Goal: Task Accomplishment & Management: Manage account settings

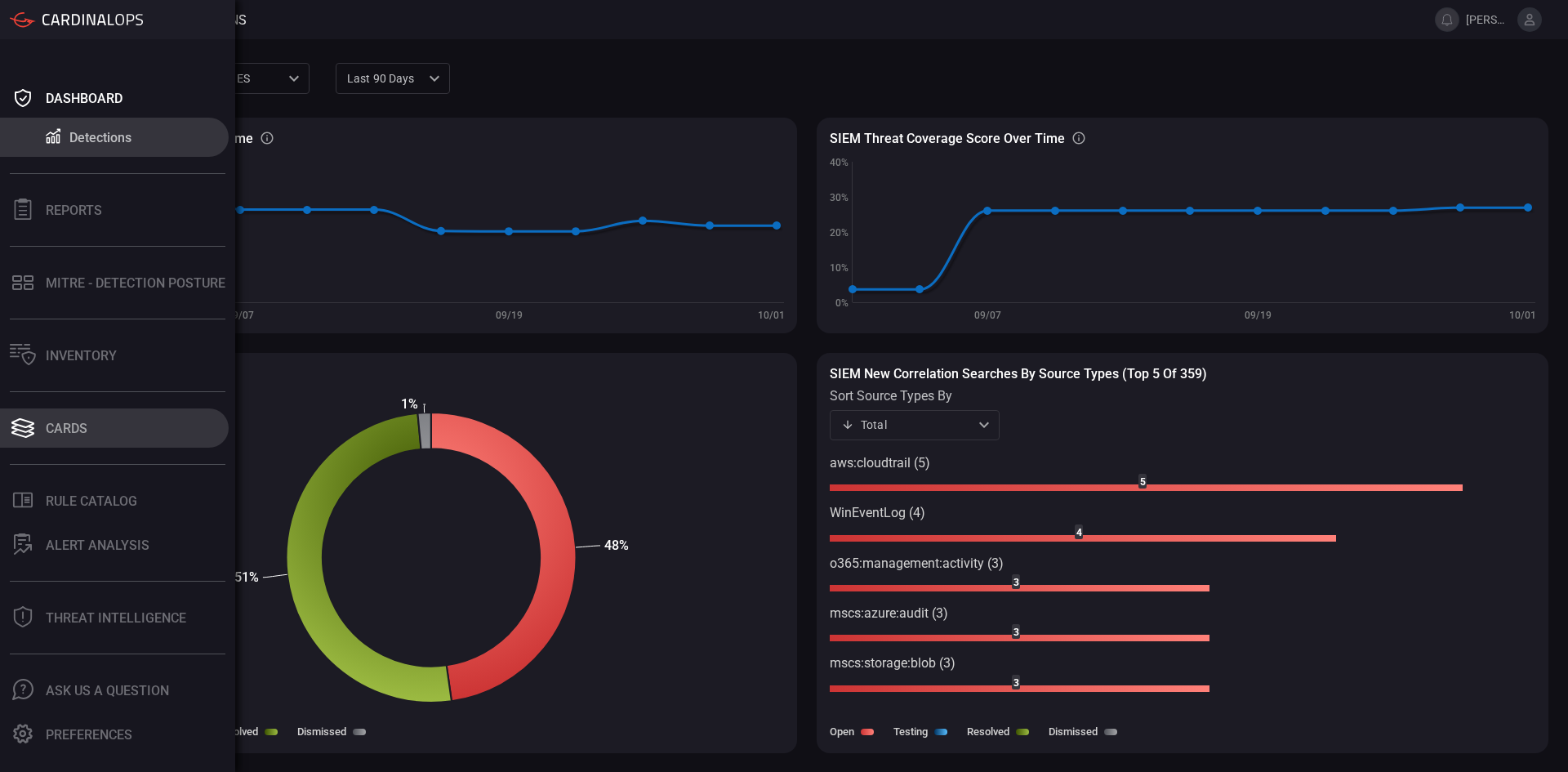
click at [76, 421] on div "Cards" at bounding box center [66, 428] width 42 height 16
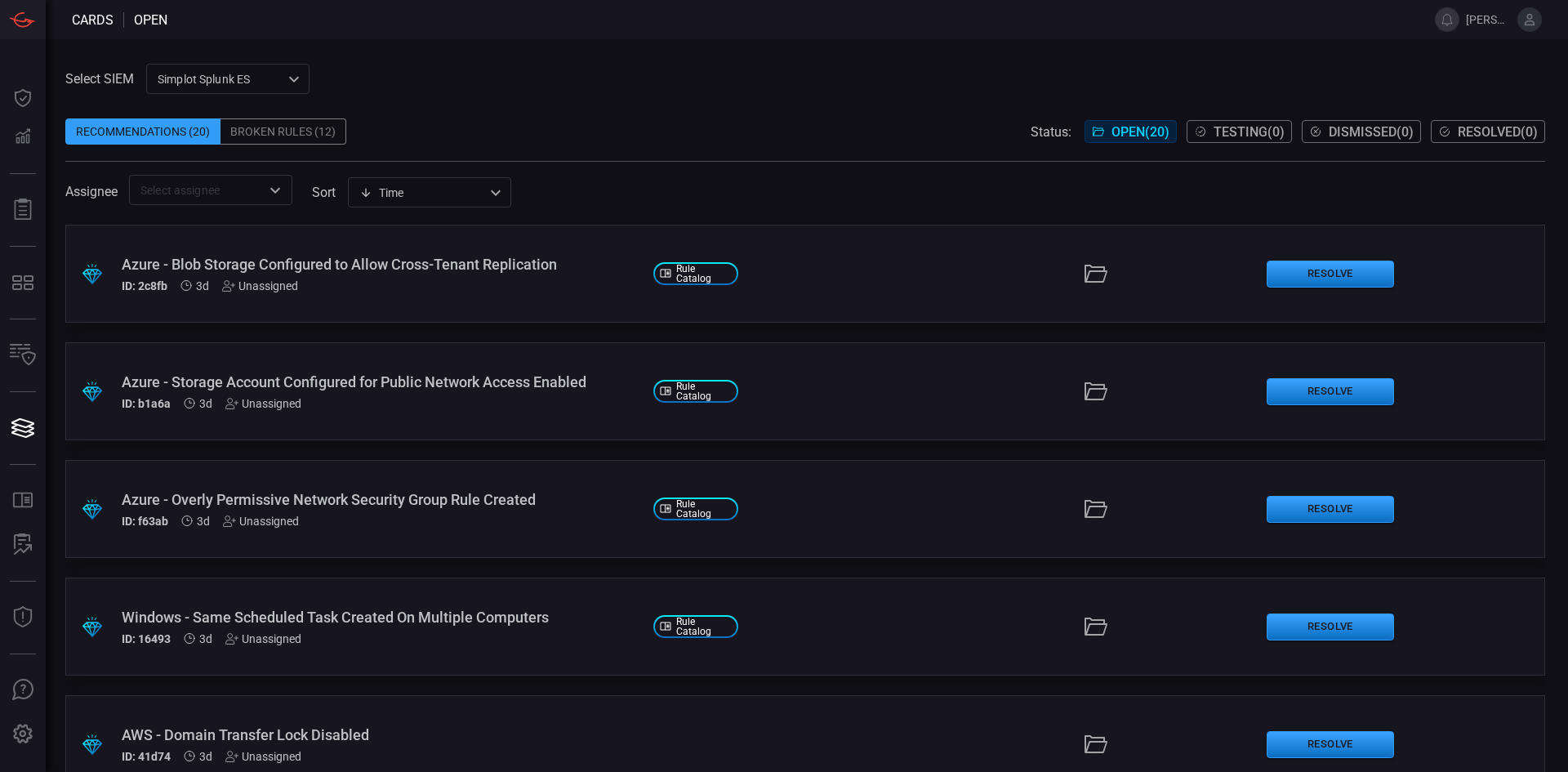
click at [615, 109] on span at bounding box center [805, 106] width 1480 height 24
click at [806, 127] on div "Recommendations (20) Broken Rules (12) Status: Open ( 20 ) Testing ( 0 ) Dismis…" at bounding box center [805, 132] width 1480 height 26
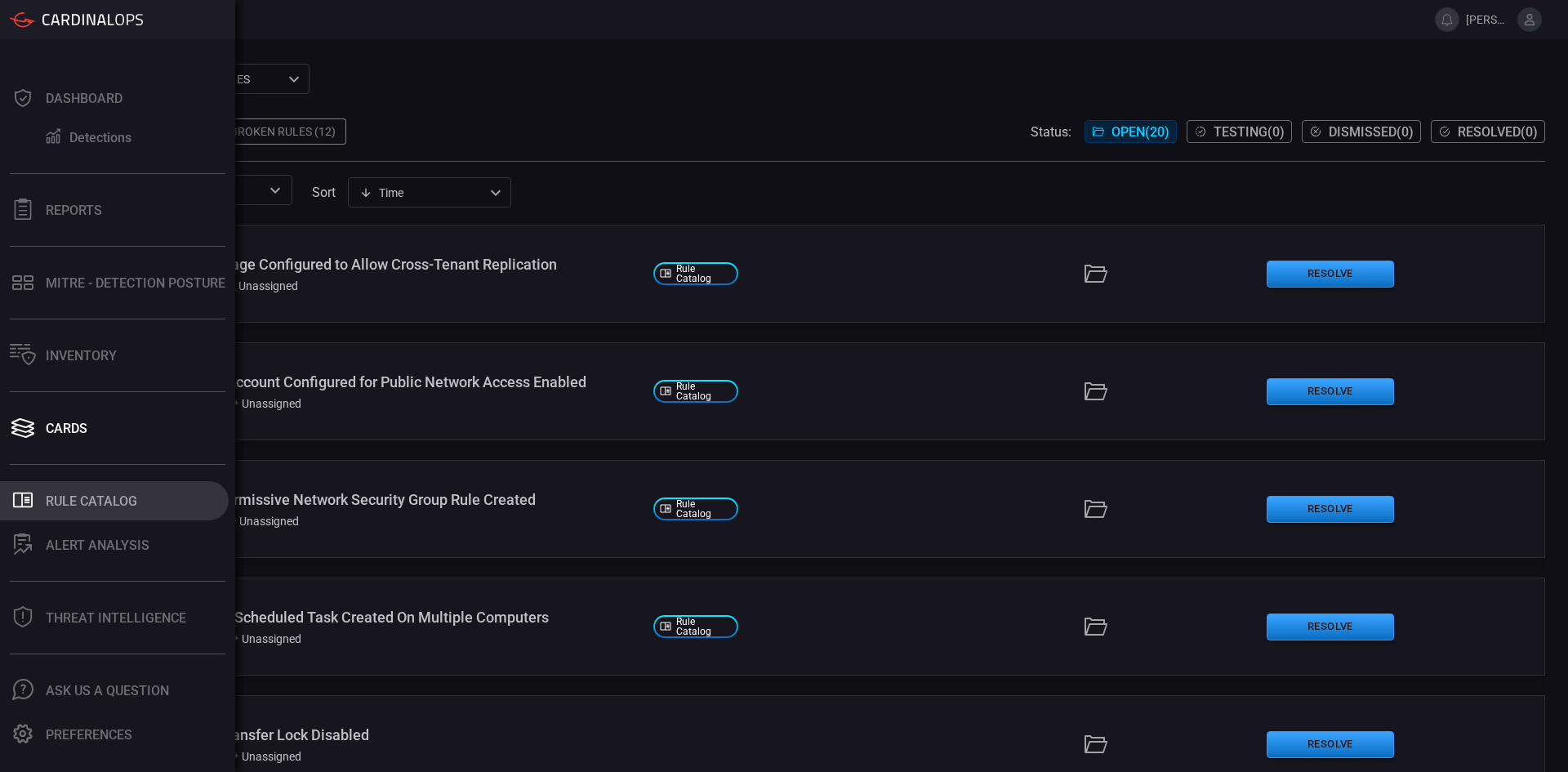
click at [88, 500] on div "Rule Catalog" at bounding box center [91, 502] width 92 height 16
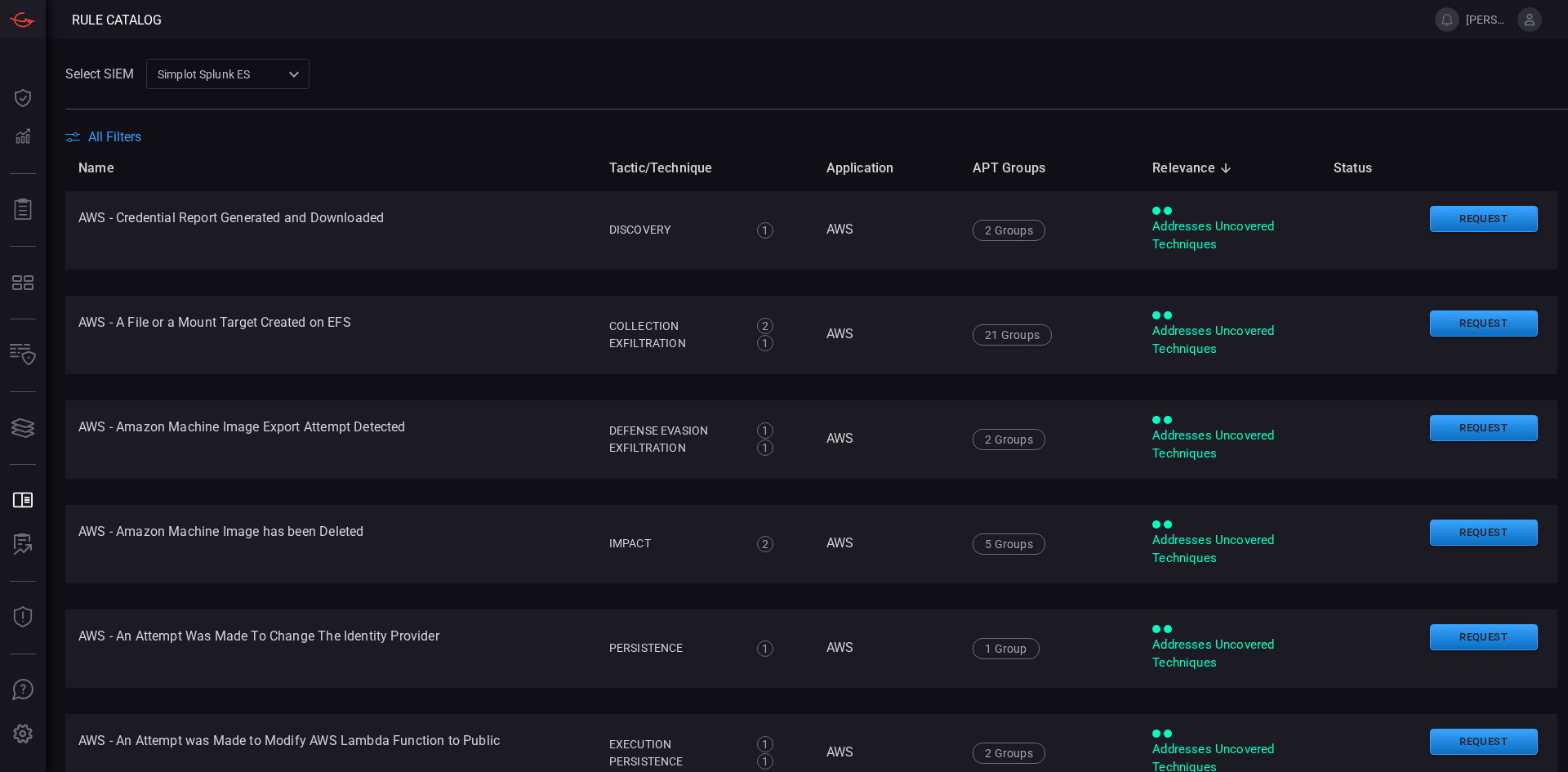
click at [121, 136] on span "All Filters" at bounding box center [114, 137] width 53 height 16
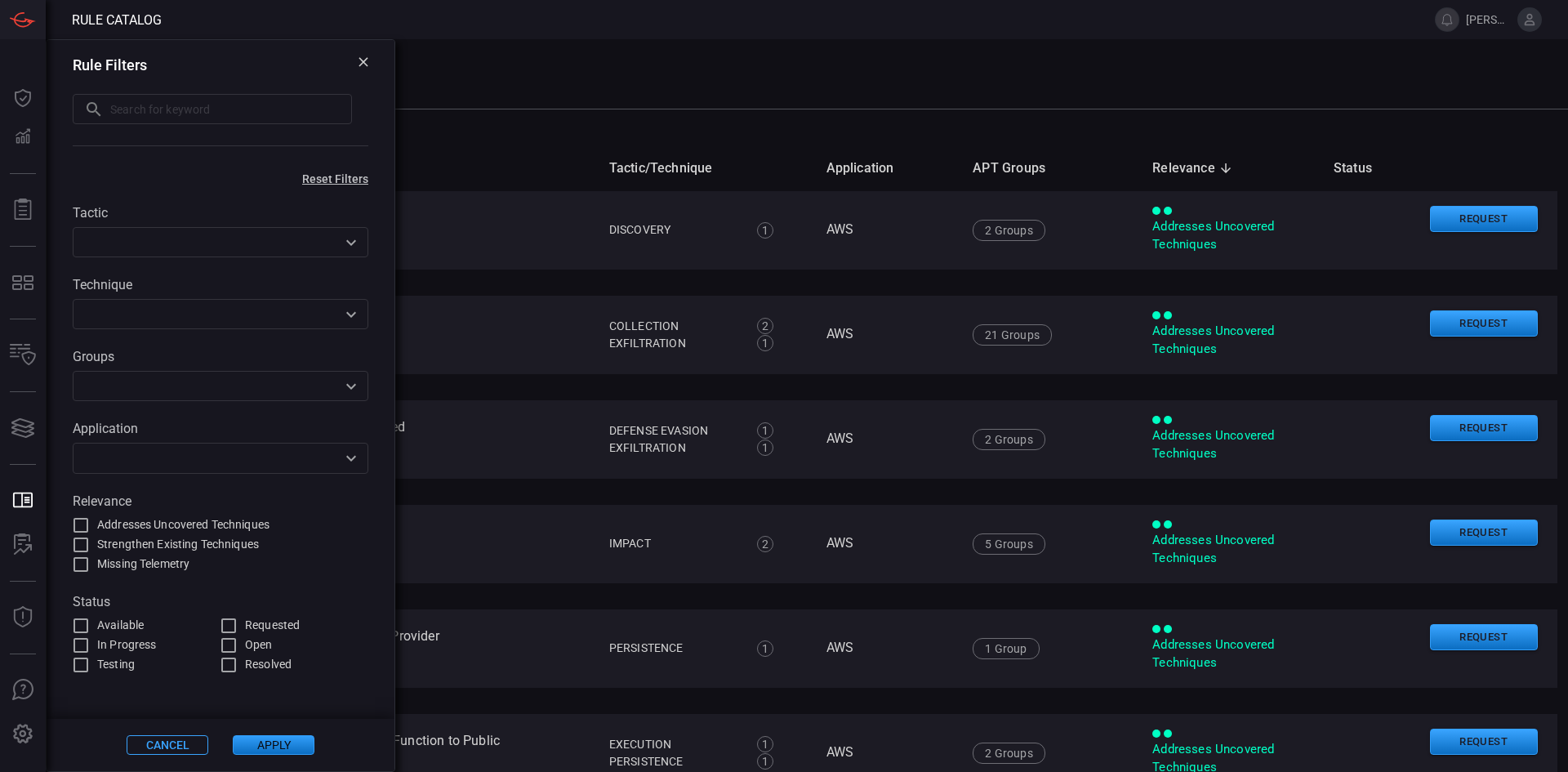
click at [357, 456] on icon "Open" at bounding box center [351, 458] width 19 height 19
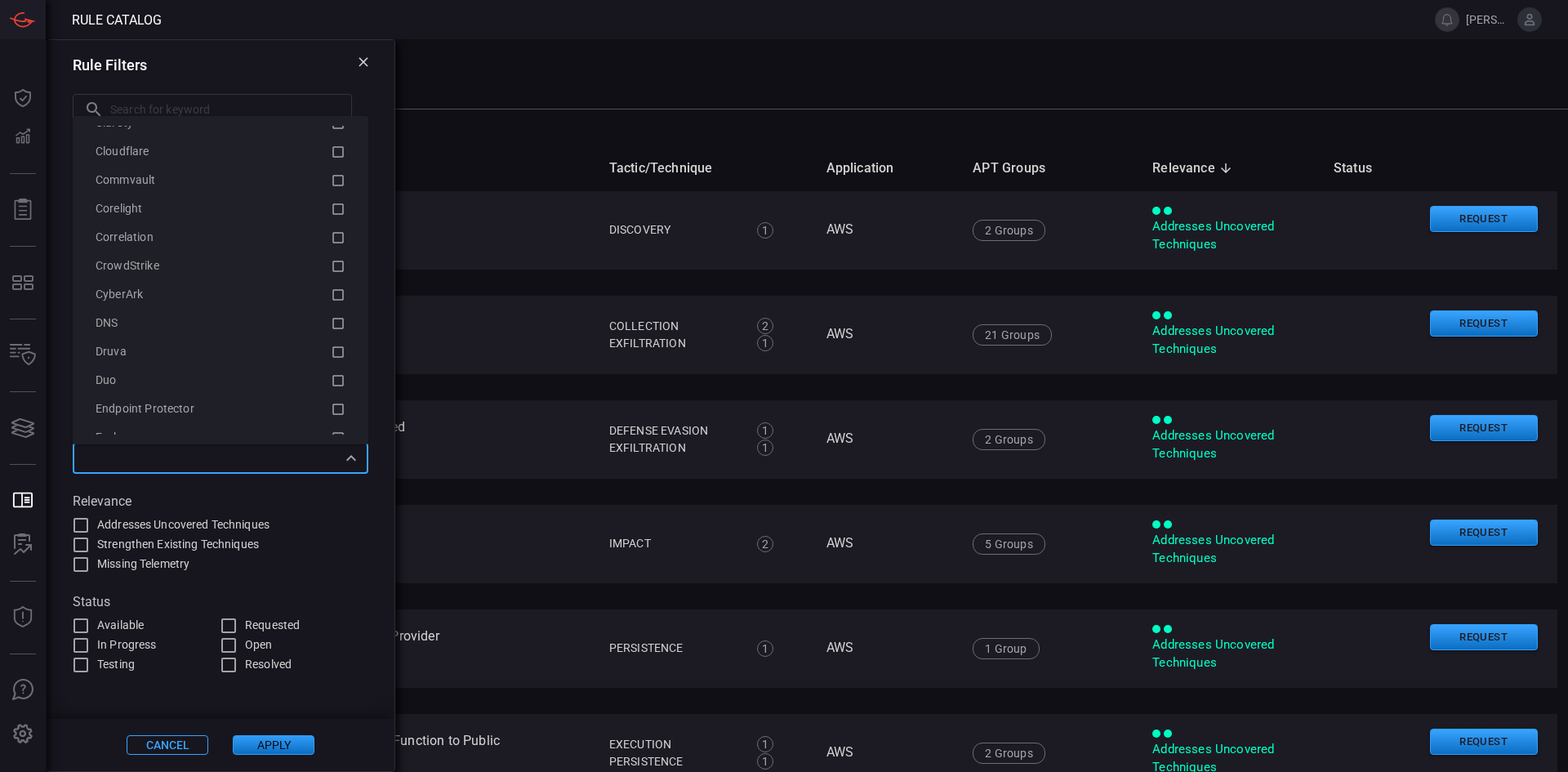
scroll to position [1226, 0]
click at [699, 62] on div "Select SIEM Simplot Splunk ES 9280bf09-ba5f-4995-b6fb-90a154a1af4e ​" at bounding box center [816, 73] width 1503 height 31
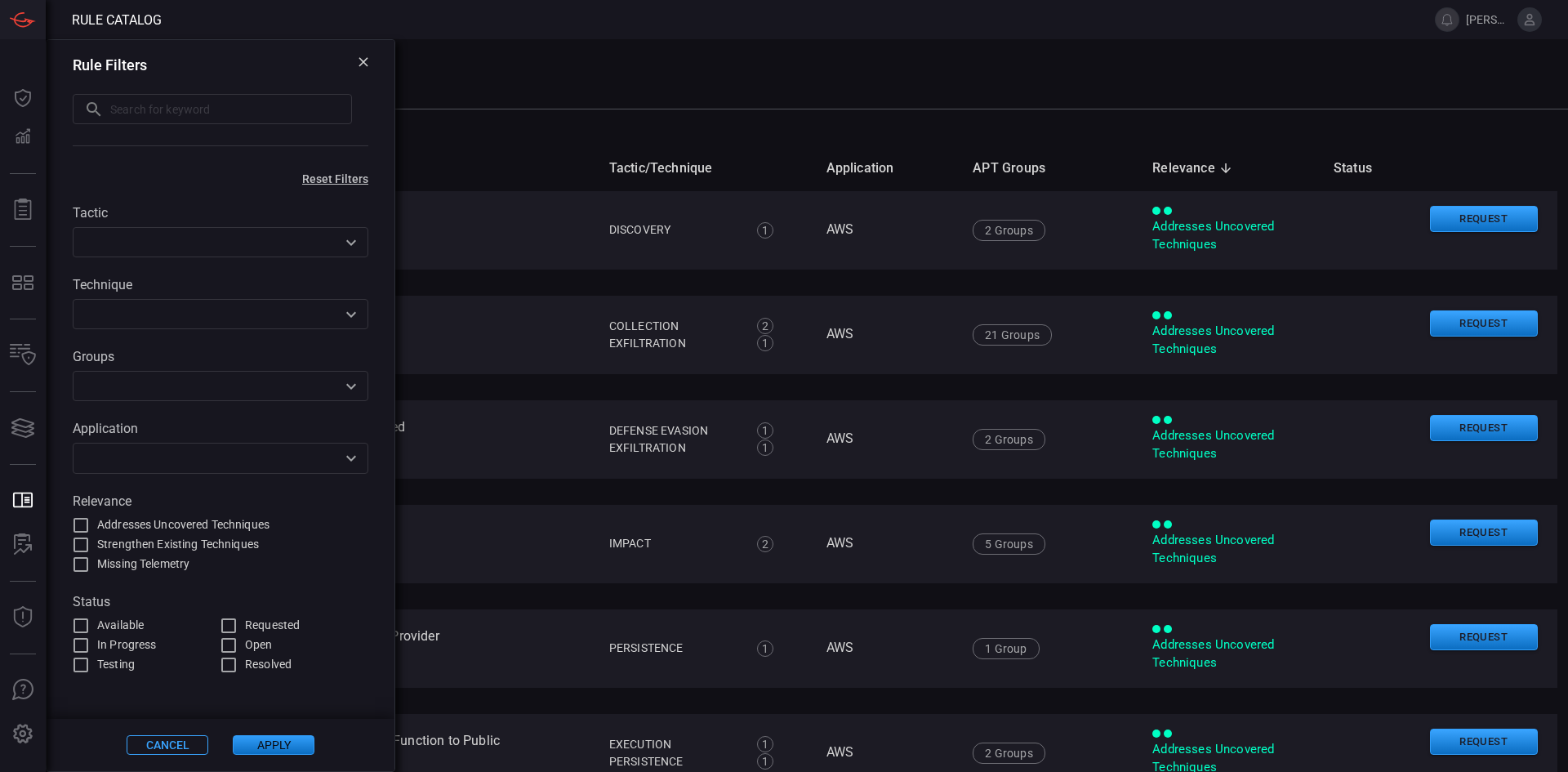
click at [360, 60] on icon at bounding box center [363, 62] width 10 height 10
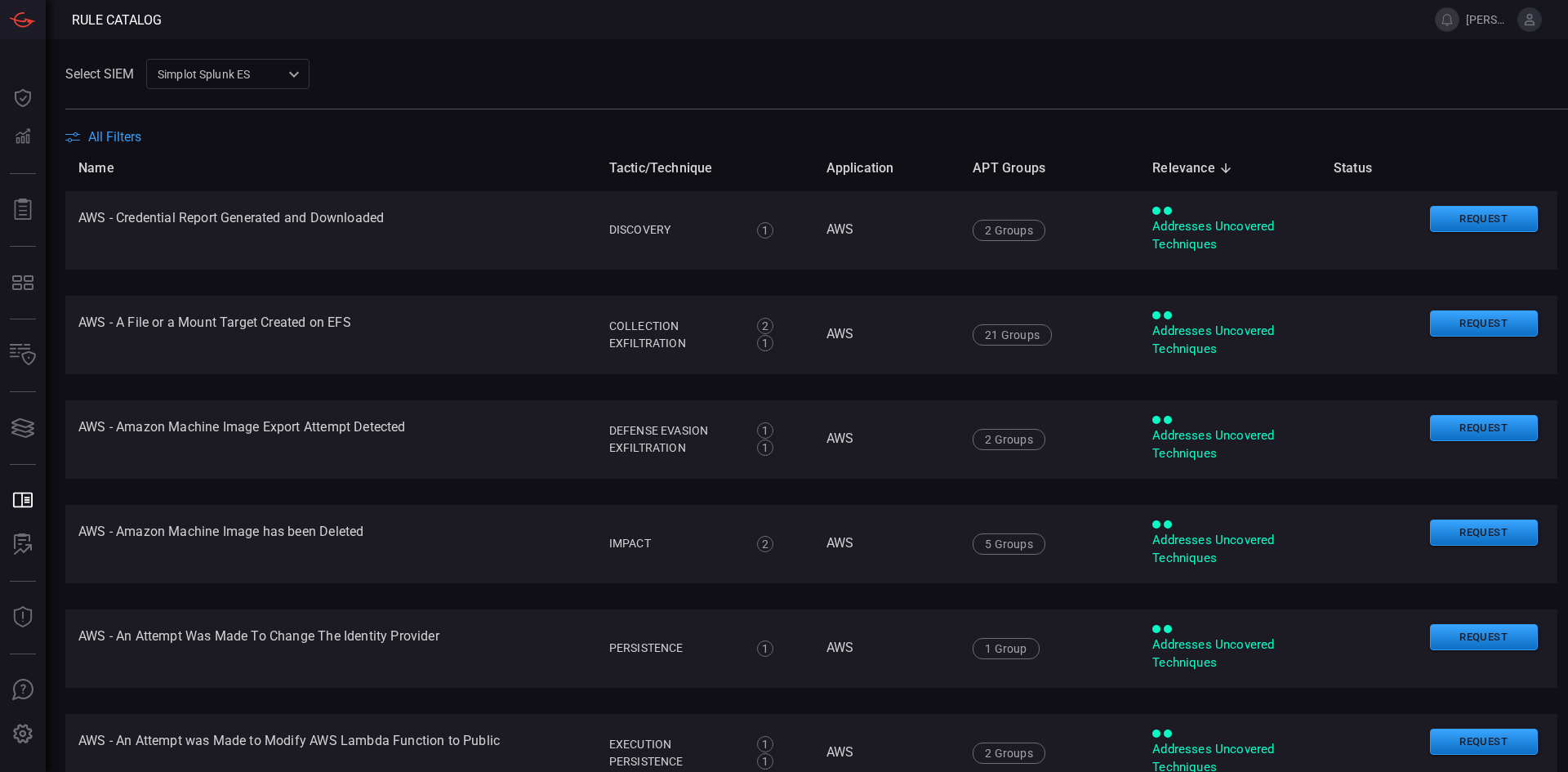
click at [1094, 93] on span at bounding box center [816, 99] width 1503 height 19
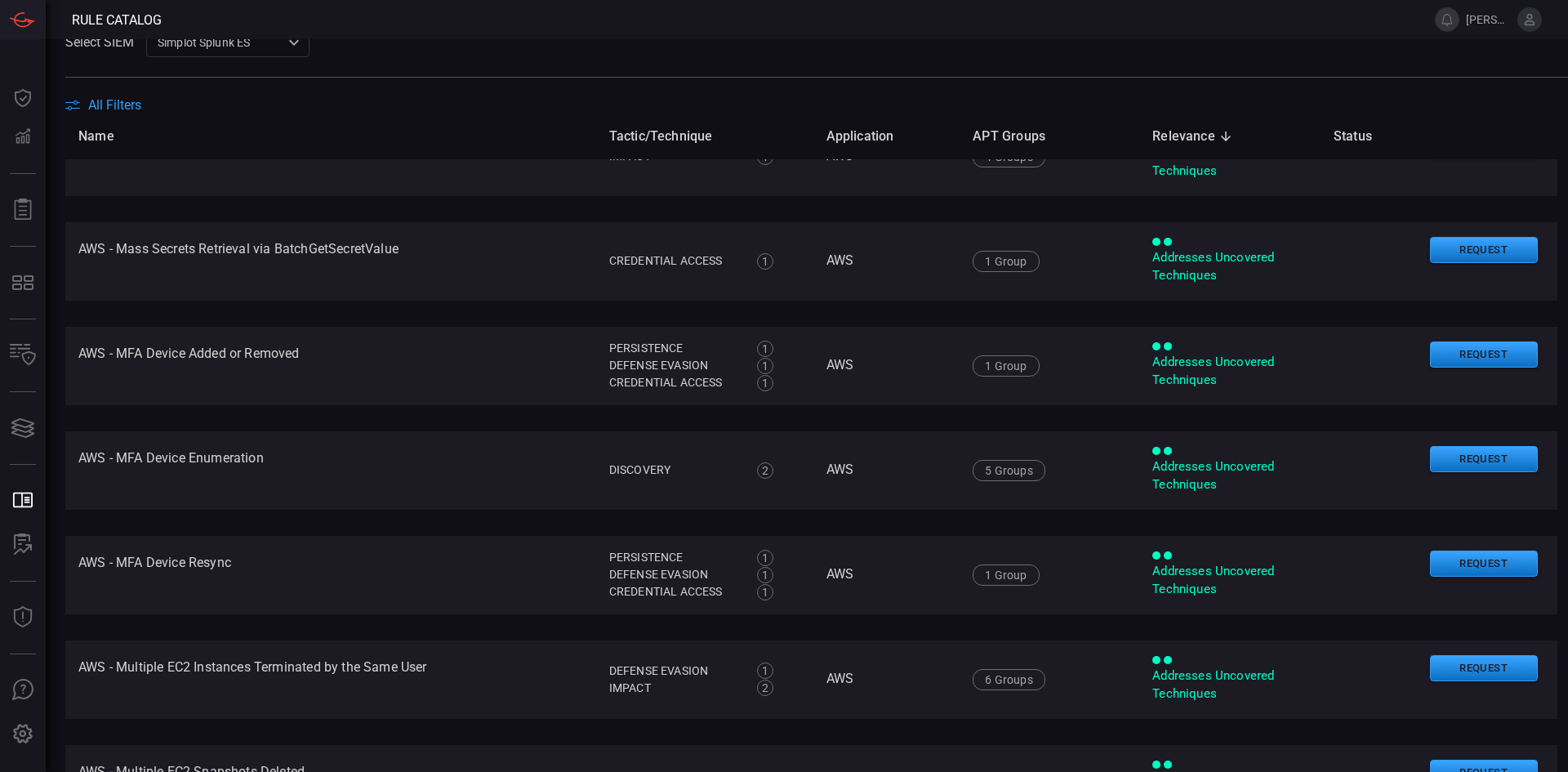
scroll to position [4086, 0]
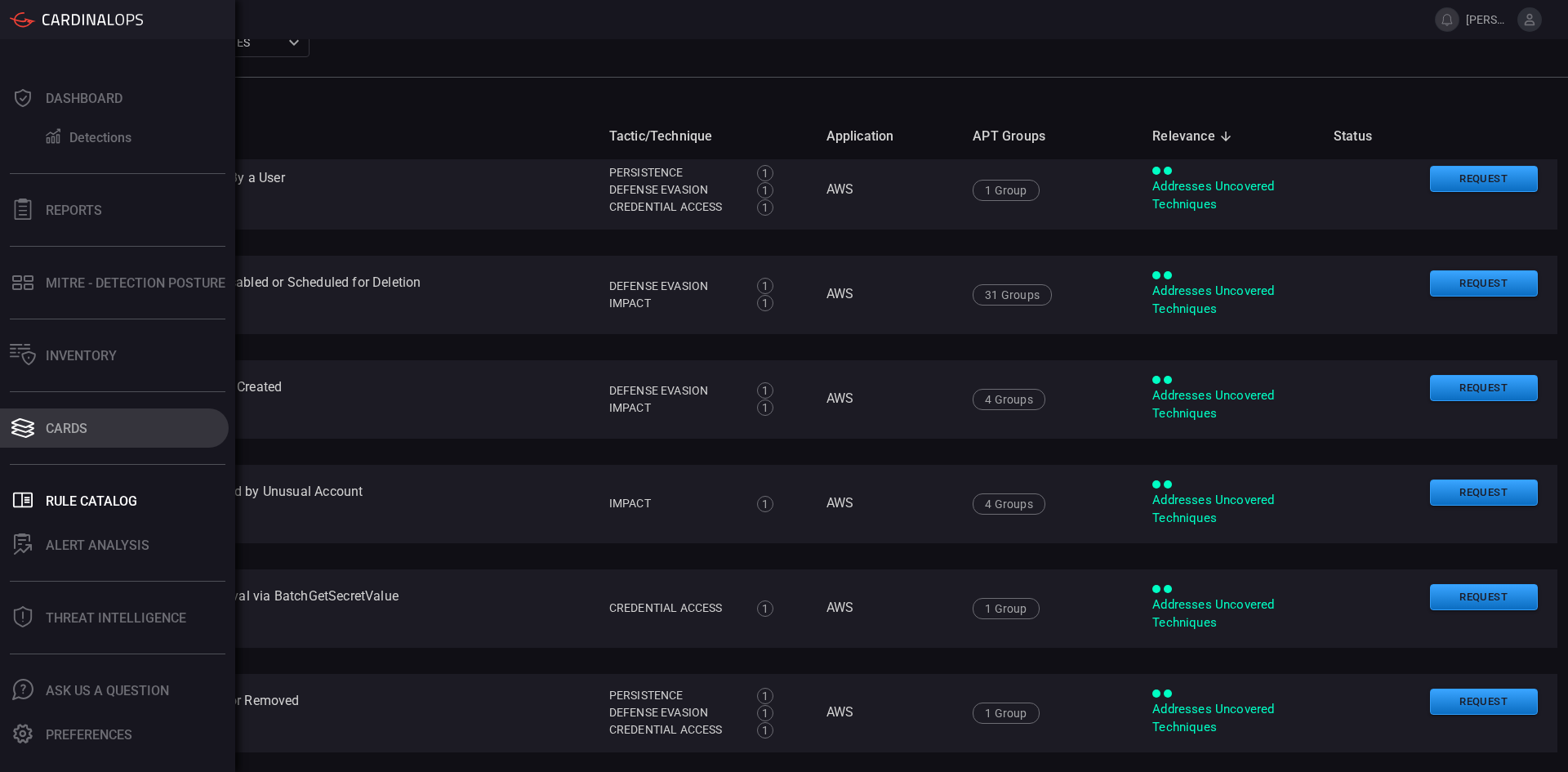
click at [16, 429] on icon at bounding box center [23, 428] width 23 height 8
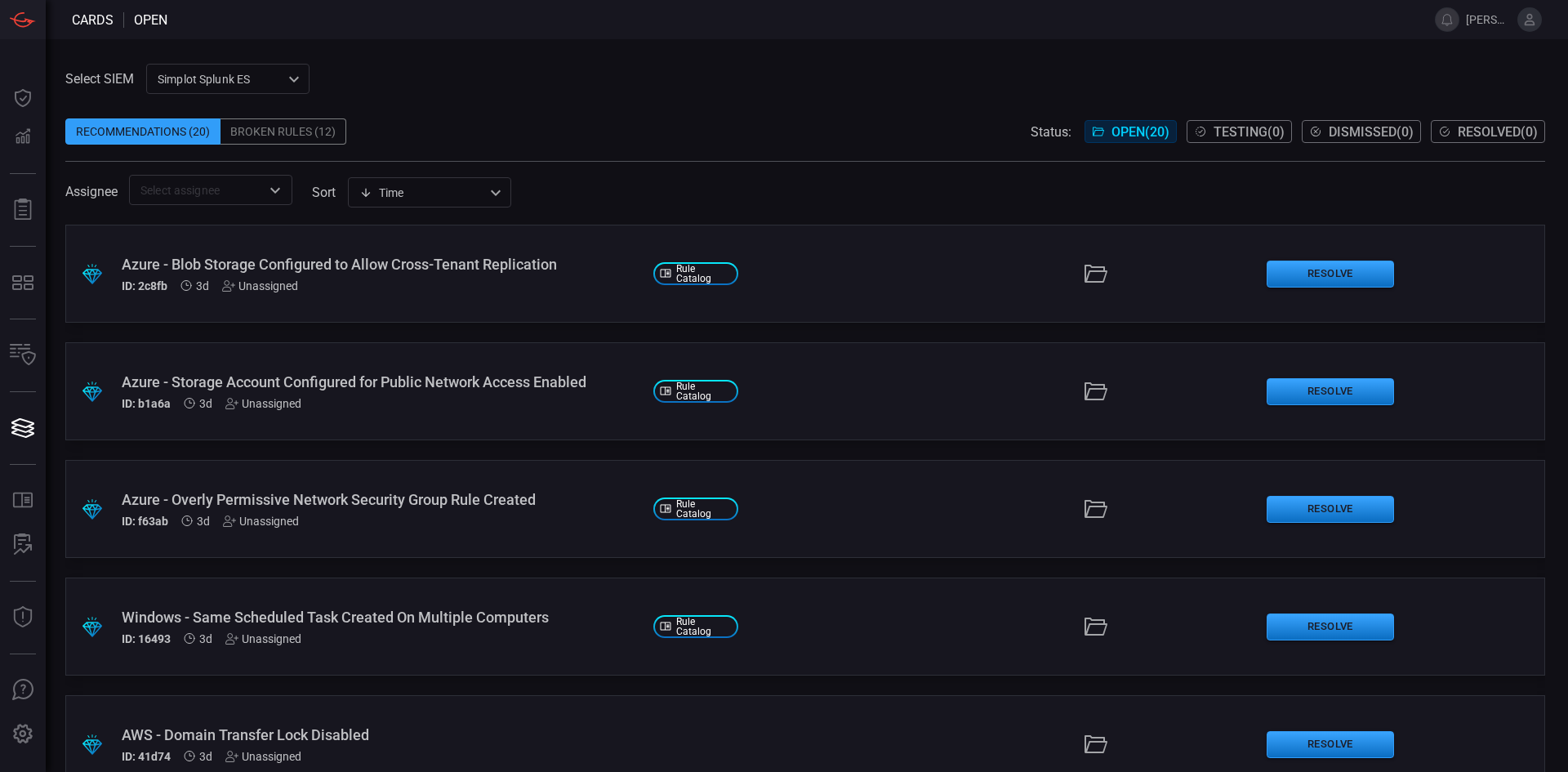
click at [892, 68] on div "Select SIEM Simplot Splunk ES 9280bf09-ba5f-4995-b6fb-90a154a1af4e ​ Recommenda…" at bounding box center [805, 134] width 1480 height 141
click at [751, 107] on span at bounding box center [805, 106] width 1480 height 24
click at [80, 199] on span "Assignee" at bounding box center [92, 192] width 52 height 16
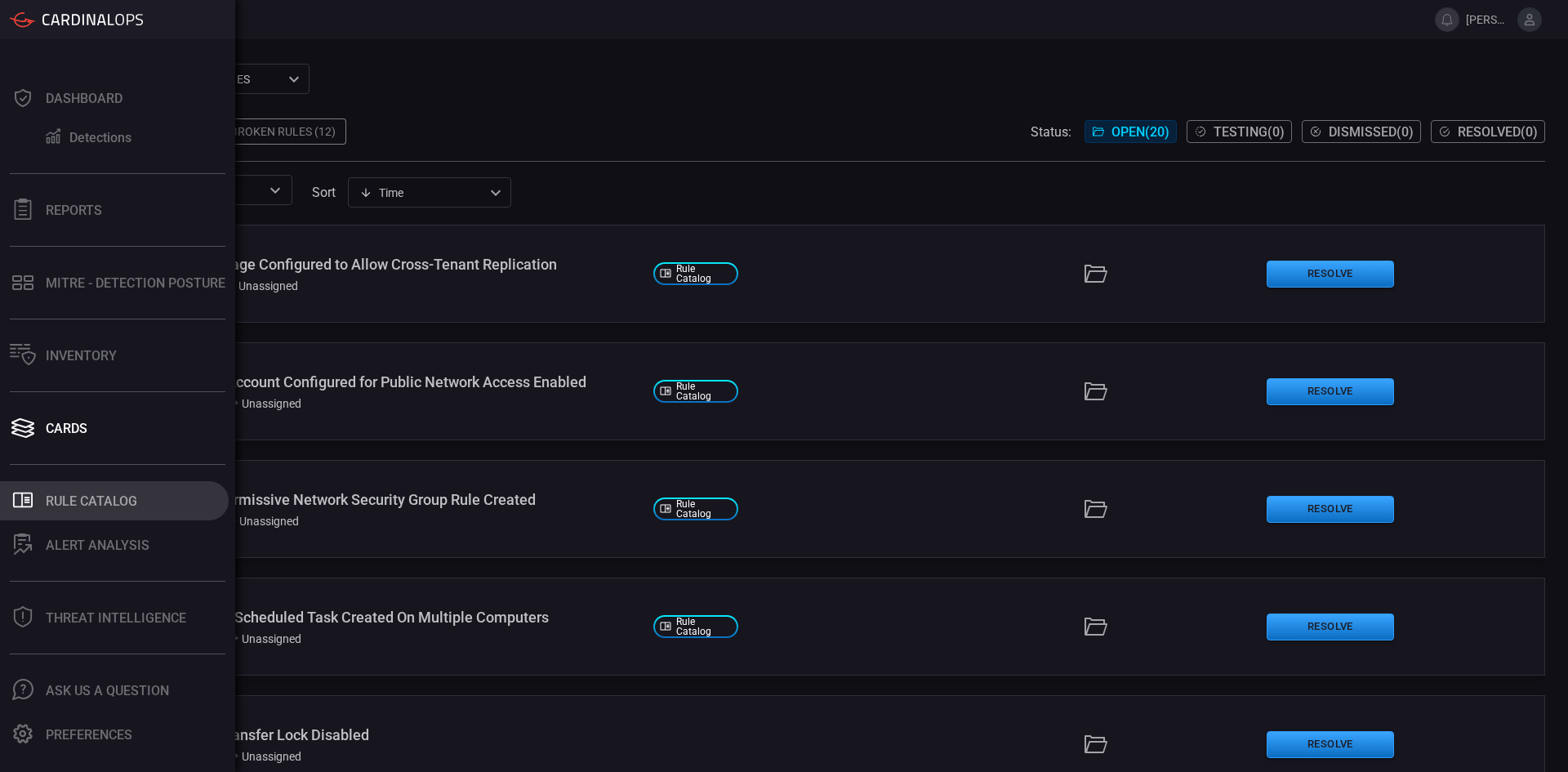
click at [78, 498] on div "Rule Catalog" at bounding box center [91, 502] width 92 height 16
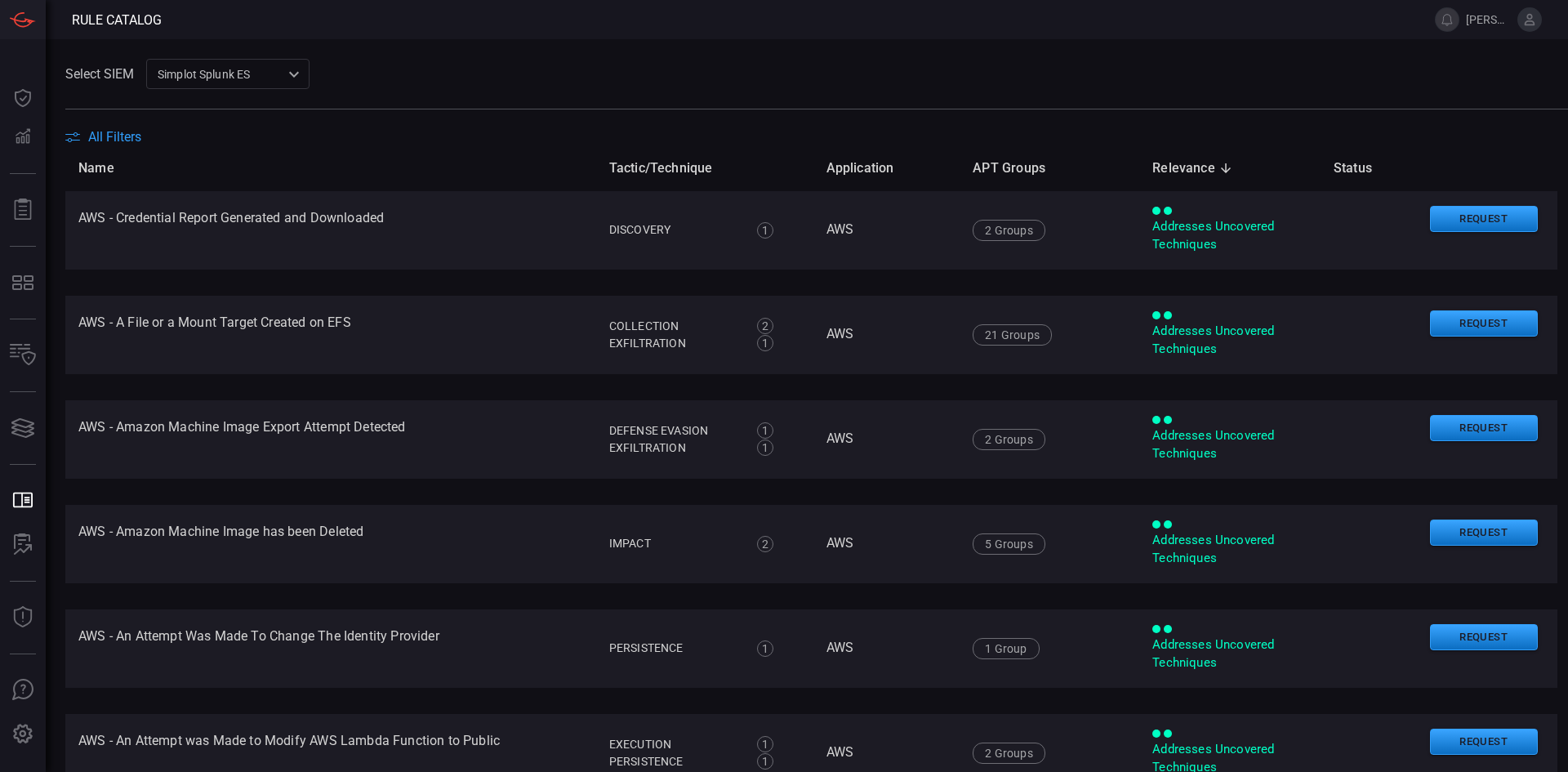
click at [121, 139] on span "All Filters" at bounding box center [114, 137] width 53 height 16
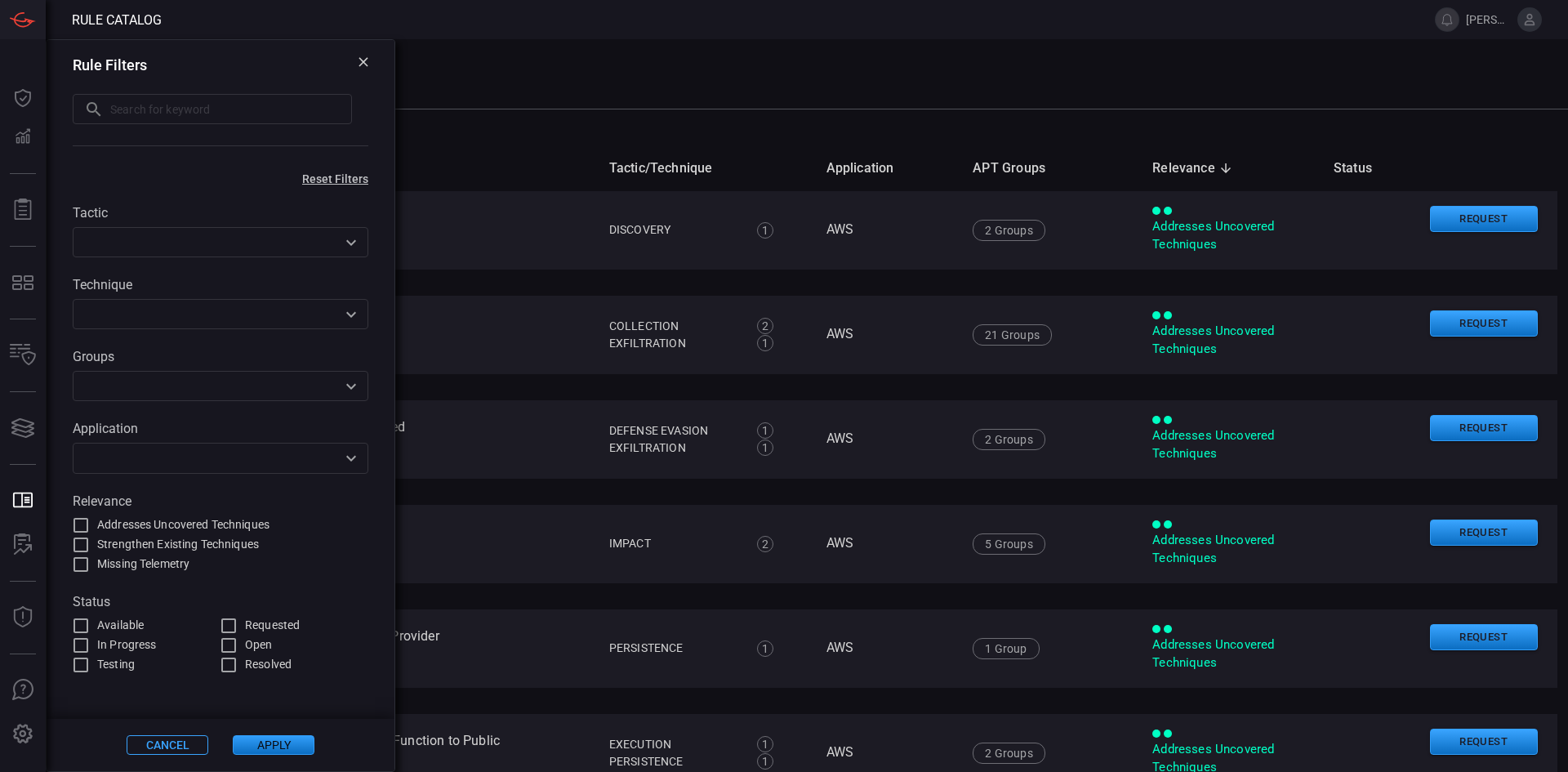
click at [347, 469] on button "Open" at bounding box center [351, 458] width 23 height 23
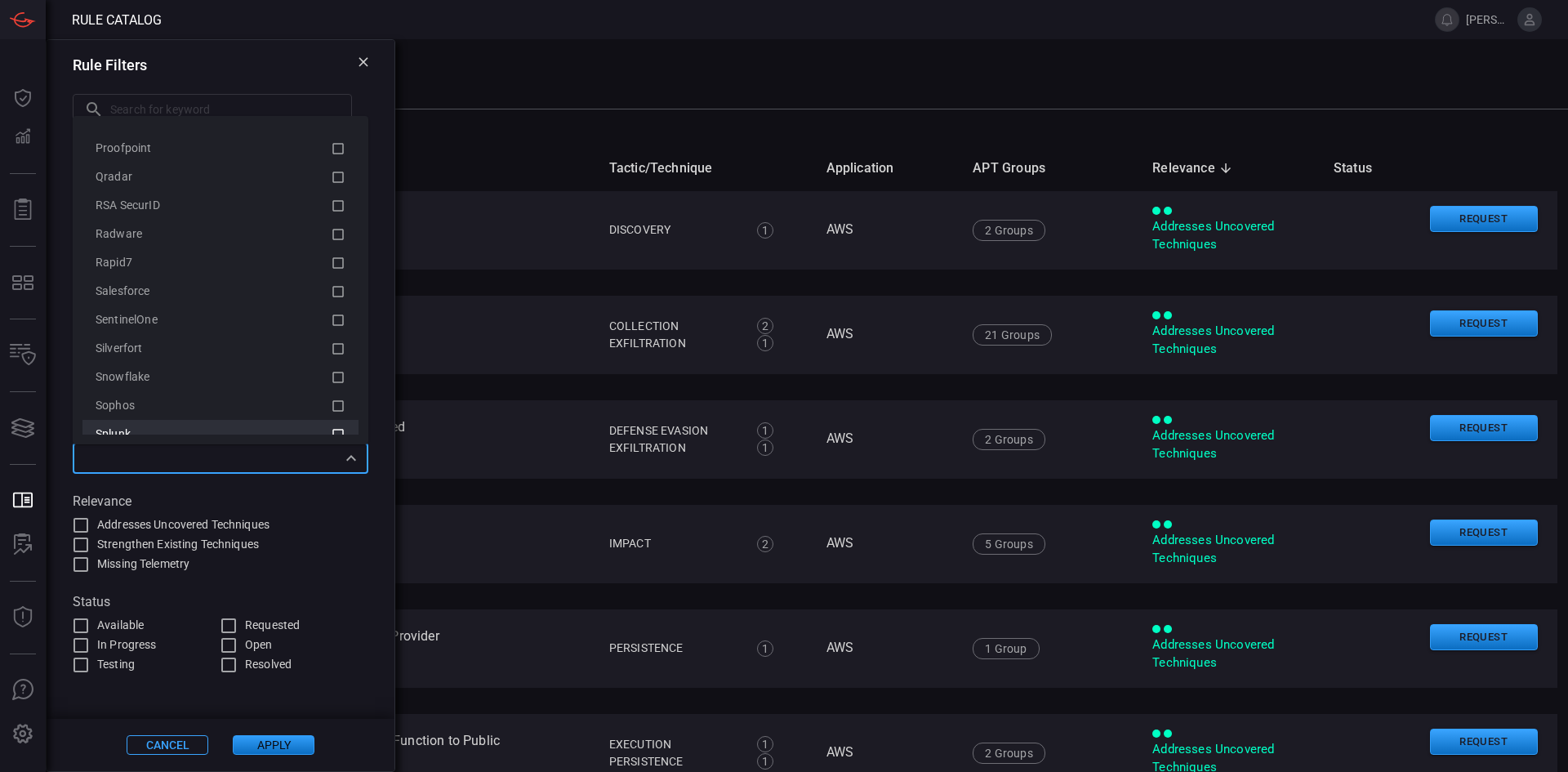
scroll to position [2812, 0]
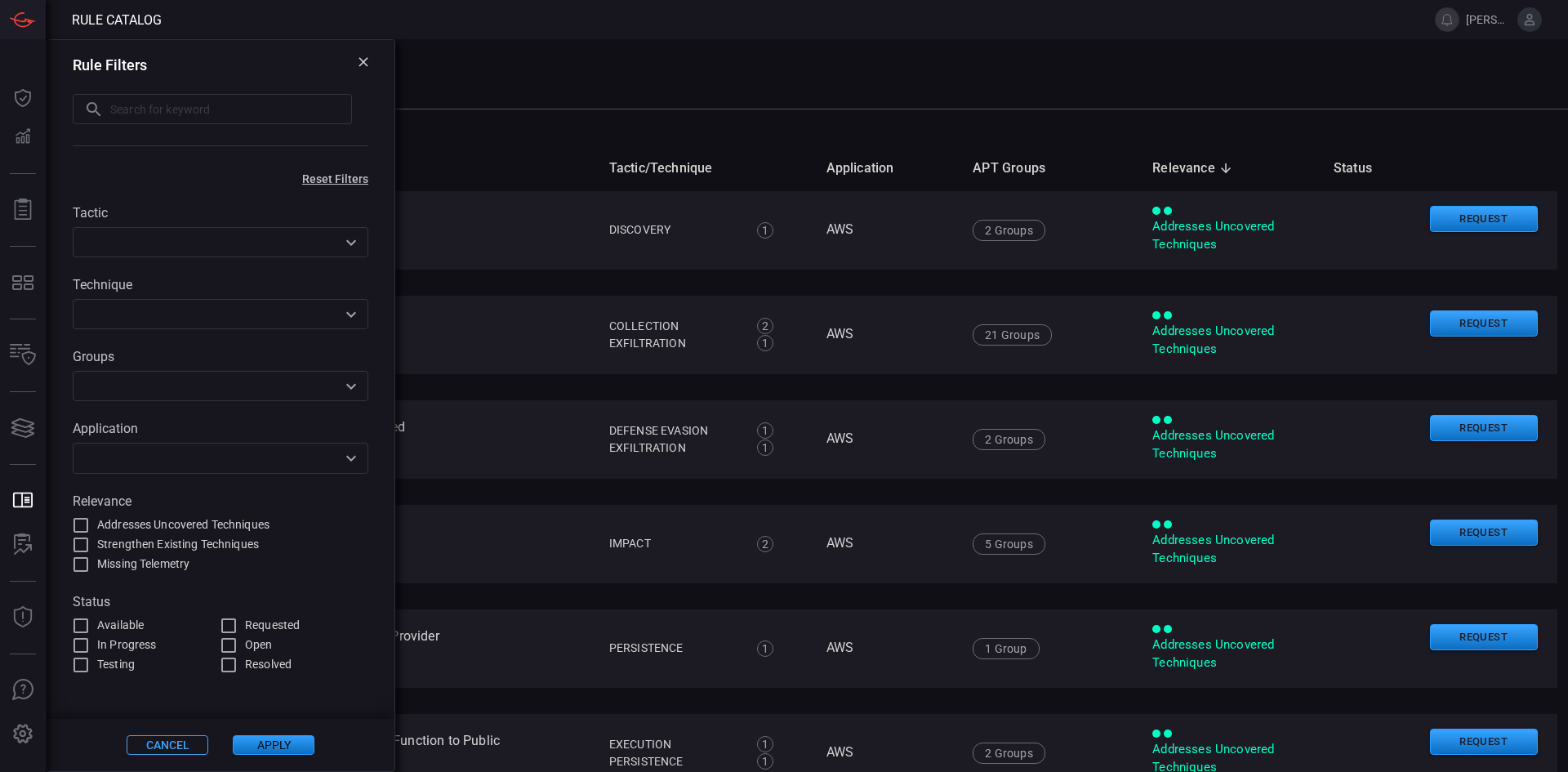
drag, startPoint x: 734, startPoint y: 73, endPoint x: 729, endPoint y: 84, distance: 12.1
click at [733, 73] on div "Select SIEM Simplot Splunk ES 9280bf09-ba5f-4995-b6fb-90a154a1af4e ​" at bounding box center [816, 73] width 1503 height 31
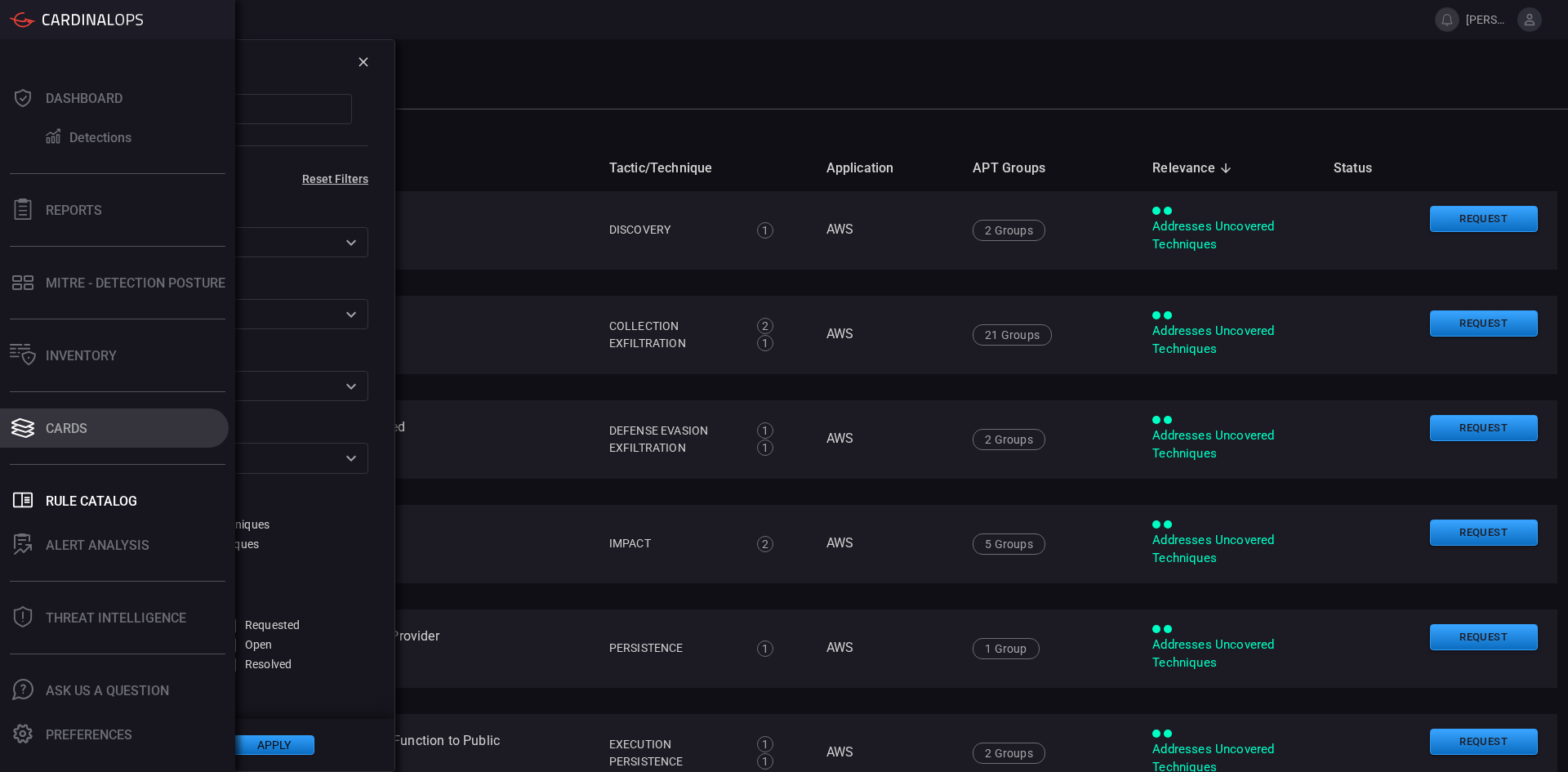
click at [45, 423] on button "Cards" at bounding box center [114, 427] width 228 height 39
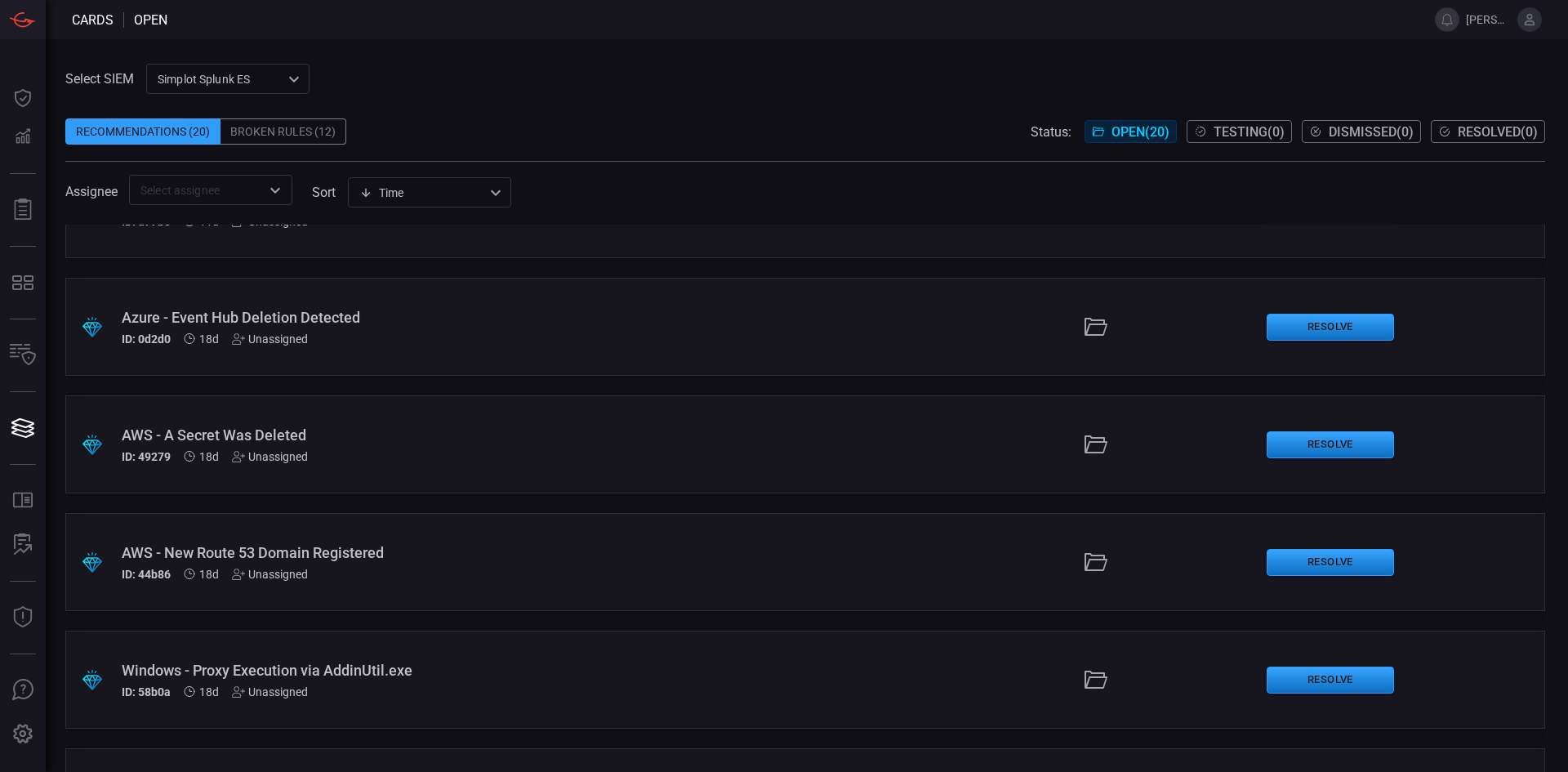
scroll to position [1806, 0]
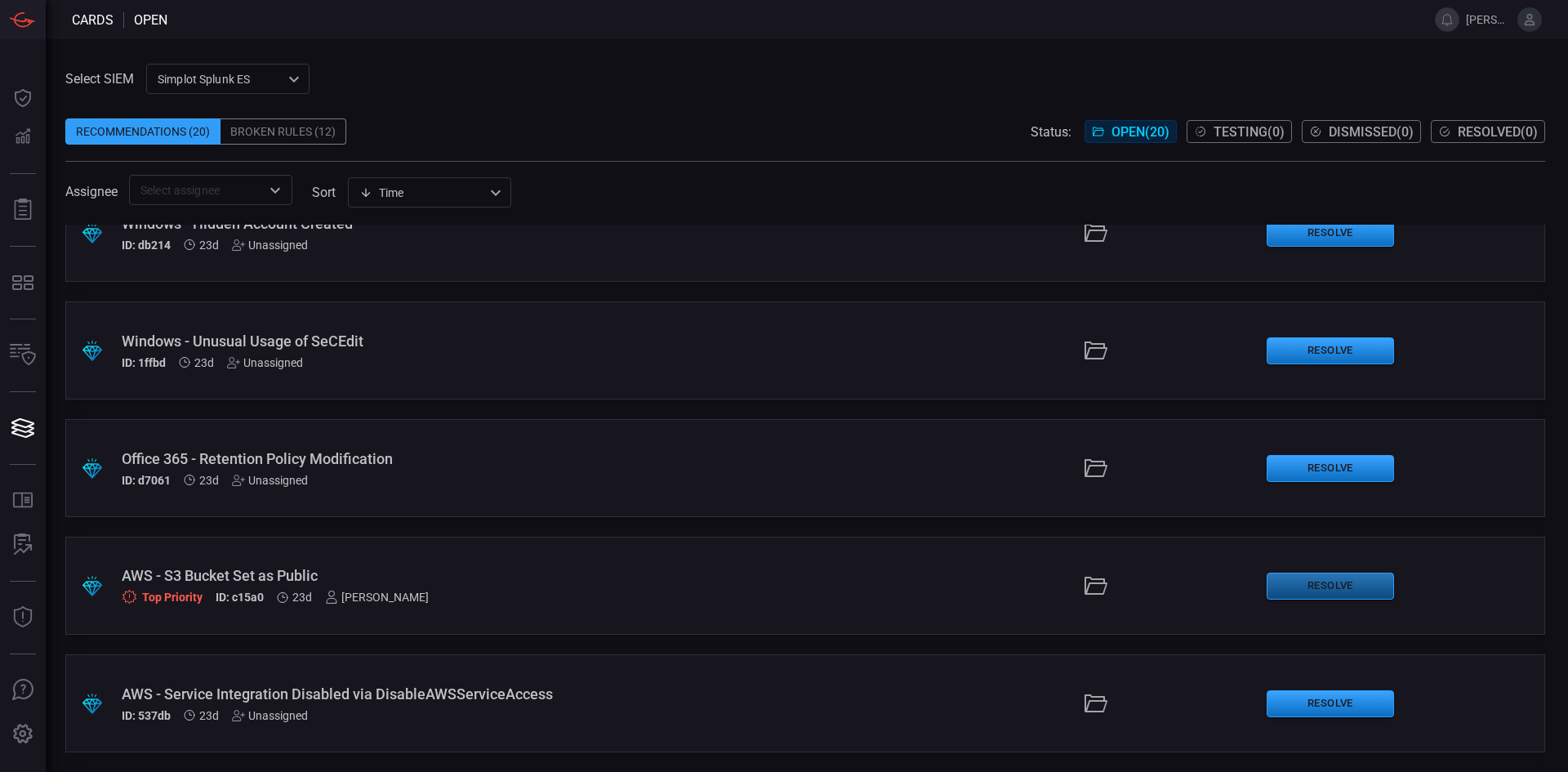
click at [1326, 587] on button "Resolve" at bounding box center [1330, 585] width 127 height 27
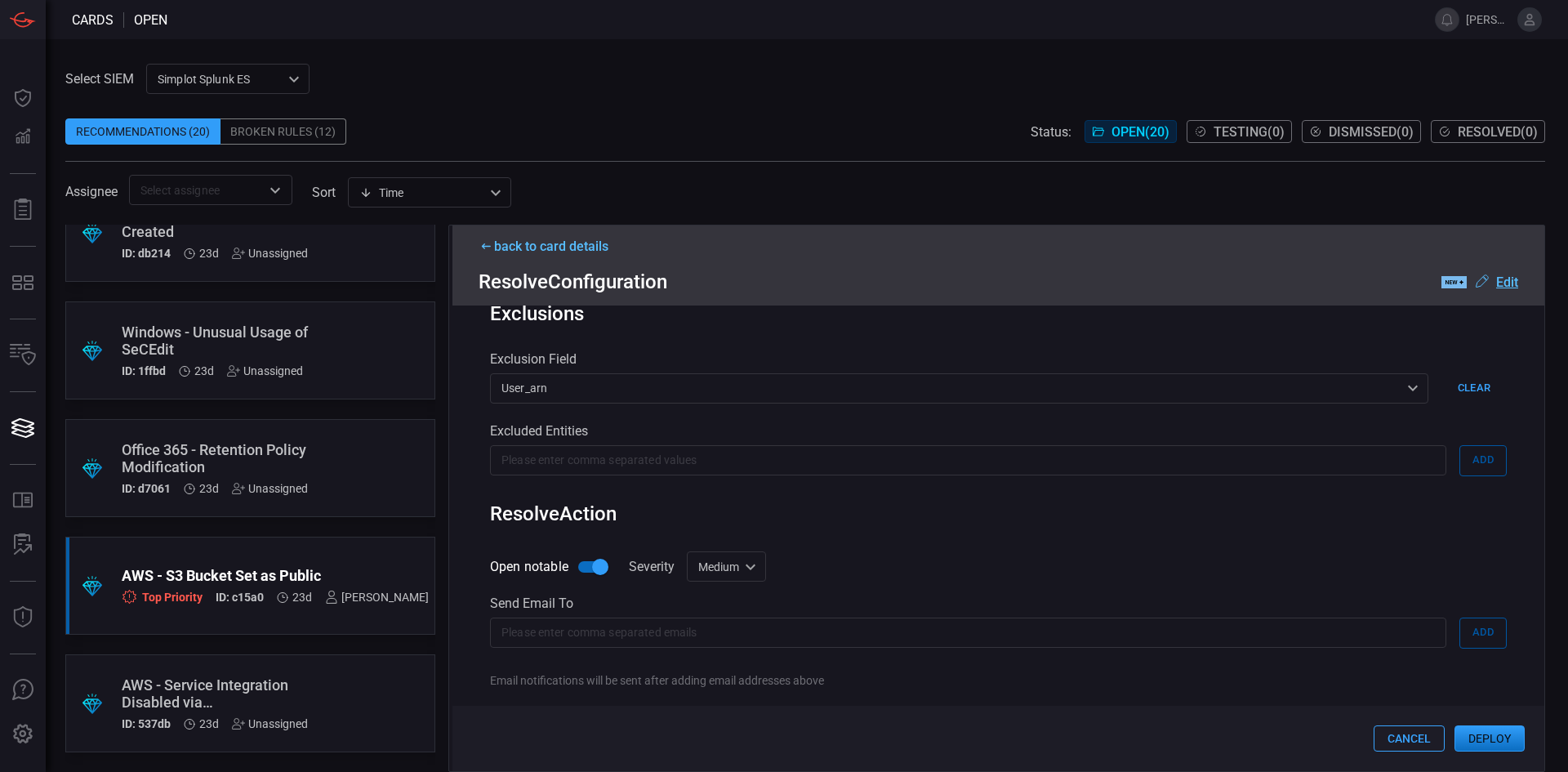
scroll to position [868, 0]
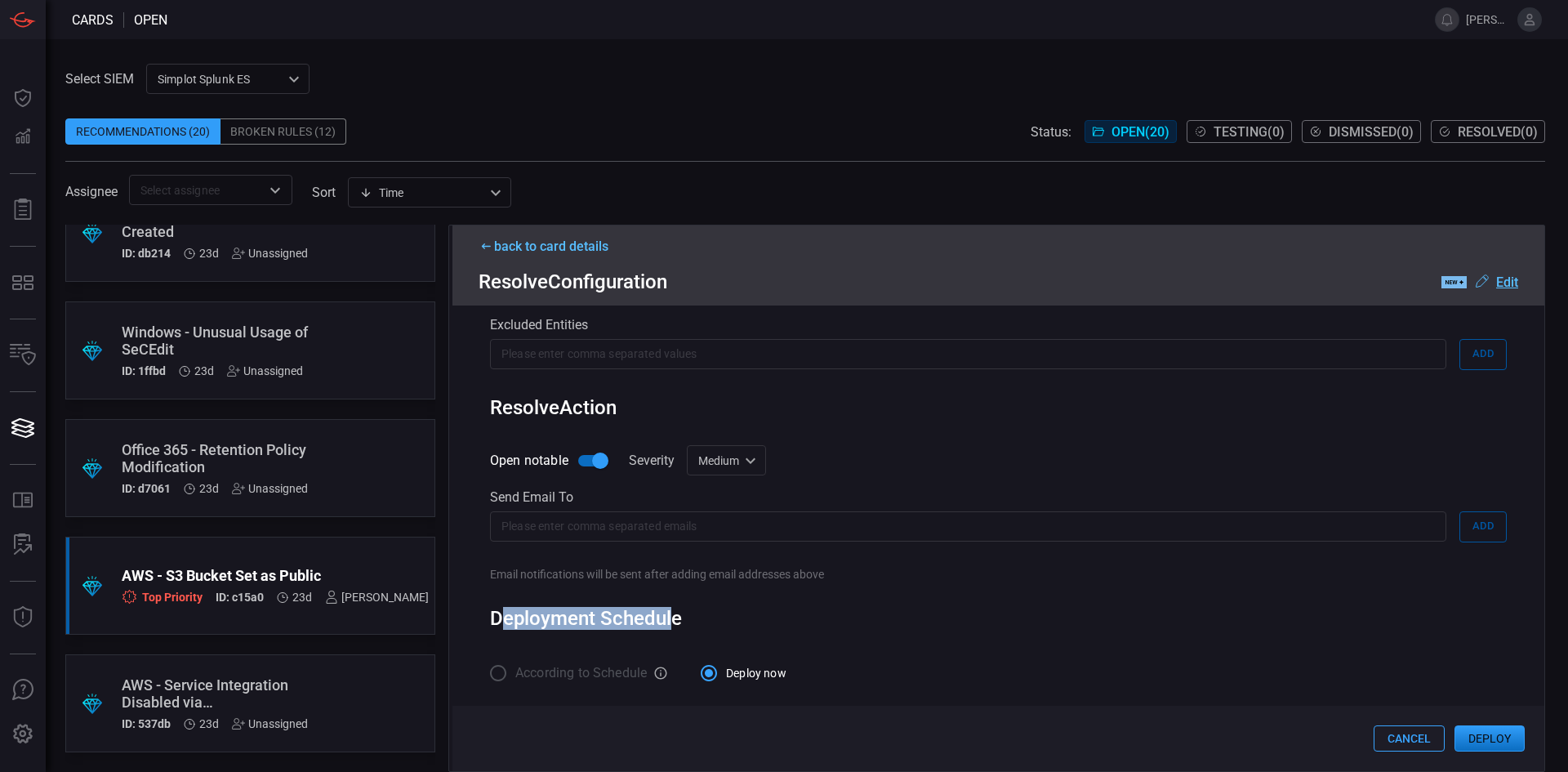
drag, startPoint x: 501, startPoint y: 611, endPoint x: 669, endPoint y: 622, distance: 168.4
click at [669, 622] on div "Deployment Schedule" at bounding box center [999, 618] width 1017 height 23
click at [1065, 614] on div "Deployment Schedule" at bounding box center [999, 618] width 1017 height 23
drag, startPoint x: 672, startPoint y: 617, endPoint x: 501, endPoint y: 617, distance: 171.0
click at [501, 617] on div "Deployment Schedule" at bounding box center [999, 618] width 1017 height 23
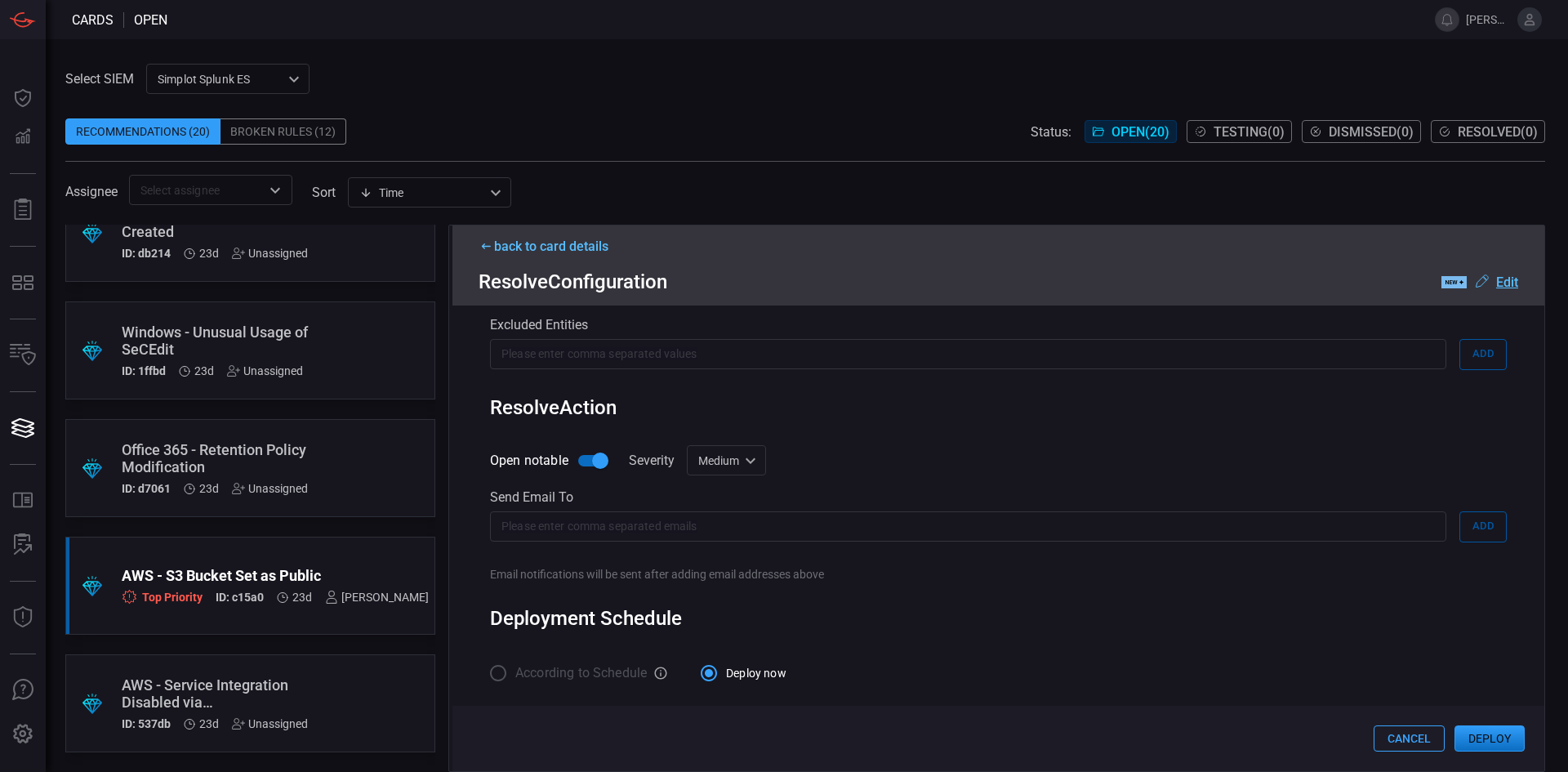
click at [1012, 618] on div "Deployment Schedule" at bounding box center [999, 618] width 1017 height 23
click at [1180, 586] on div "Rule Details correlation search Name Name of the correlation search that will b…" at bounding box center [999, 538] width 1092 height 466
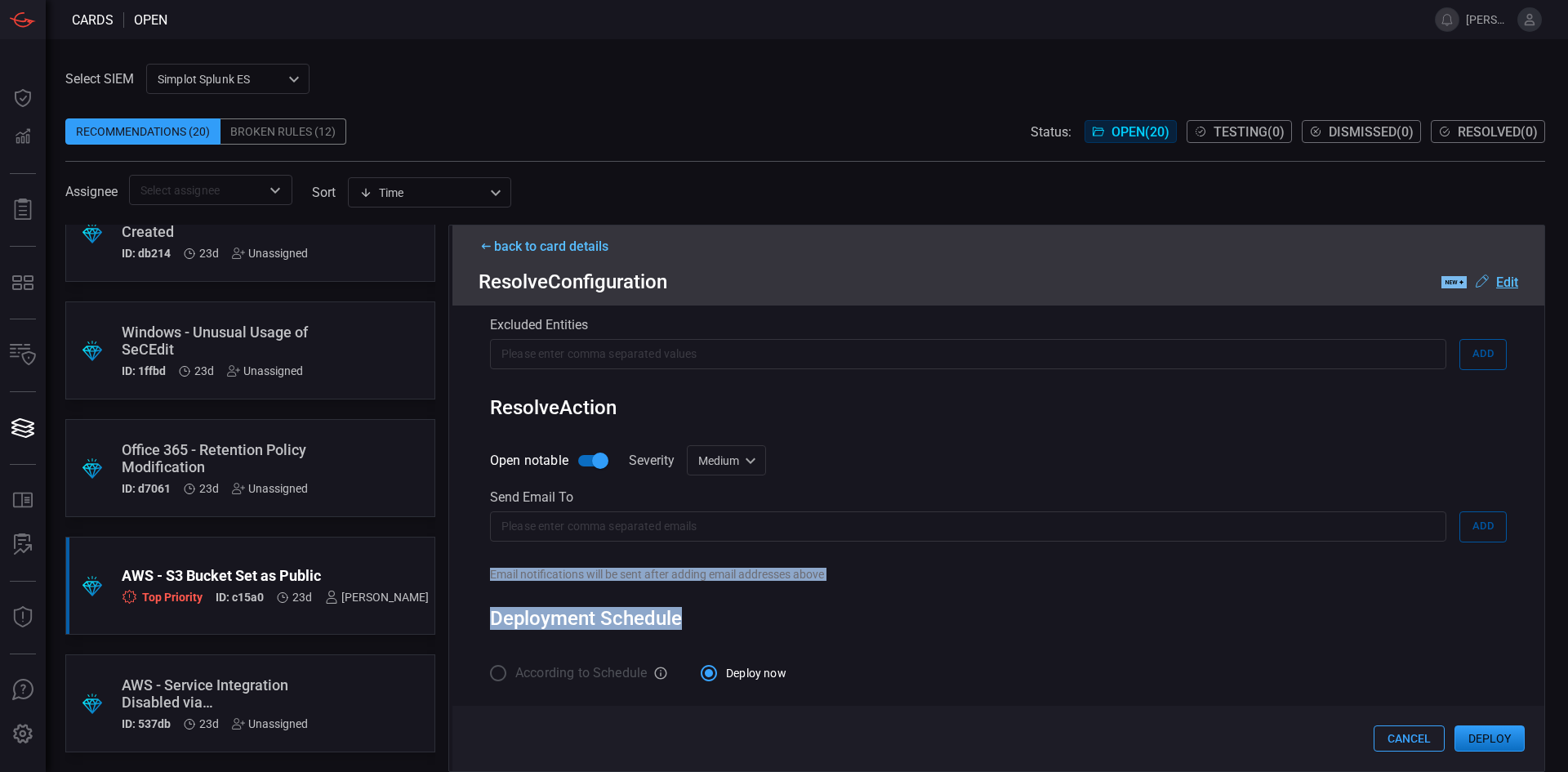
drag, startPoint x: 727, startPoint y: 626, endPoint x: 488, endPoint y: 559, distance: 248.2
click at [488, 559] on div "Rule Details correlation search Name Name of the correlation search that will b…" at bounding box center [999, 538] width 1092 height 466
click at [528, 577] on div "Email notifications will be sent after adding email addresses above" at bounding box center [999, 574] width 1017 height 13
drag, startPoint x: 493, startPoint y: 564, endPoint x: 796, endPoint y: 625, distance: 309.1
click at [785, 625] on div "Rule Details correlation search Name Name of the correlation search that will b…" at bounding box center [999, 538] width 1092 height 466
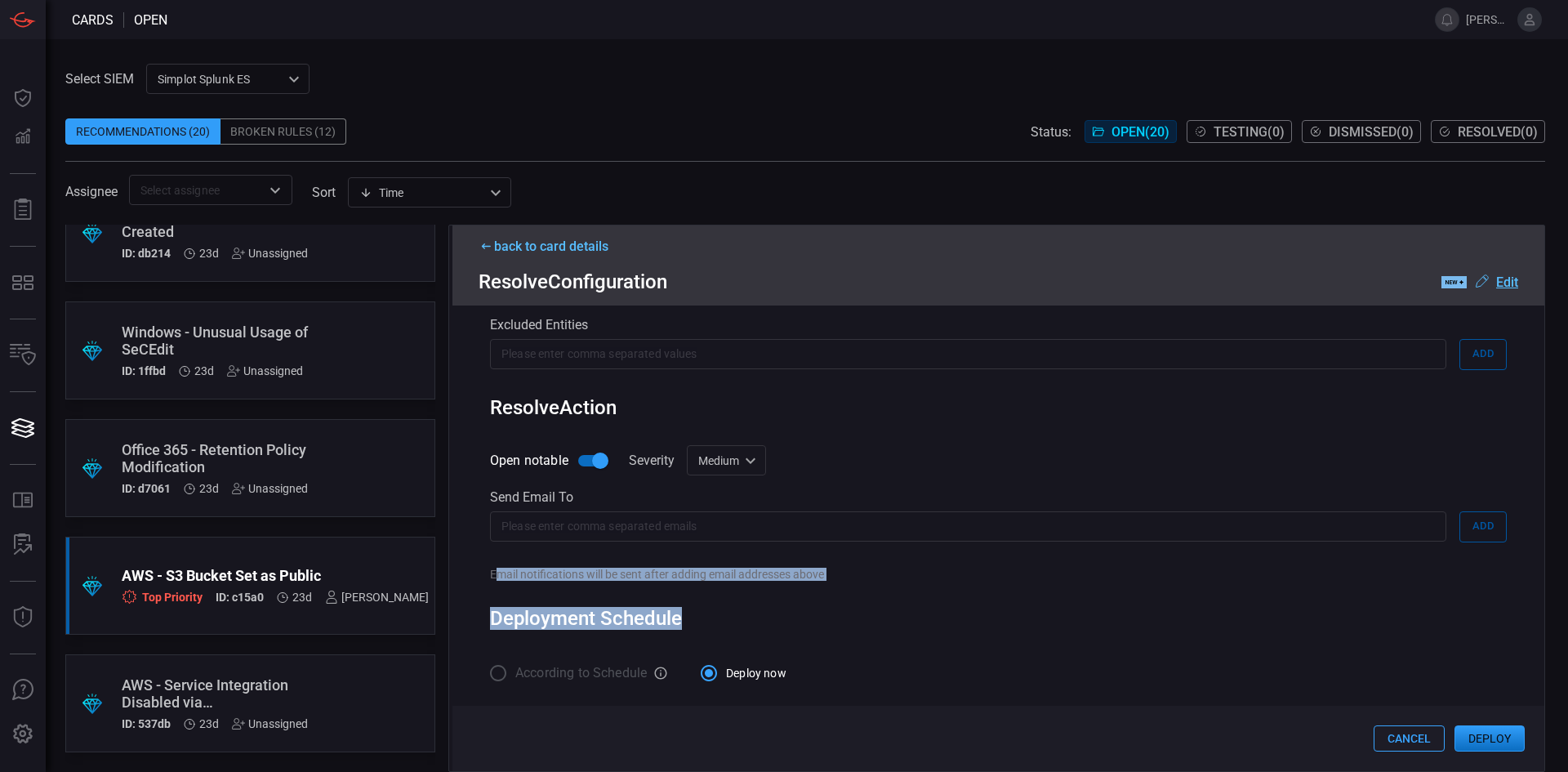
click at [796, 625] on div "Deployment Schedule" at bounding box center [999, 618] width 1017 height 23
drag, startPoint x: 811, startPoint y: 625, endPoint x: 478, endPoint y: 575, distance: 336.7
click at [468, 575] on div "Rule Details correlation search Name Name of the correlation search that will b…" at bounding box center [999, 538] width 1092 height 466
click at [647, 585] on div "Rule Details correlation search Name Name of the correlation search that will b…" at bounding box center [999, 538] width 1092 height 466
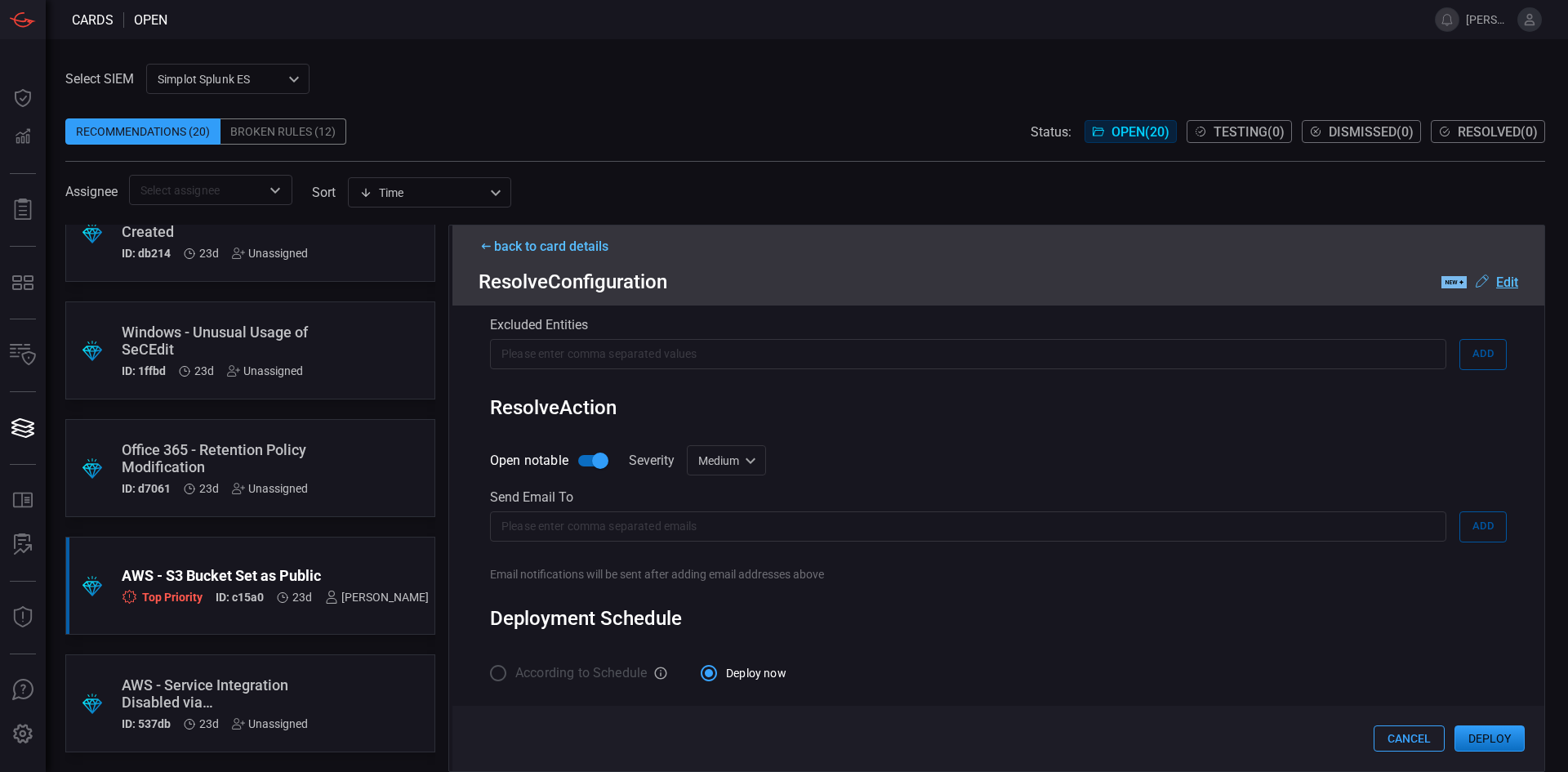
click at [967, 607] on div "Deployment Schedule" at bounding box center [999, 618] width 1017 height 23
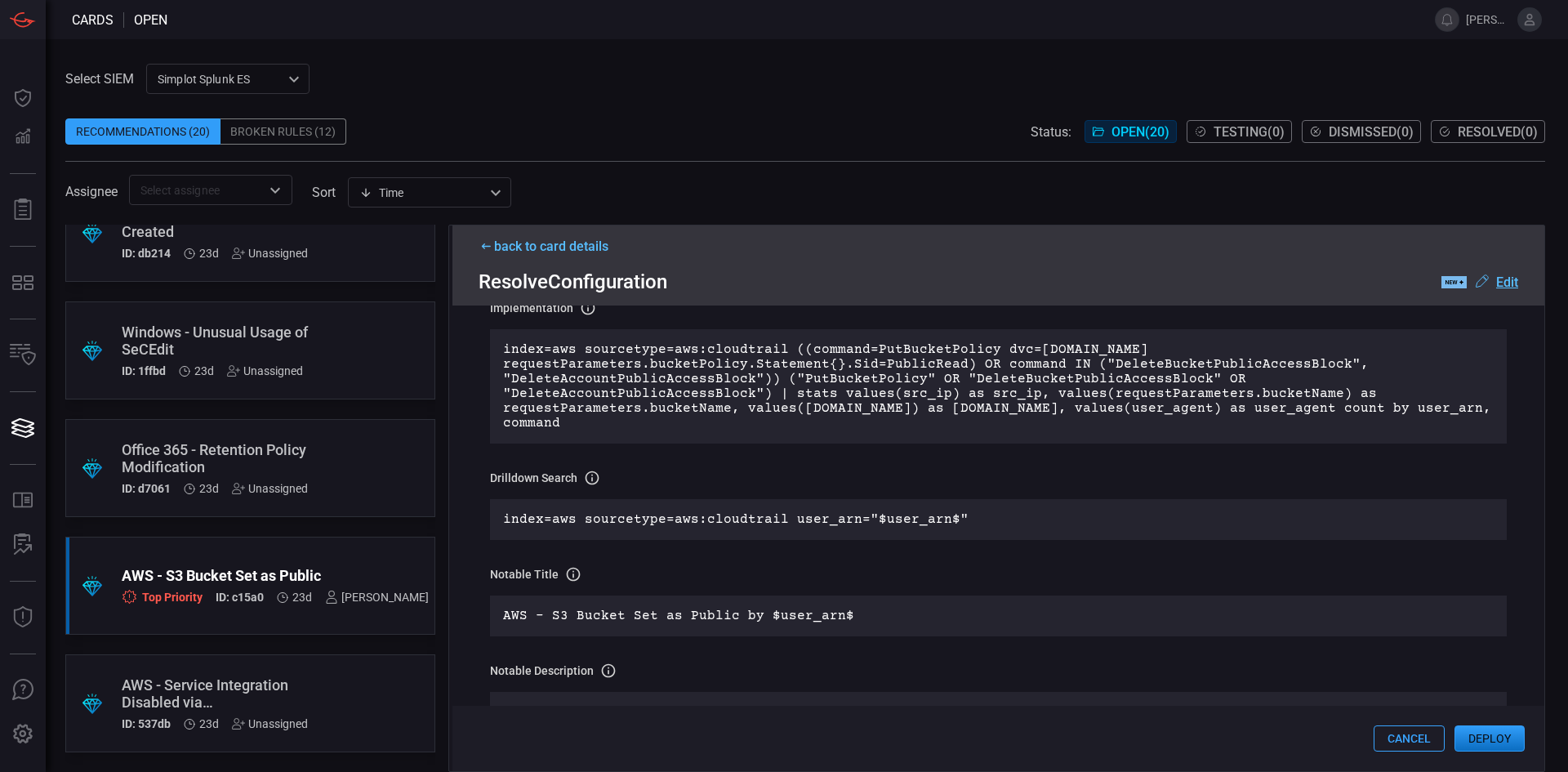
scroll to position [82, 0]
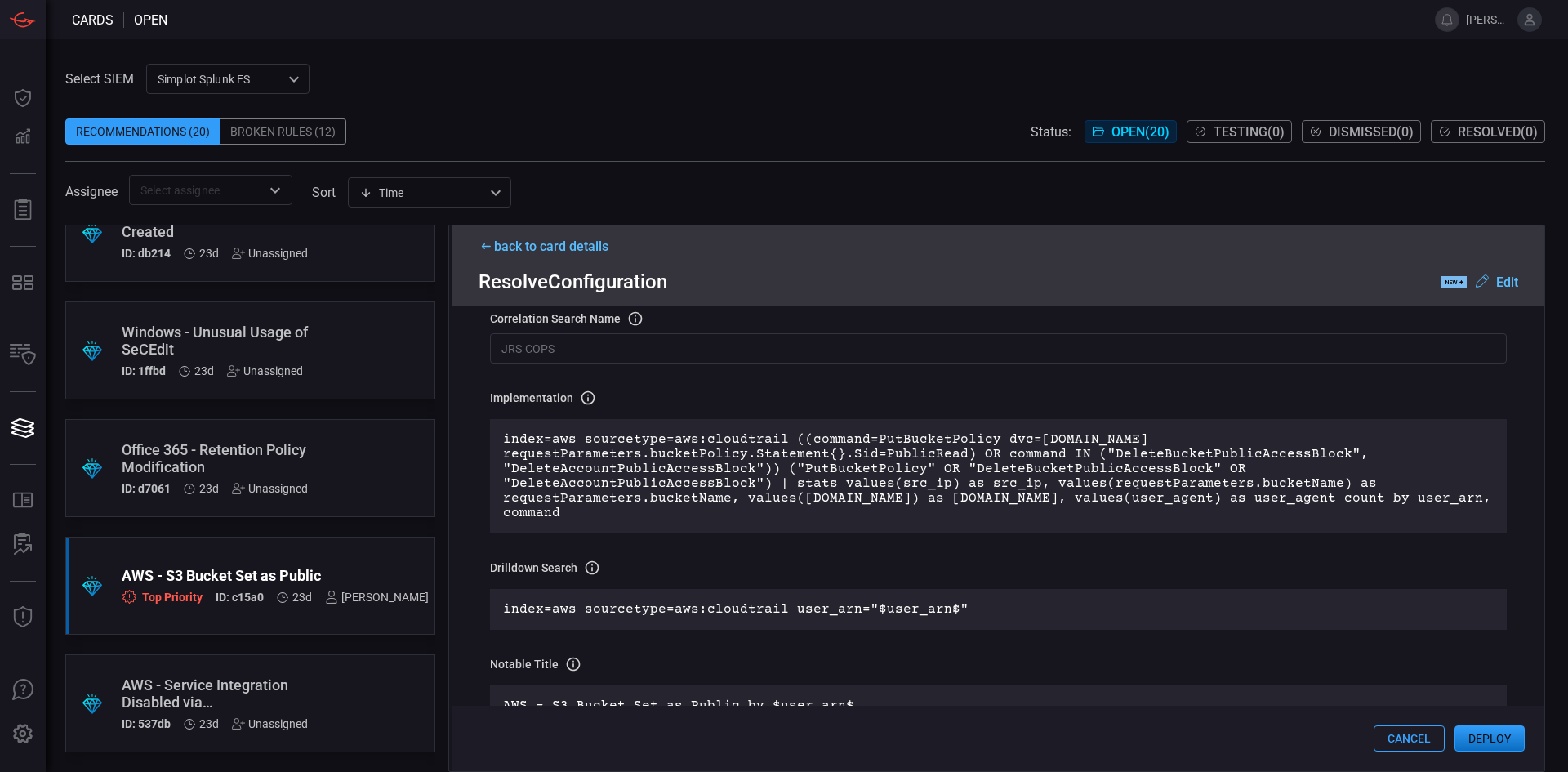
drag, startPoint x: 723, startPoint y: 514, endPoint x: 494, endPoint y: 437, distance: 241.6
click at [494, 437] on div "index=aws sourcetype=aws:cloudtrail ((command=PutBucketPolicy dvc=[DOMAIN_NAME]…" at bounding box center [999, 475] width 1017 height 114
click at [535, 434] on p "index=aws sourcetype=aws:cloudtrail ((command=PutBucketPolicy dvc=[DOMAIN_NAME]…" at bounding box center [999, 475] width 991 height 88
drag, startPoint x: 502, startPoint y: 440, endPoint x: 876, endPoint y: 514, distance: 381.3
click at [876, 514] on div "index=aws sourcetype=aws:cloudtrail ((command=PutBucketPolicy dvc=[DOMAIN_NAME]…" at bounding box center [999, 475] width 1017 height 114
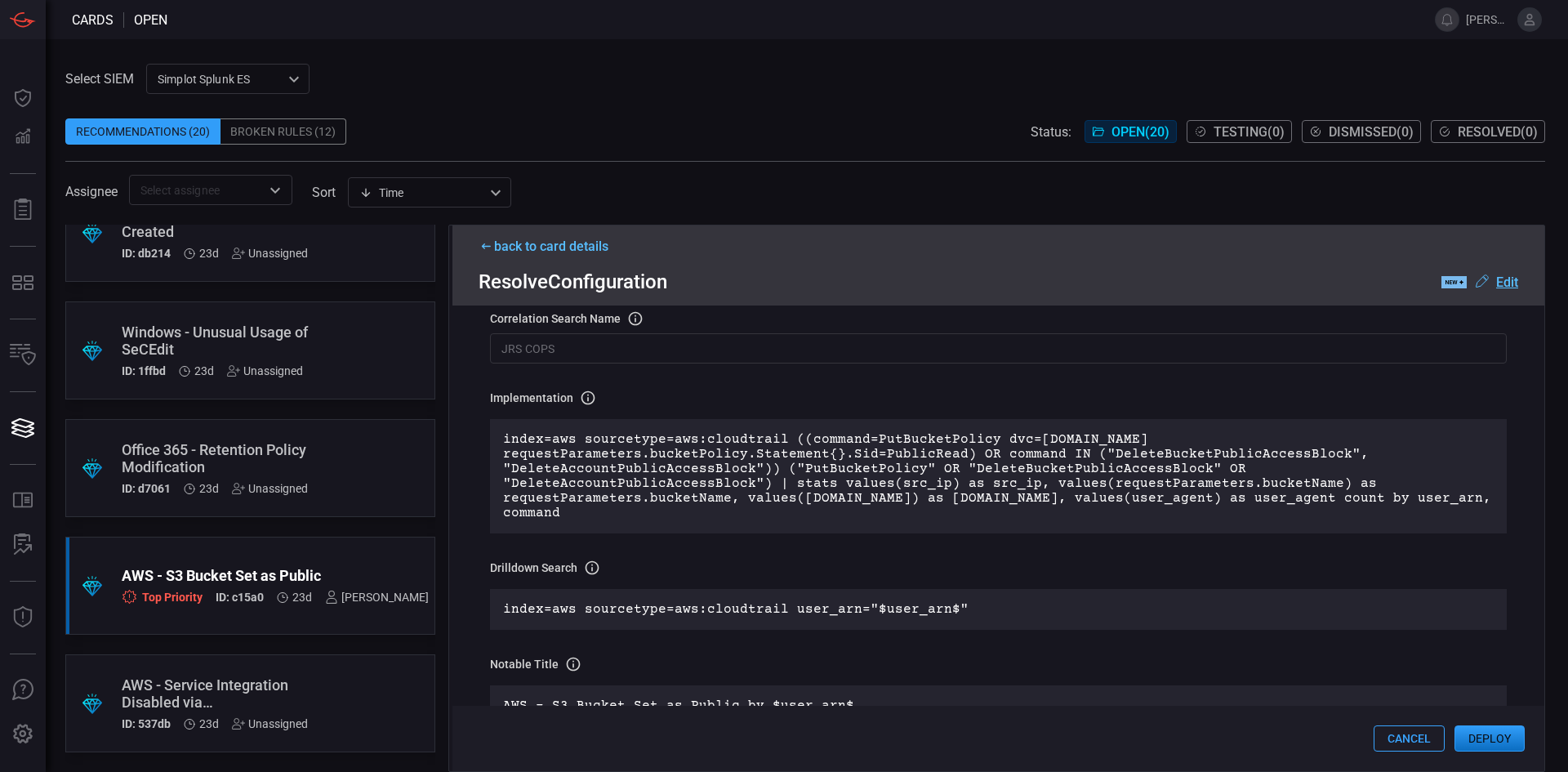
click at [883, 487] on p "index=aws sourcetype=aws:cloudtrail ((command=PutBucketPolicy dvc=[DOMAIN_NAME]…" at bounding box center [999, 475] width 991 height 88
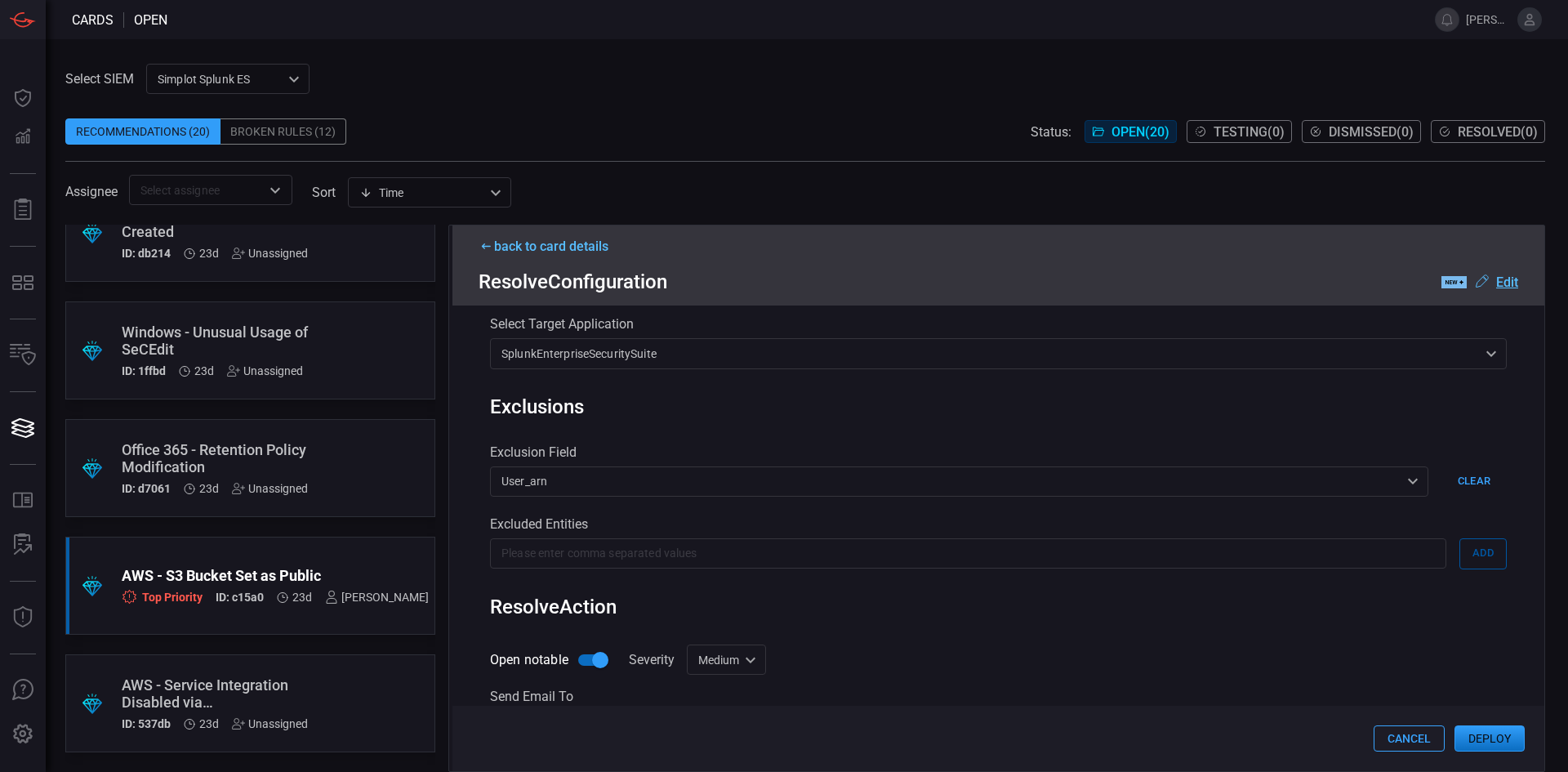
scroll to position [632, 0]
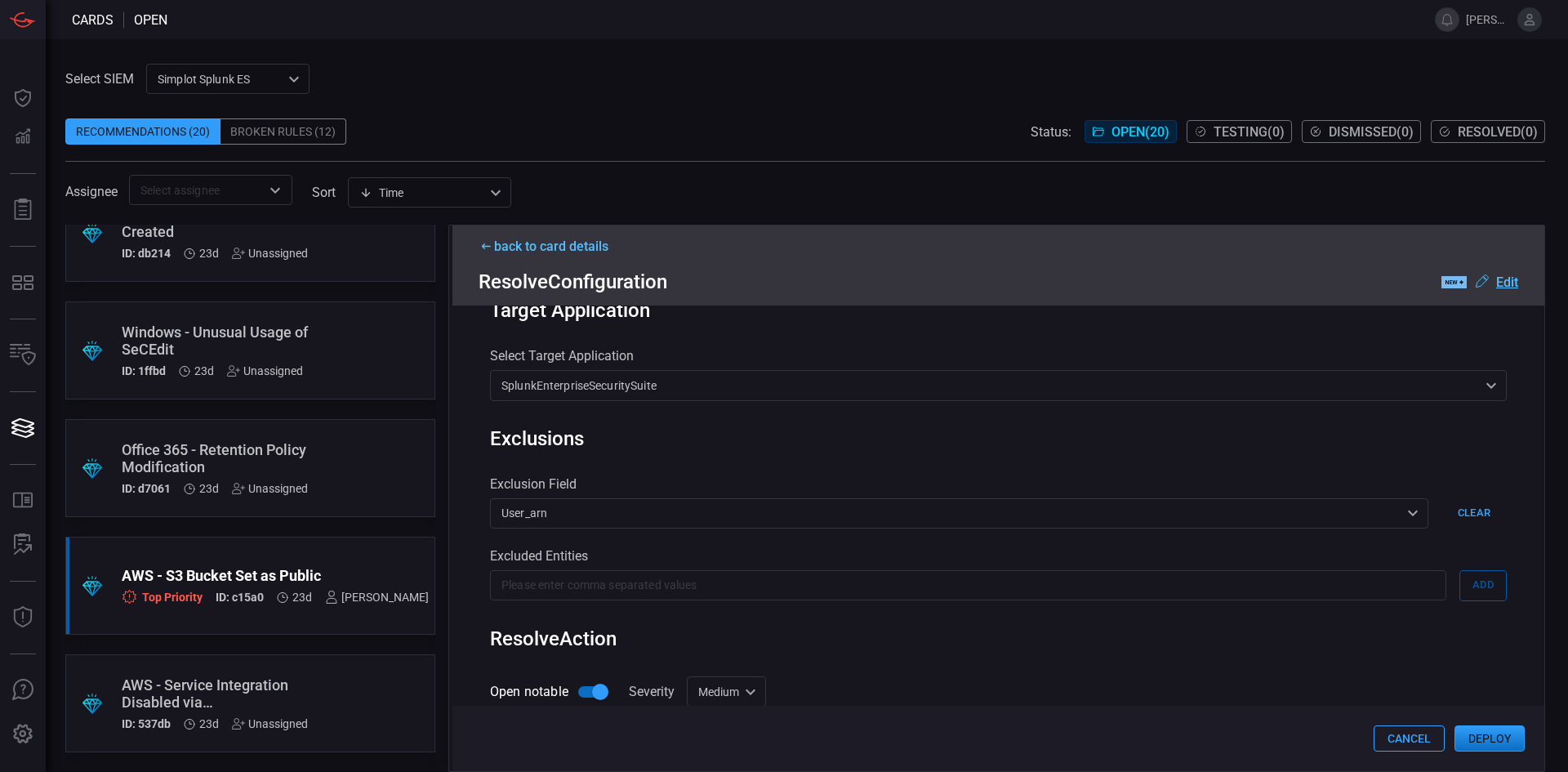
click at [216, 580] on div "AWS - S3 Bucket Set as Public" at bounding box center [276, 576] width 307 height 17
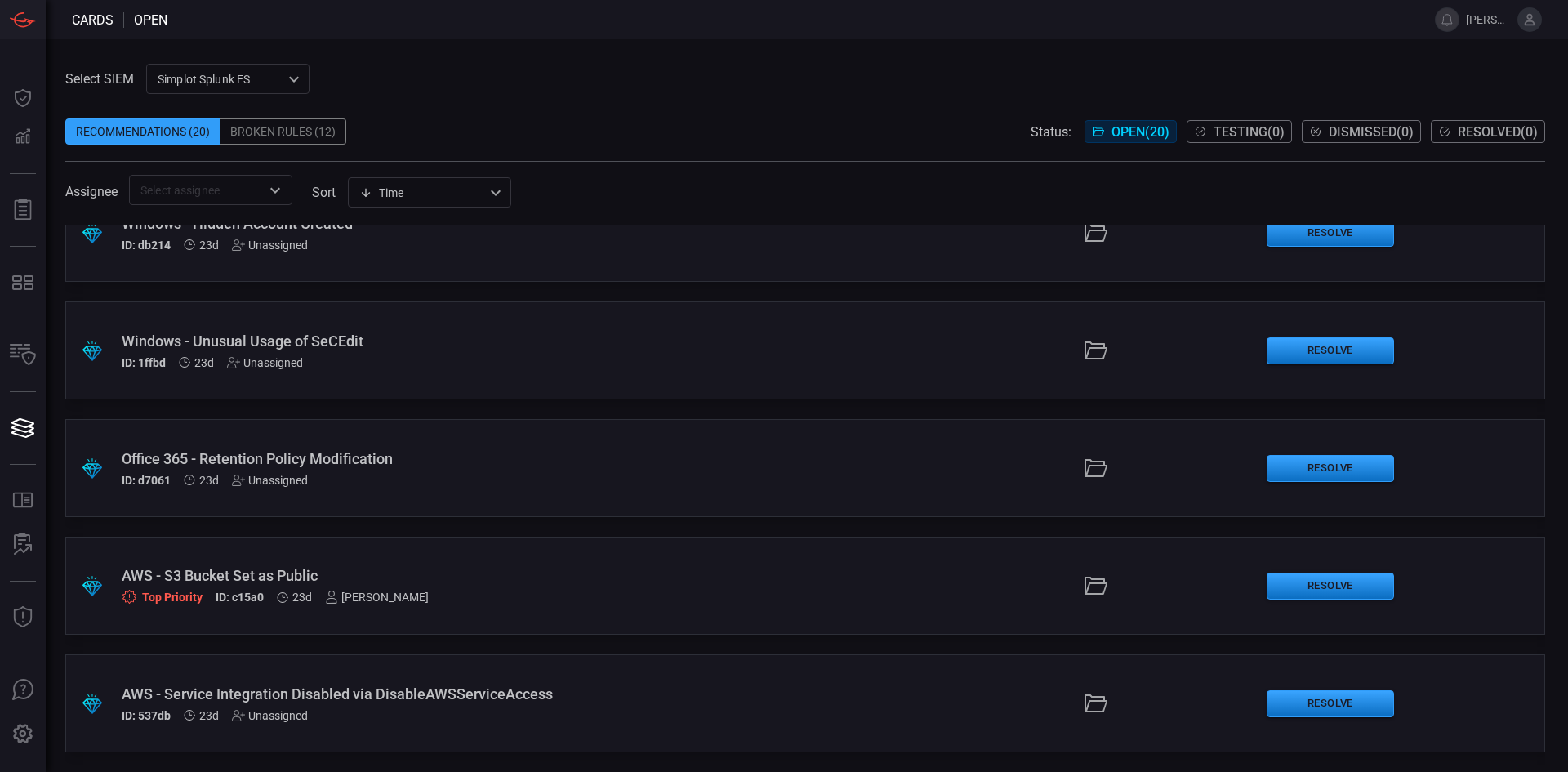
click at [216, 580] on div "AWS - S3 Bucket Set as Public" at bounding box center [381, 576] width 519 height 17
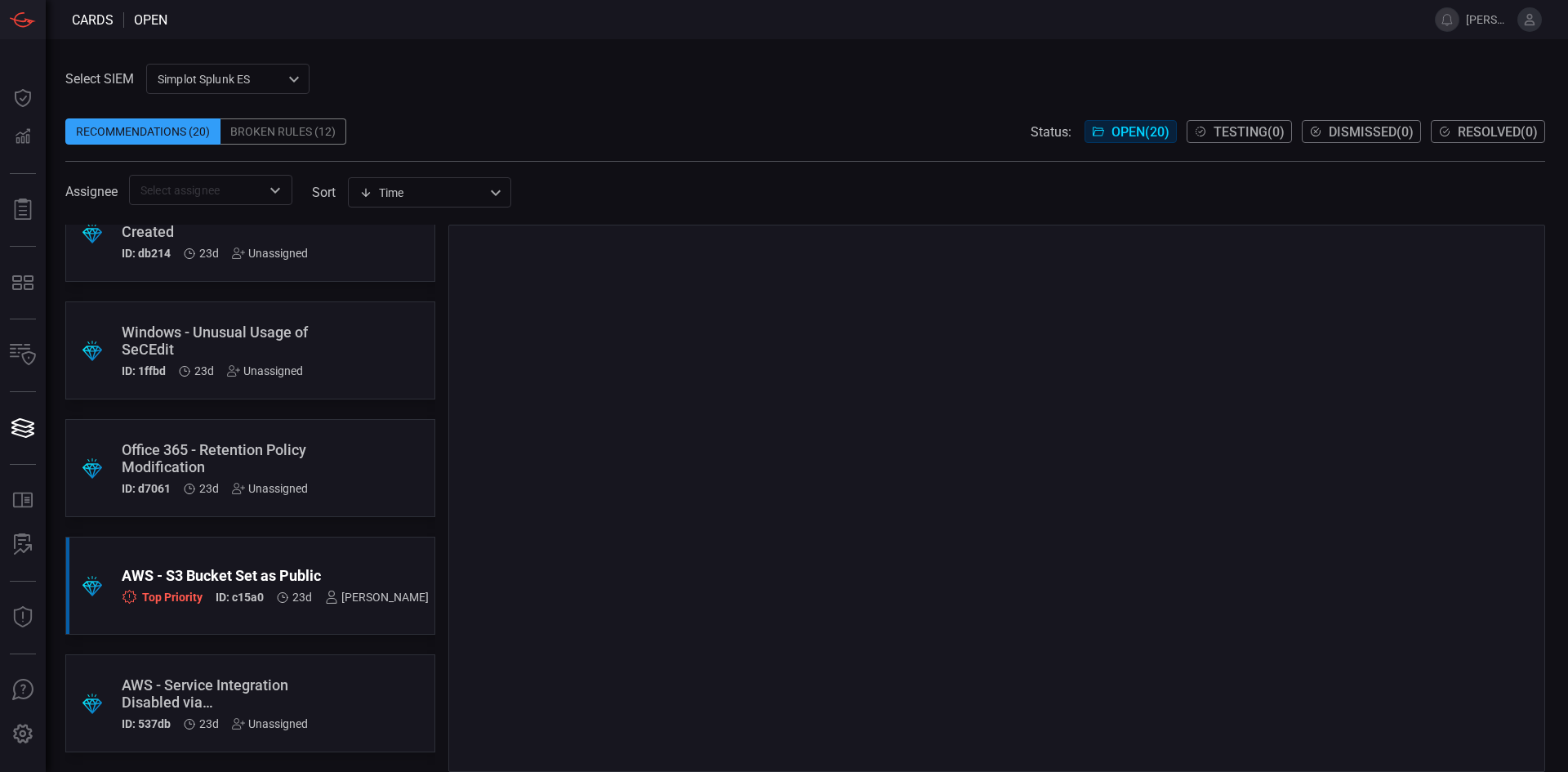
click at [177, 574] on div "AWS - S3 Bucket Set as Public" at bounding box center [276, 576] width 307 height 17
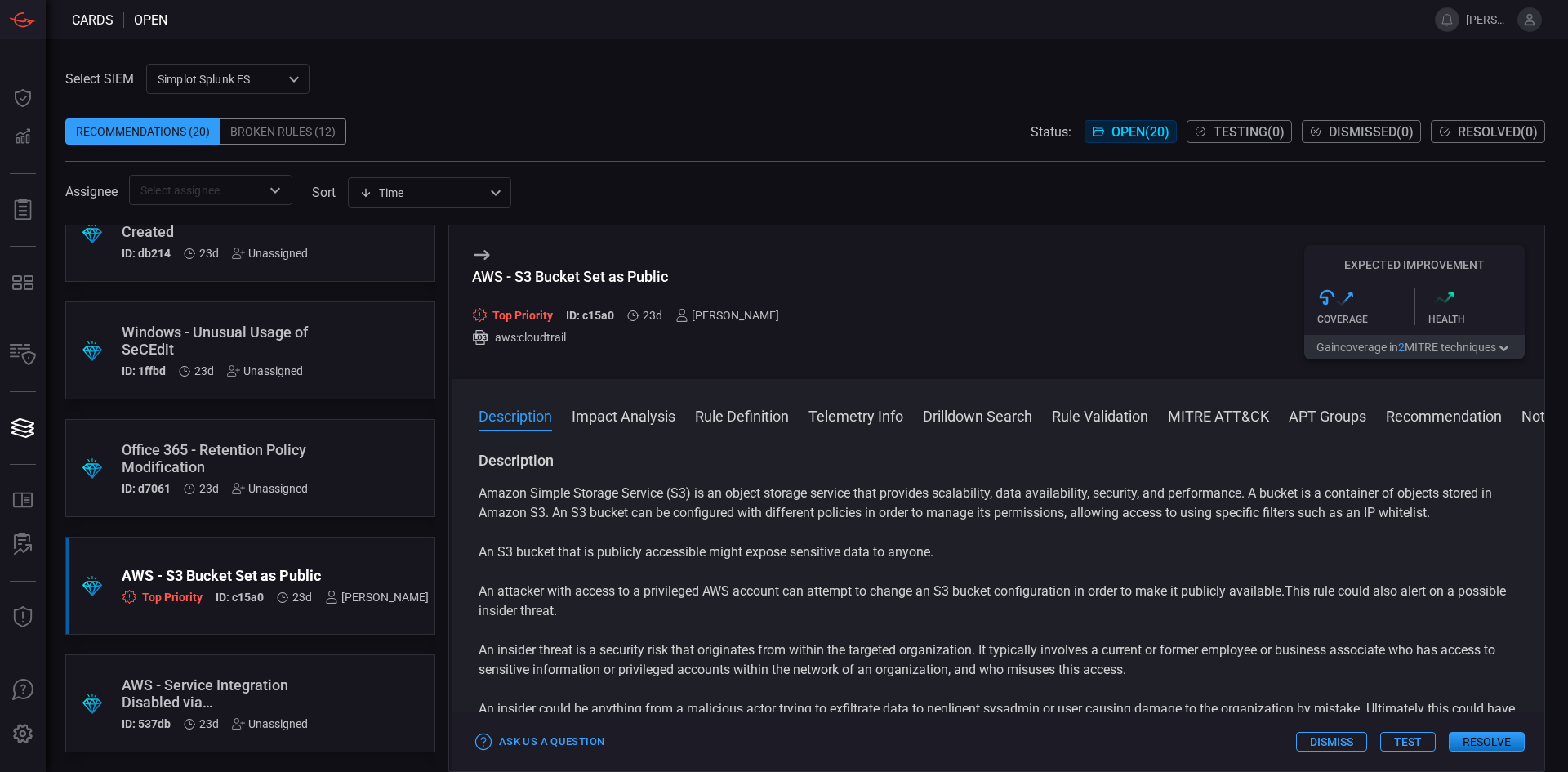
click at [238, 468] on div "Office 365 - Retention Policy Modification" at bounding box center [220, 458] width 195 height 34
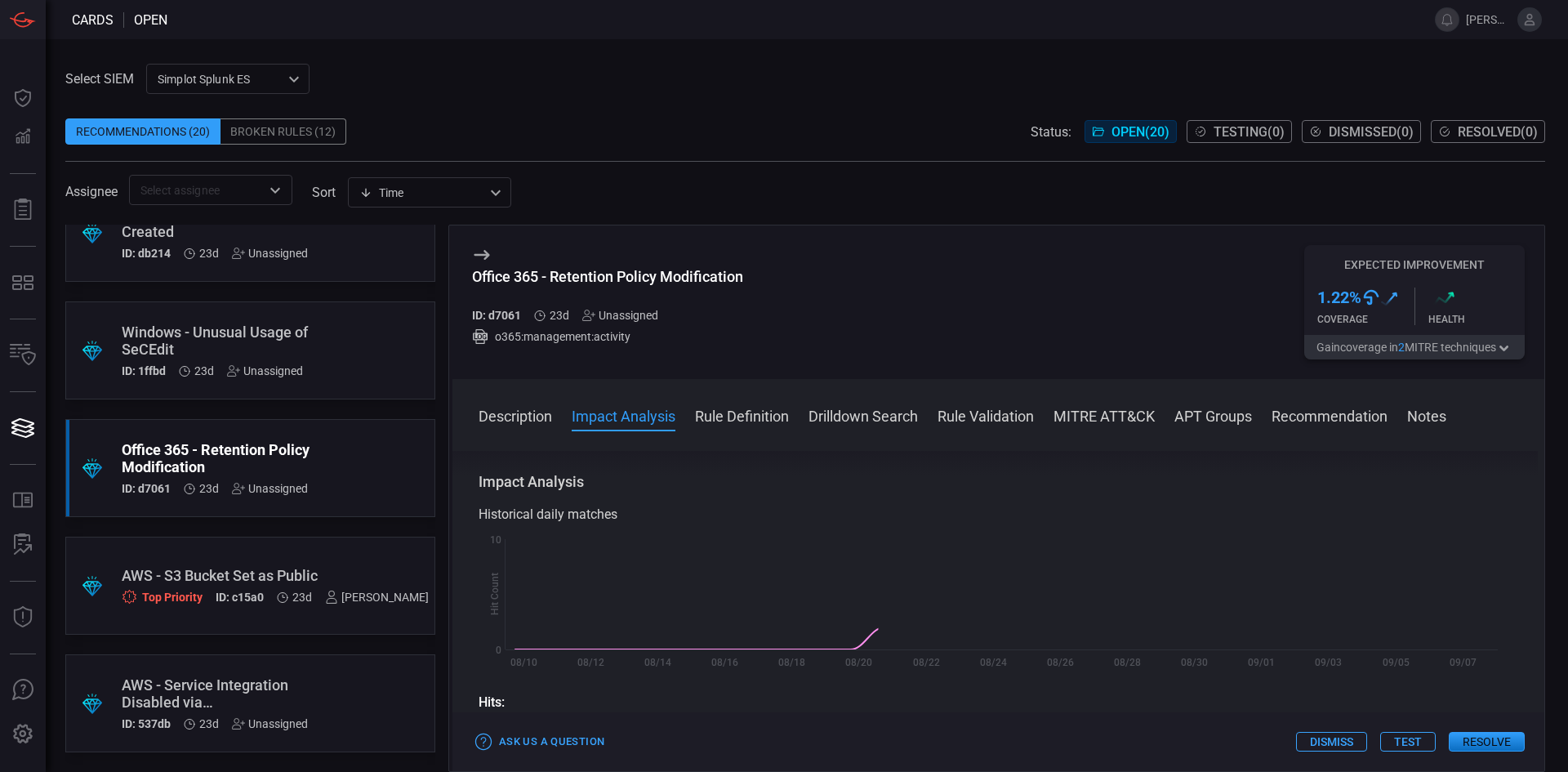
scroll to position [735, 0]
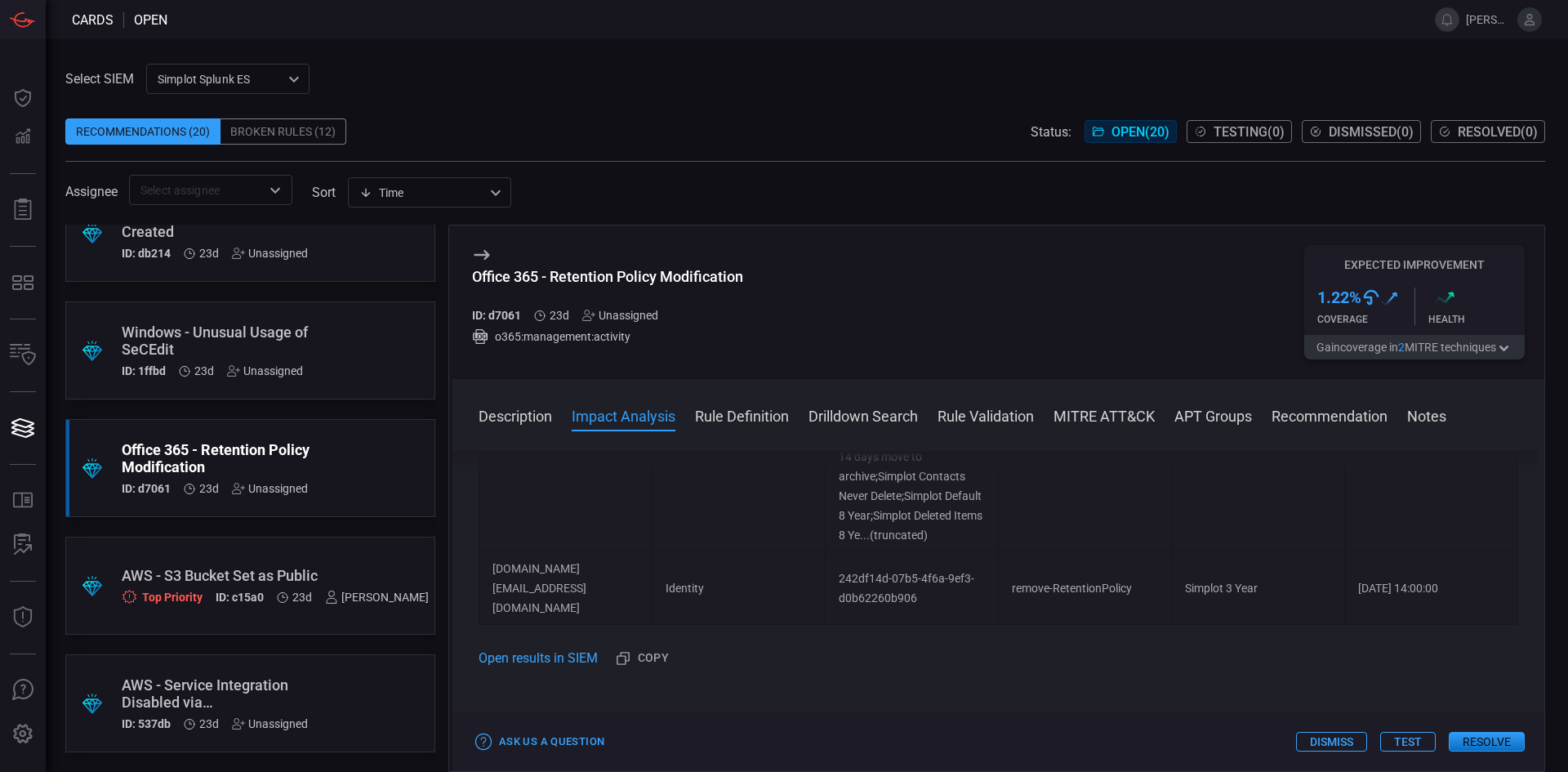
click at [187, 583] on div "AWS - S3 Bucket Set as Public" at bounding box center [276, 576] width 307 height 17
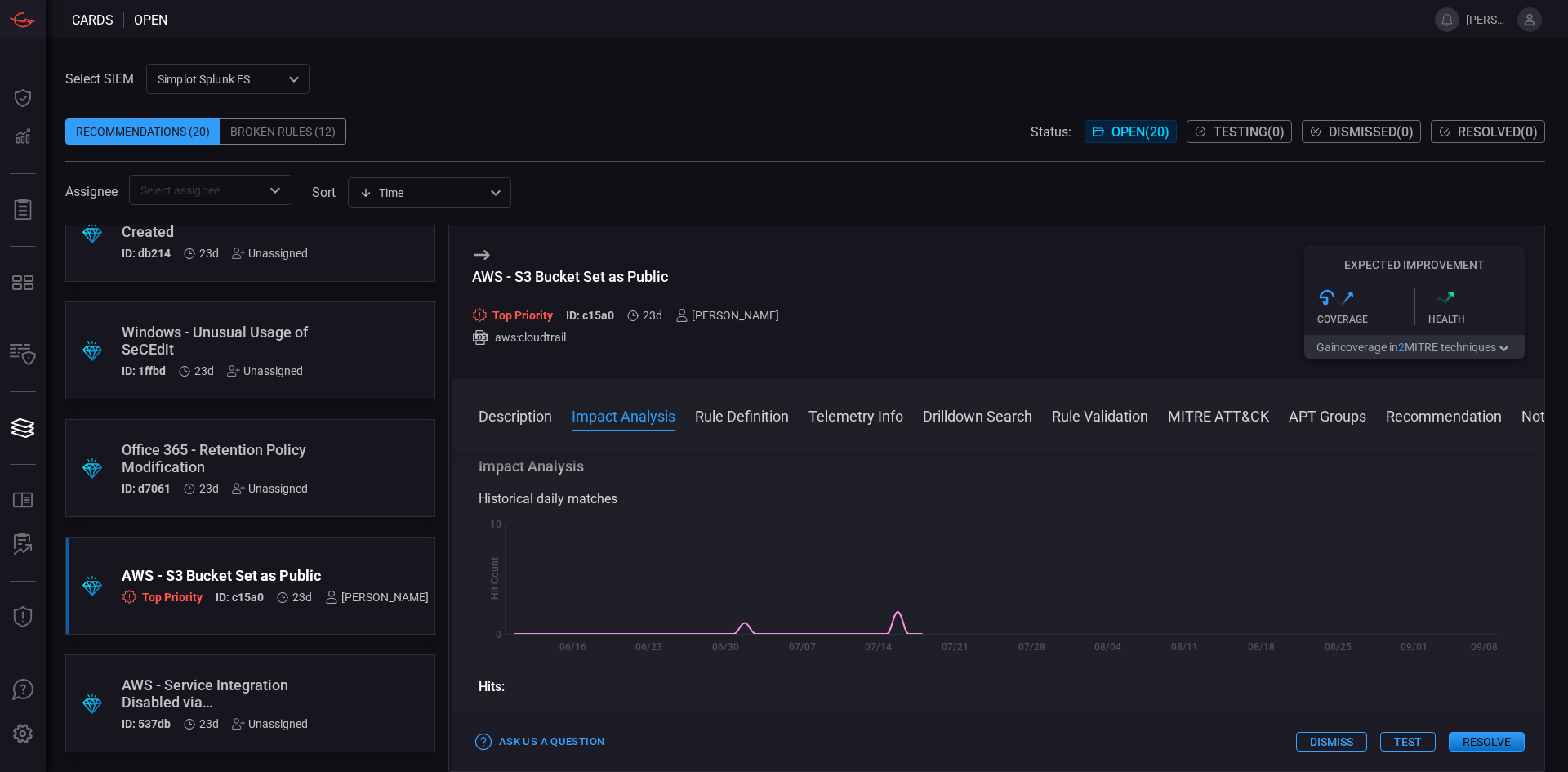
scroll to position [868, 0]
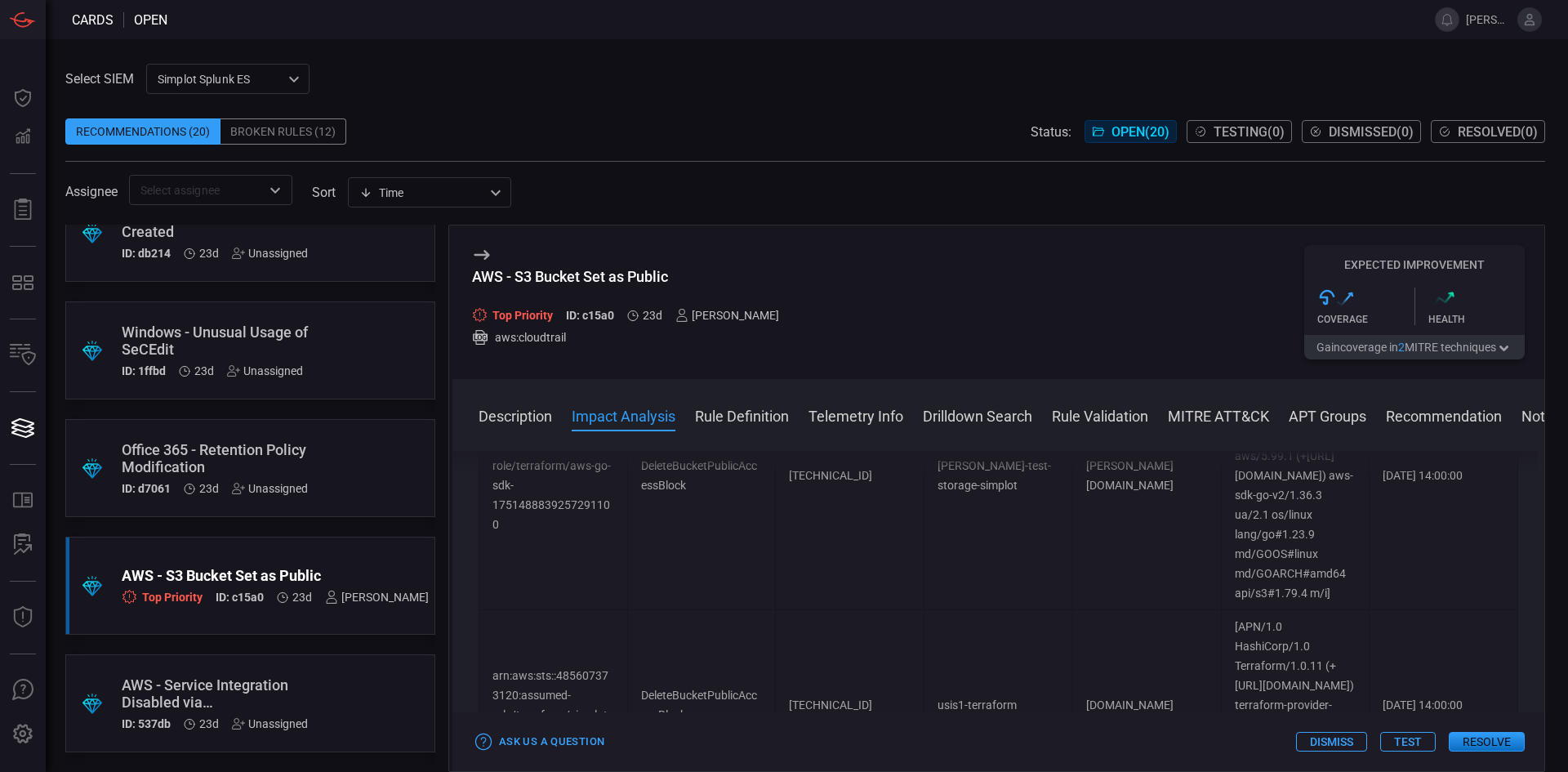
click at [1328, 741] on button "Dismiss" at bounding box center [1331, 741] width 71 height 19
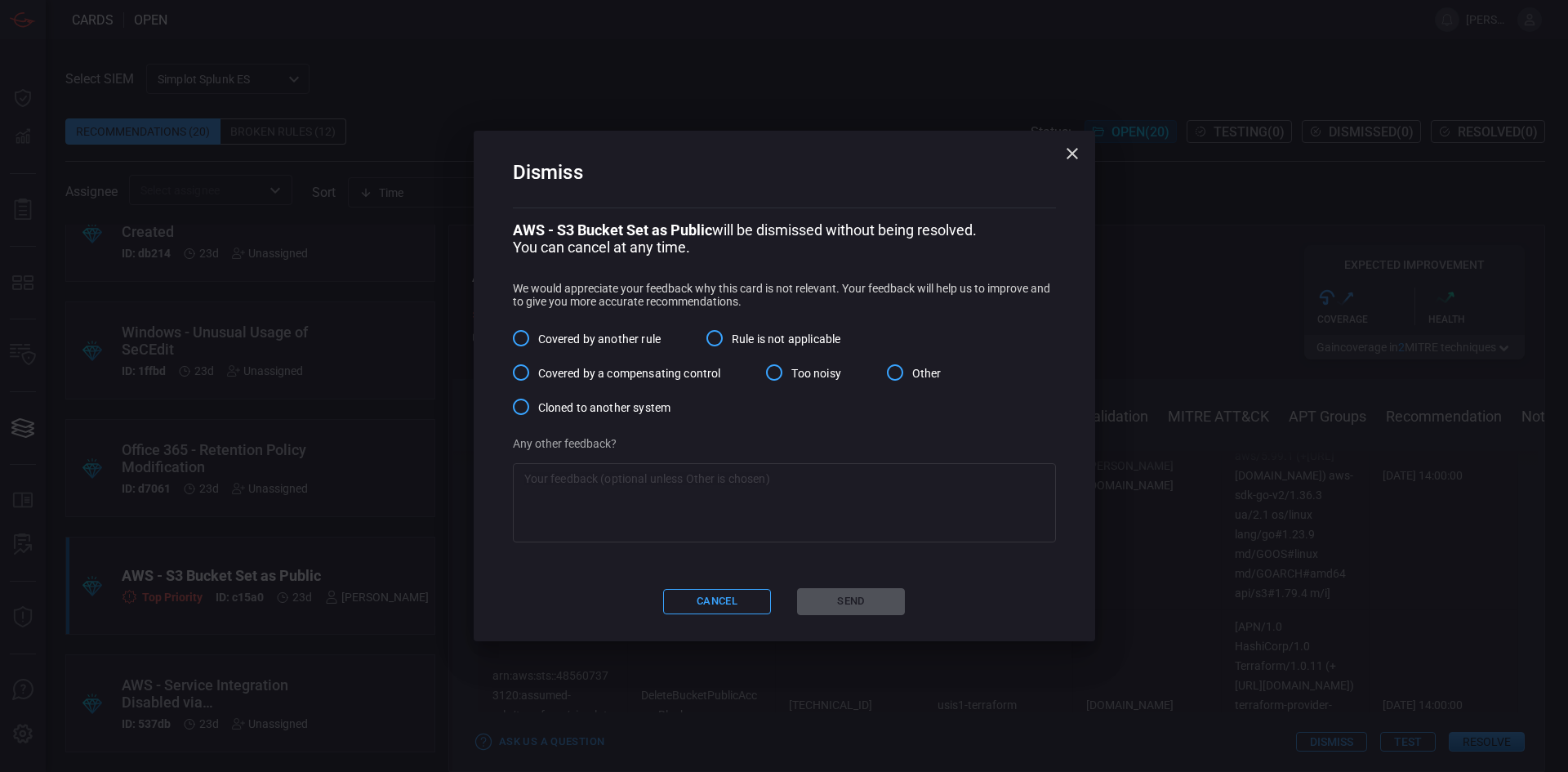
click at [898, 362] on input "Other" at bounding box center [895, 372] width 34 height 34
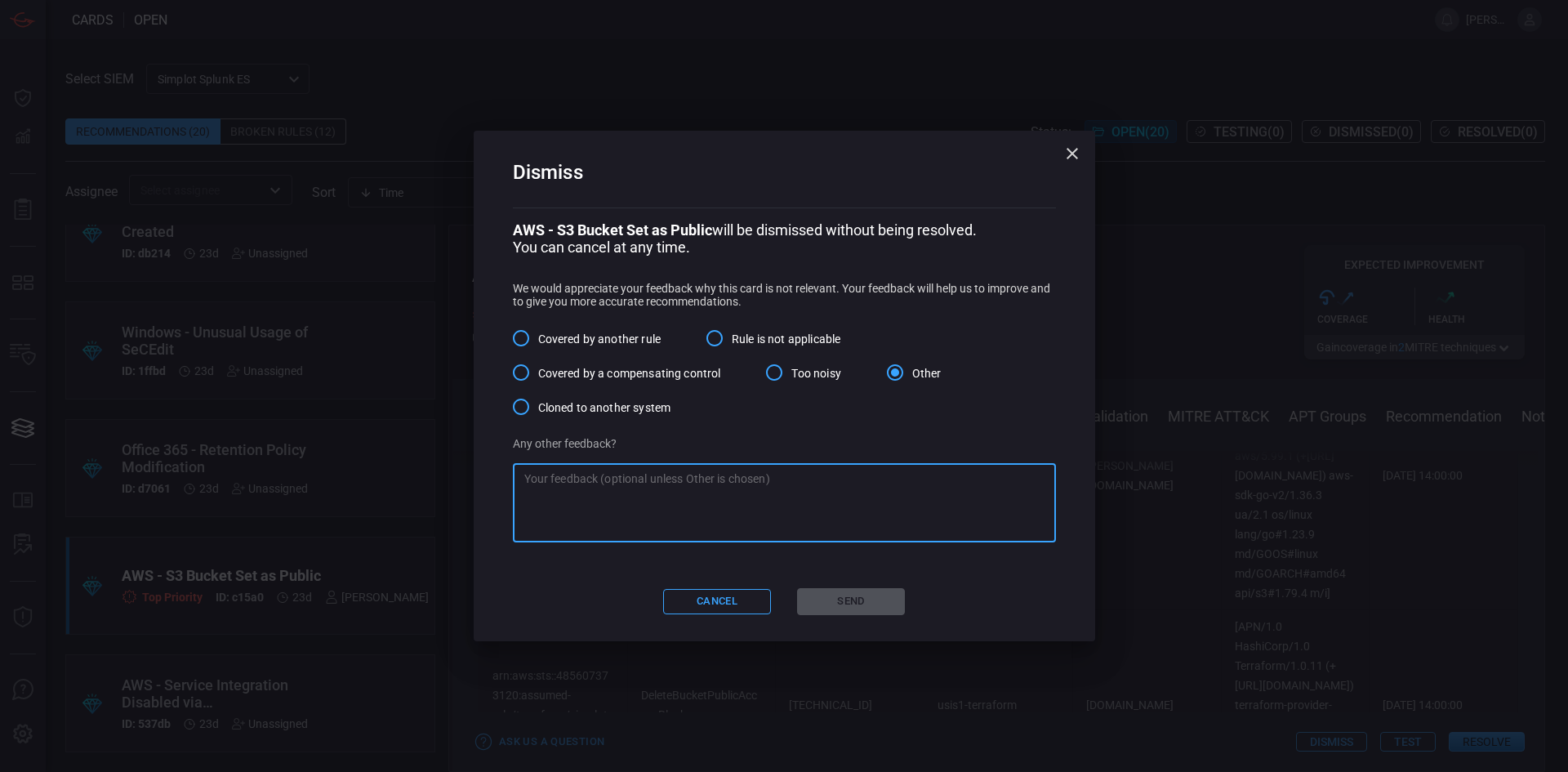
click at [928, 501] on textarea at bounding box center [784, 502] width 521 height 65
paste textarea "JRS - AWS - S3 Bucket Set as Public or Deleted Bucket"
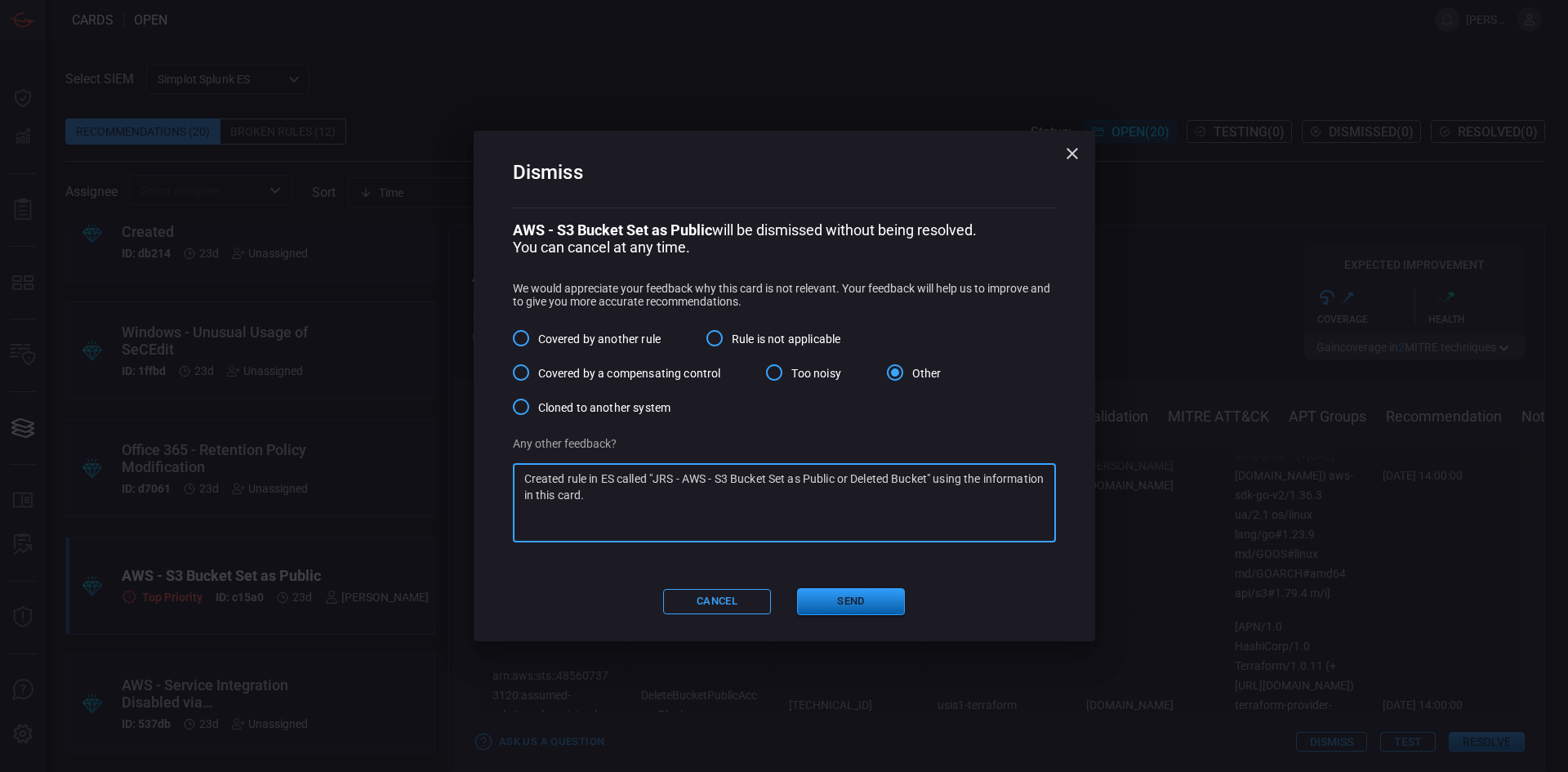
type textarea "Created rule in ES called "JRS - AWS - S3 Bucket Set as Public or Deleted Bucke…"
click at [856, 599] on button "Send" at bounding box center [851, 601] width 108 height 27
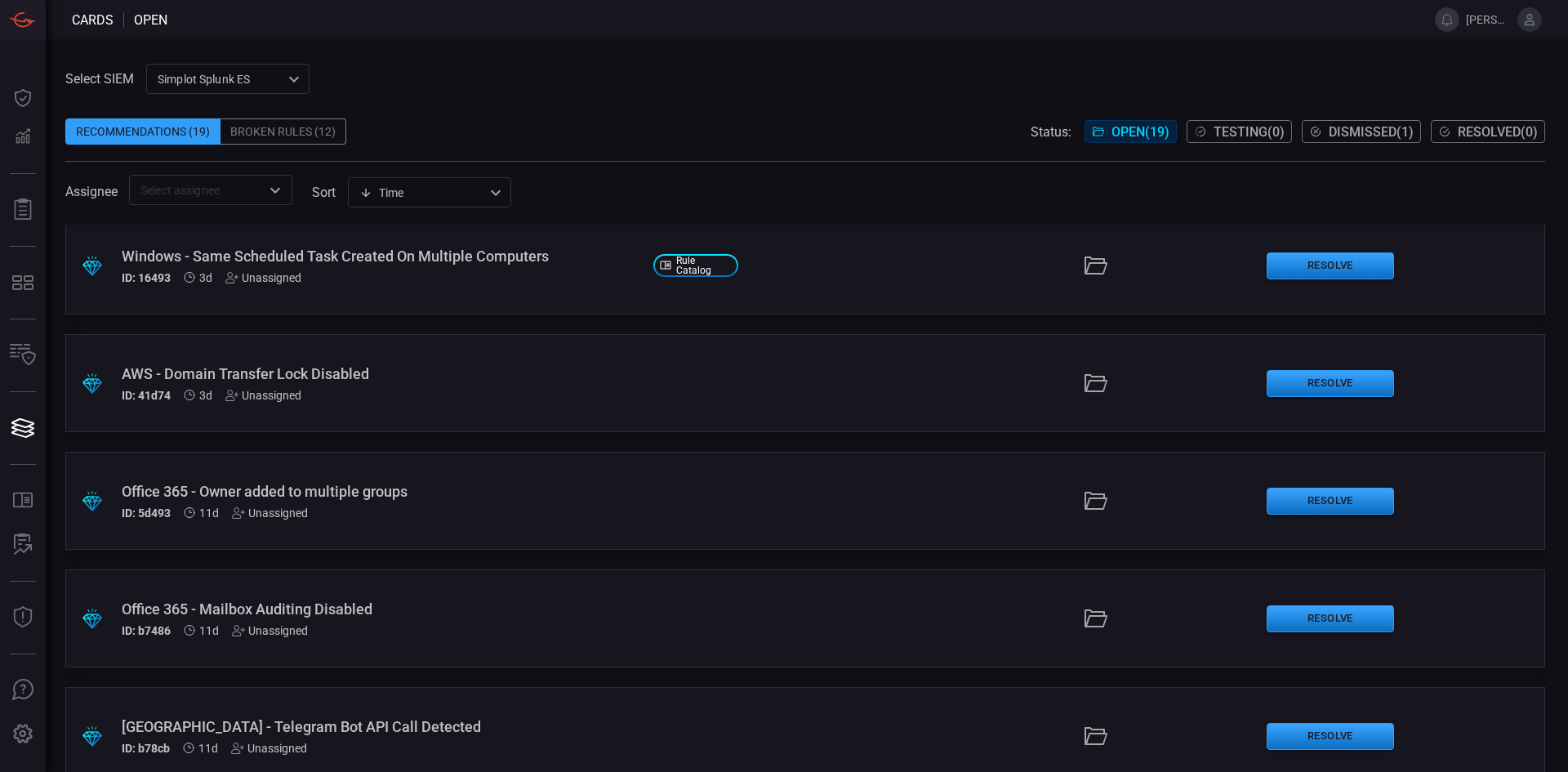
scroll to position [54, 0]
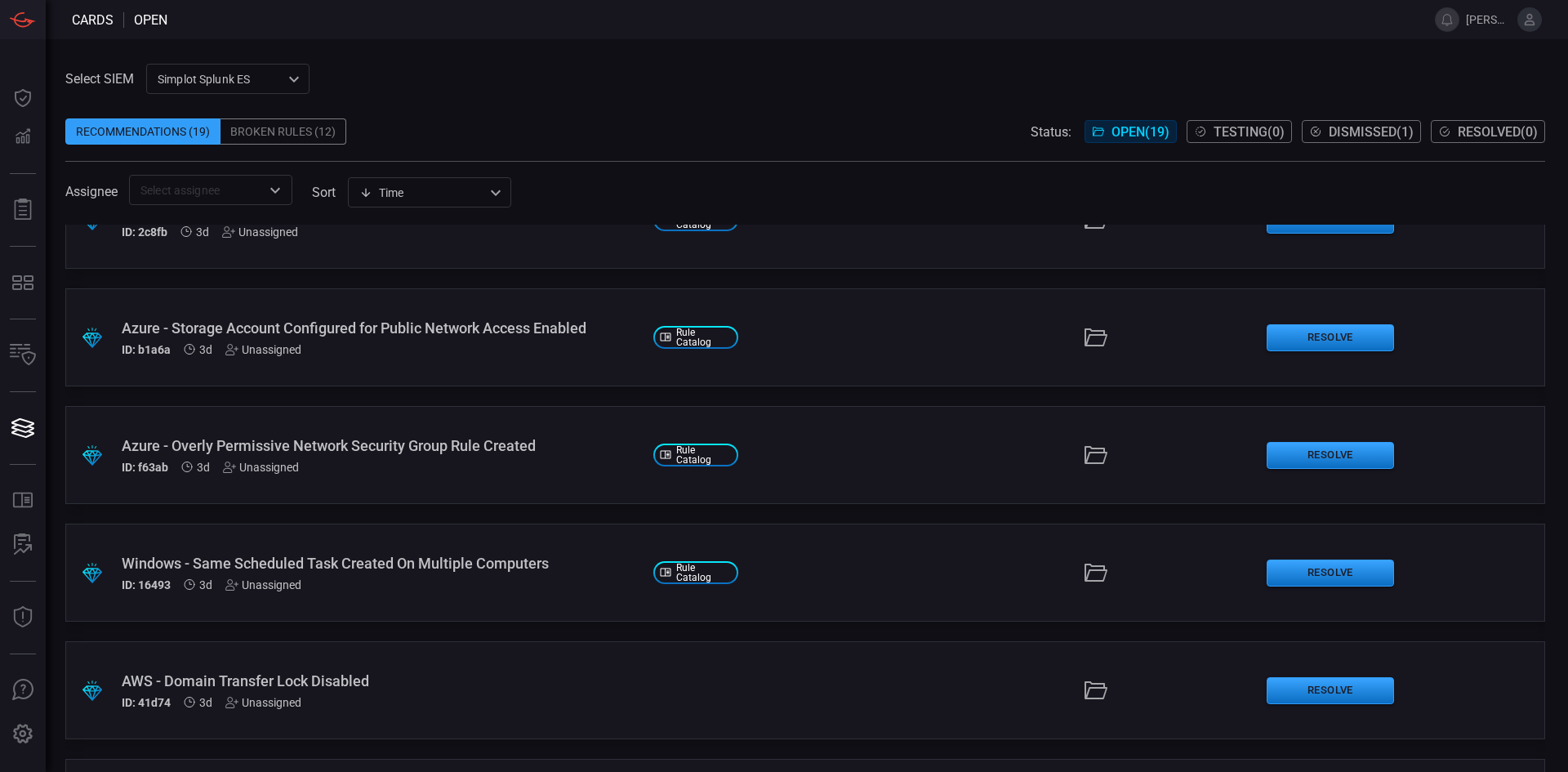
click at [184, 333] on div "Azure - Storage Account Configured for Public Network Access Enabled" at bounding box center [381, 328] width 519 height 17
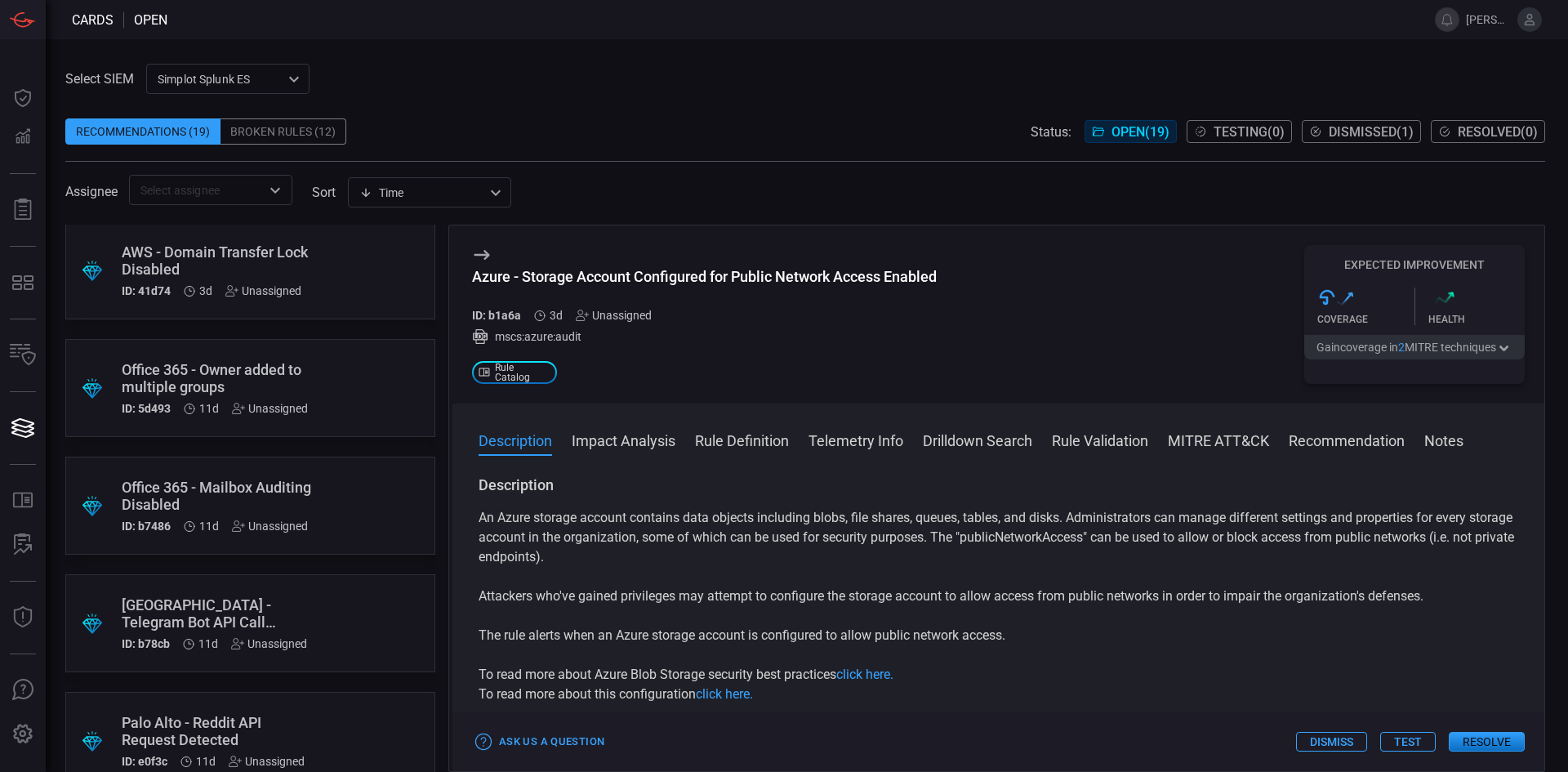
scroll to position [462, 0]
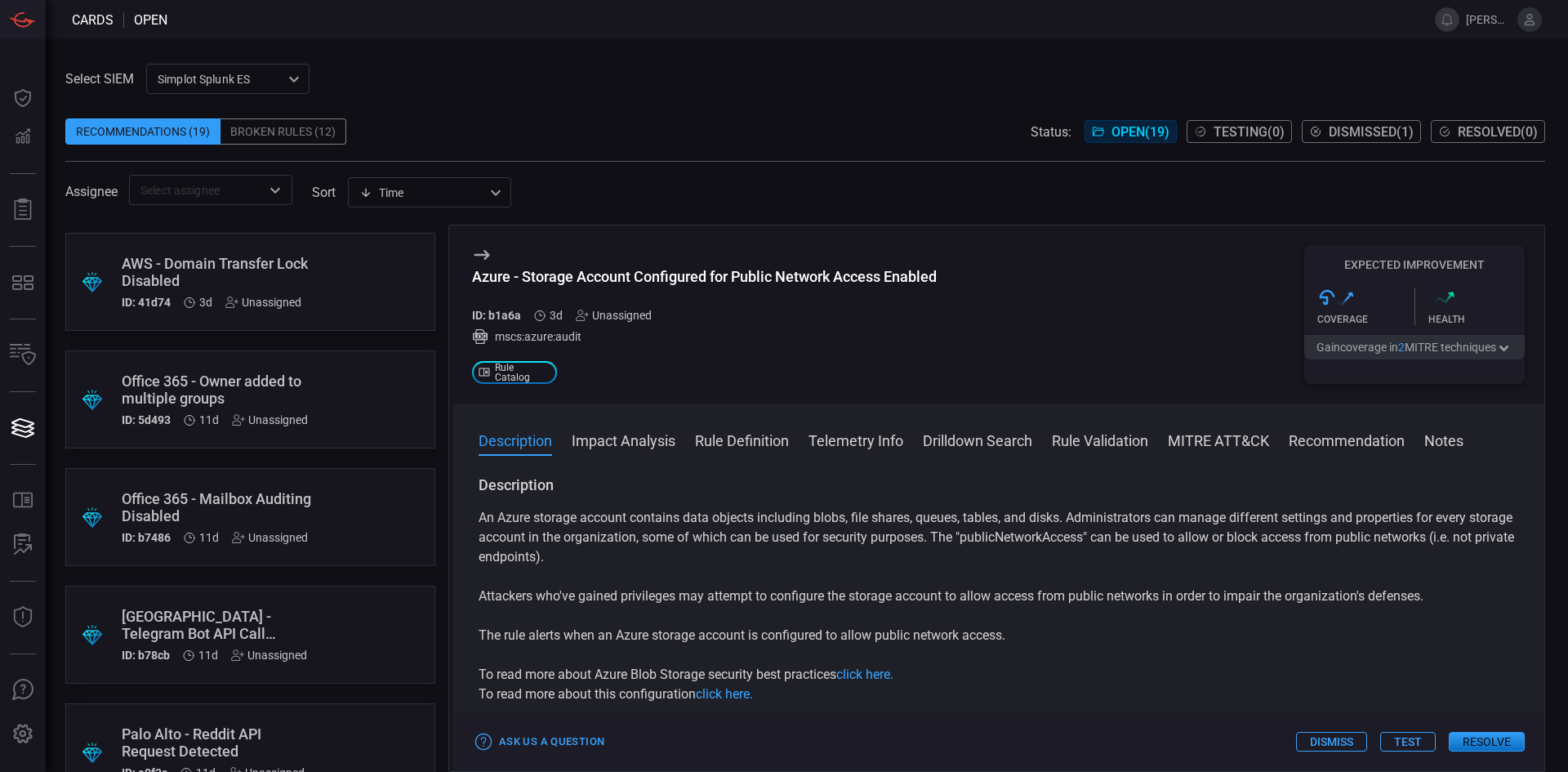
click at [329, 384] on div ".suggested_cards_icon{fill:url(#suggested_cards_icon);} Office 365 - Owner adde…" at bounding box center [250, 400] width 370 height 98
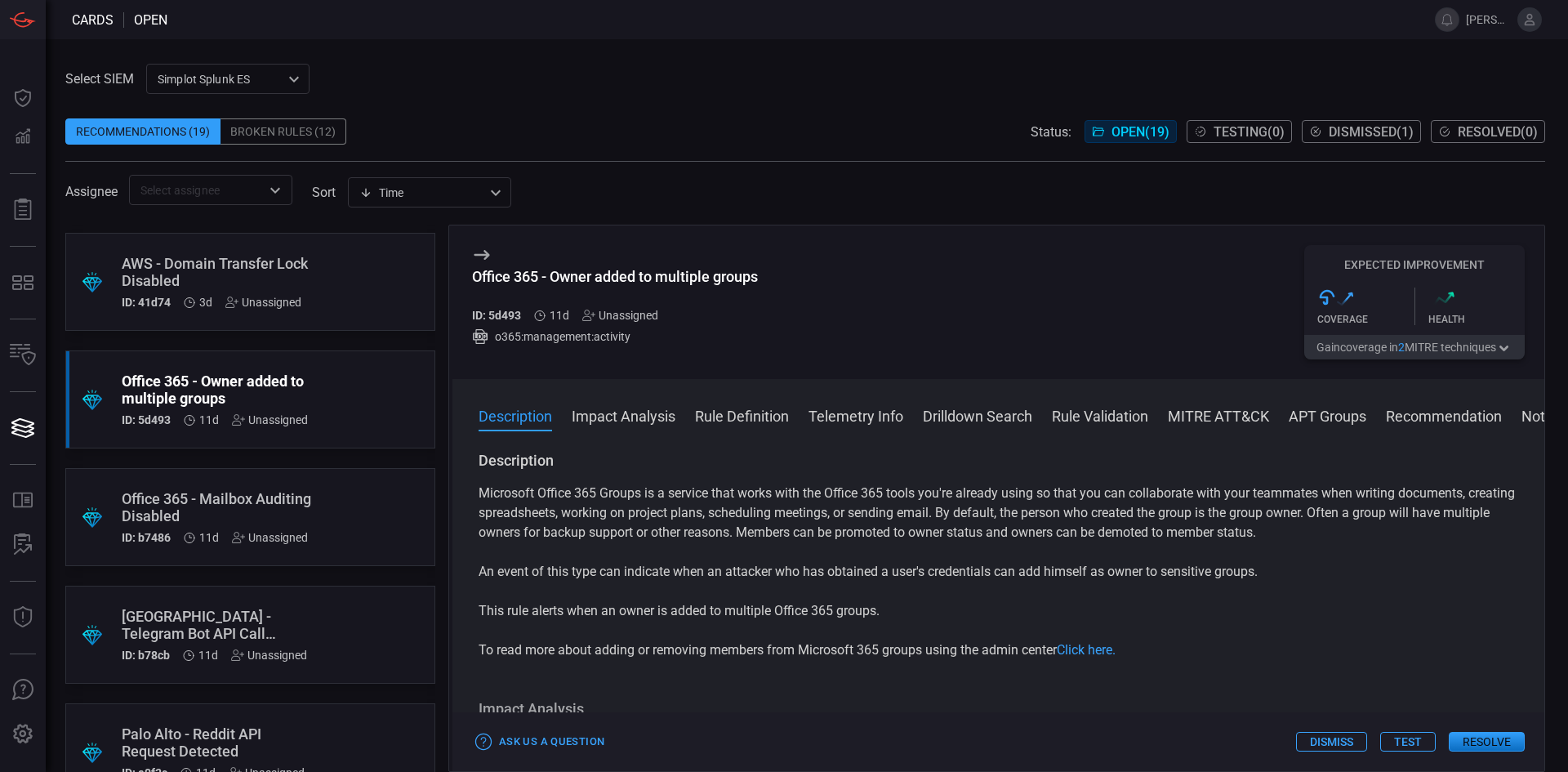
click at [282, 511] on div "Office 365 - Mailbox Auditing Disabled" at bounding box center [220, 507] width 195 height 34
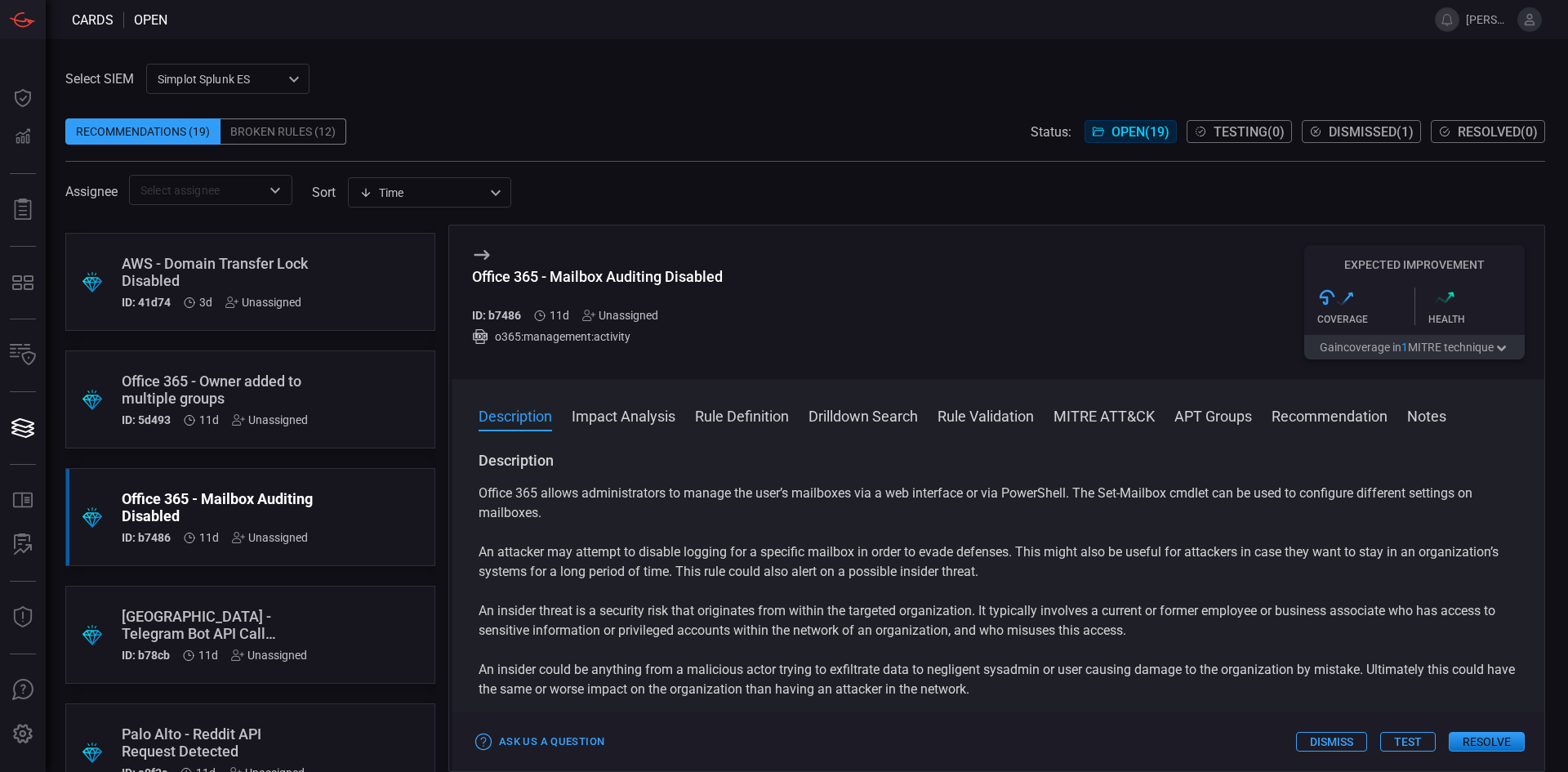
click at [1407, 743] on button "Test" at bounding box center [1408, 741] width 56 height 19
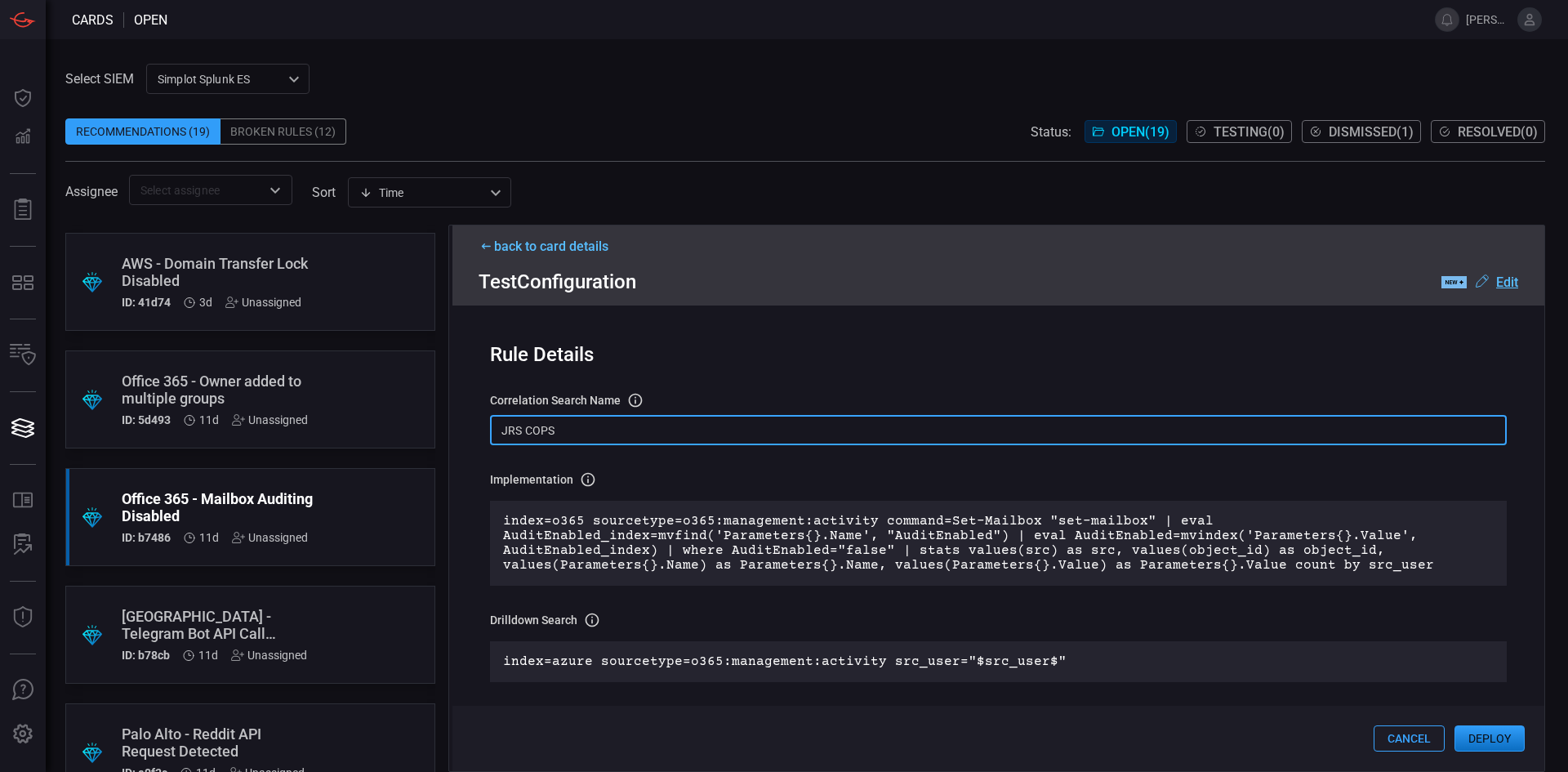
click at [580, 438] on input "JRS COPS" at bounding box center [999, 430] width 1017 height 31
click at [1503, 281] on u "Edit" at bounding box center [1507, 283] width 22 height 16
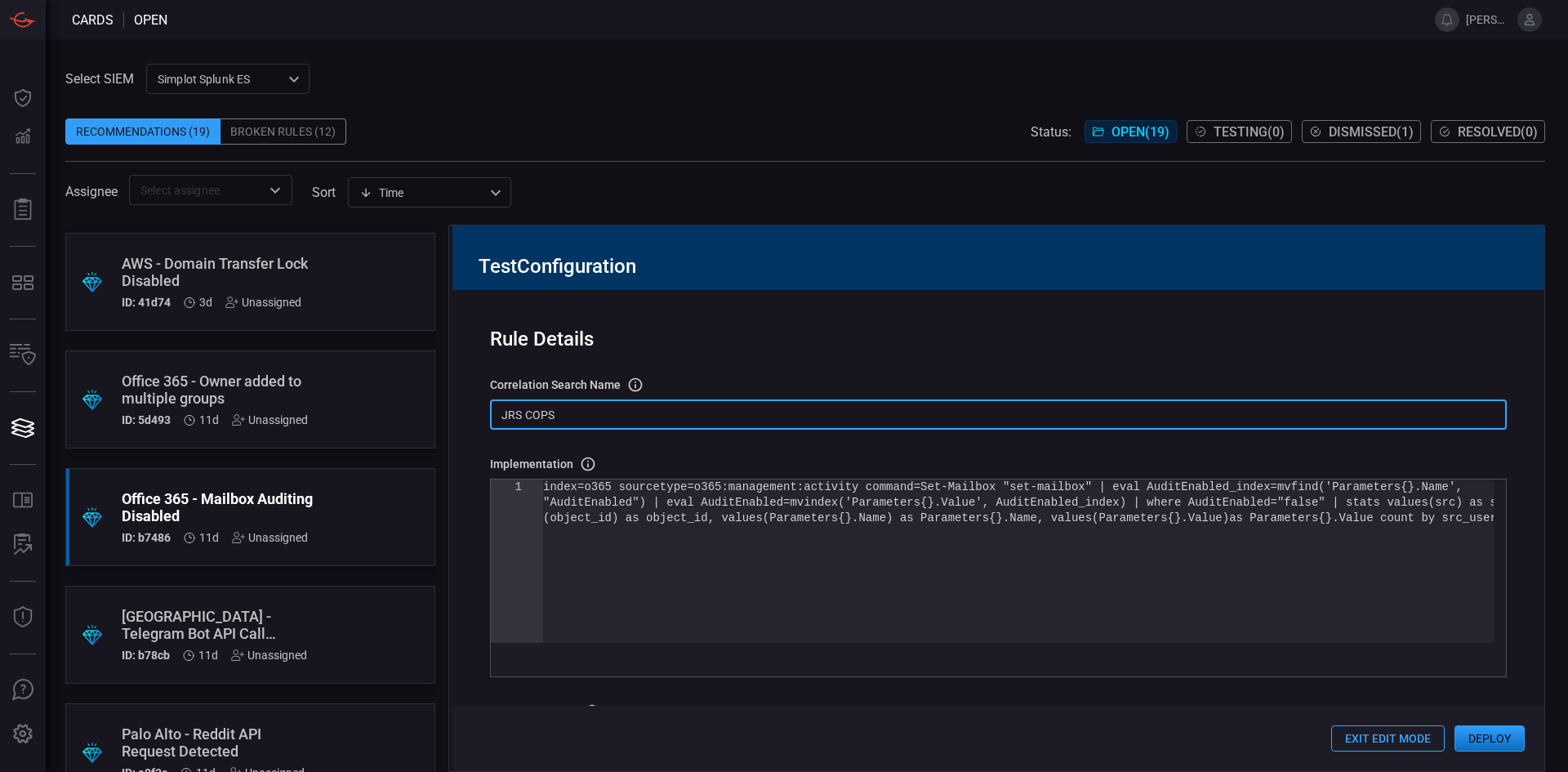
click at [515, 418] on input "JRS COPS" at bounding box center [999, 414] width 1017 height 31
type textarea "index=o365 sourcetype=o365:management:activity command=Set-Mailbox "set-mailbox…"
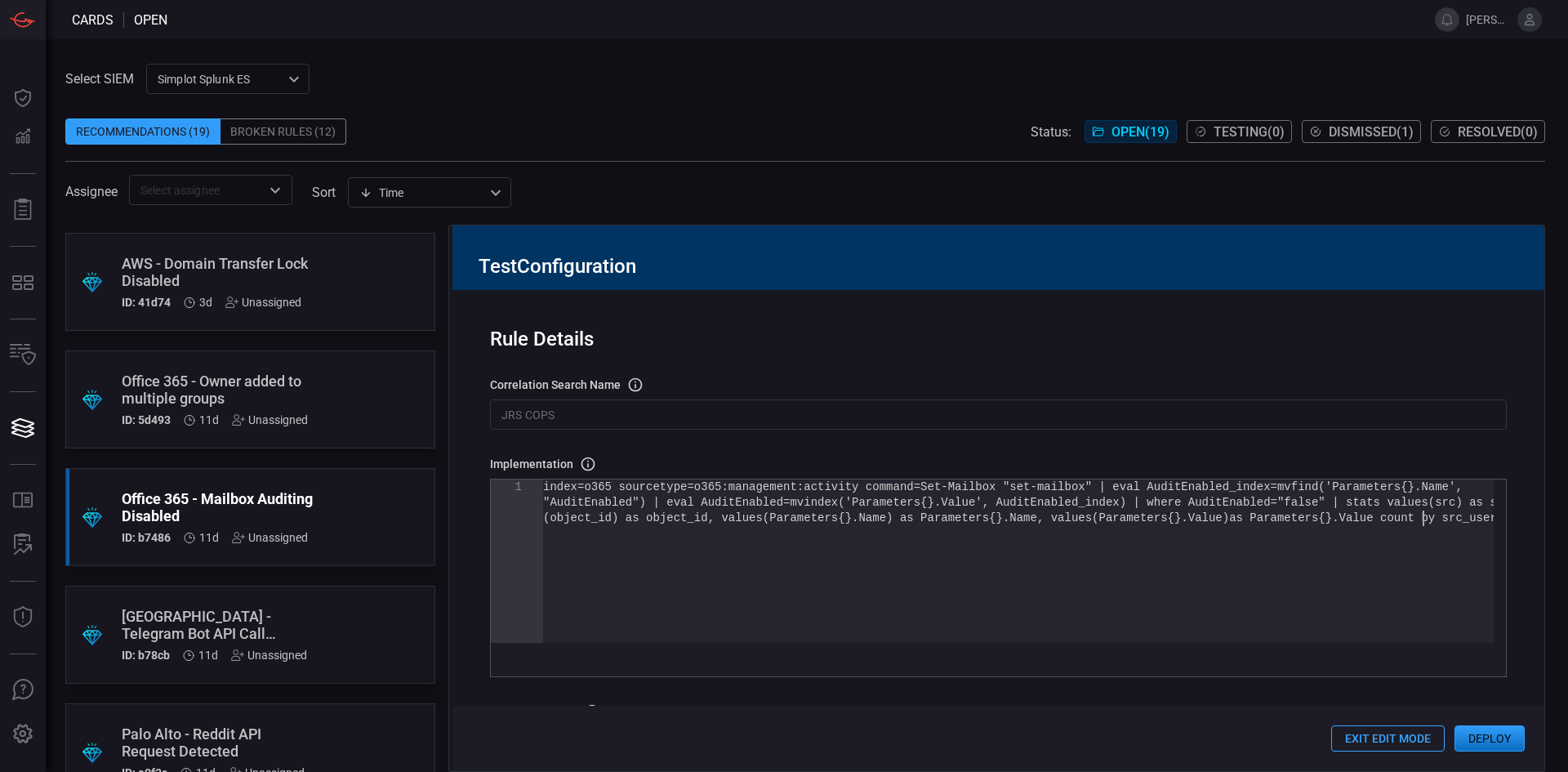
click at [890, 561] on div "index=o365 sourcetype=o365:management:activity com mand=Set-Mailbox "set-mailbo…" at bounding box center [1019, 577] width 951 height 195
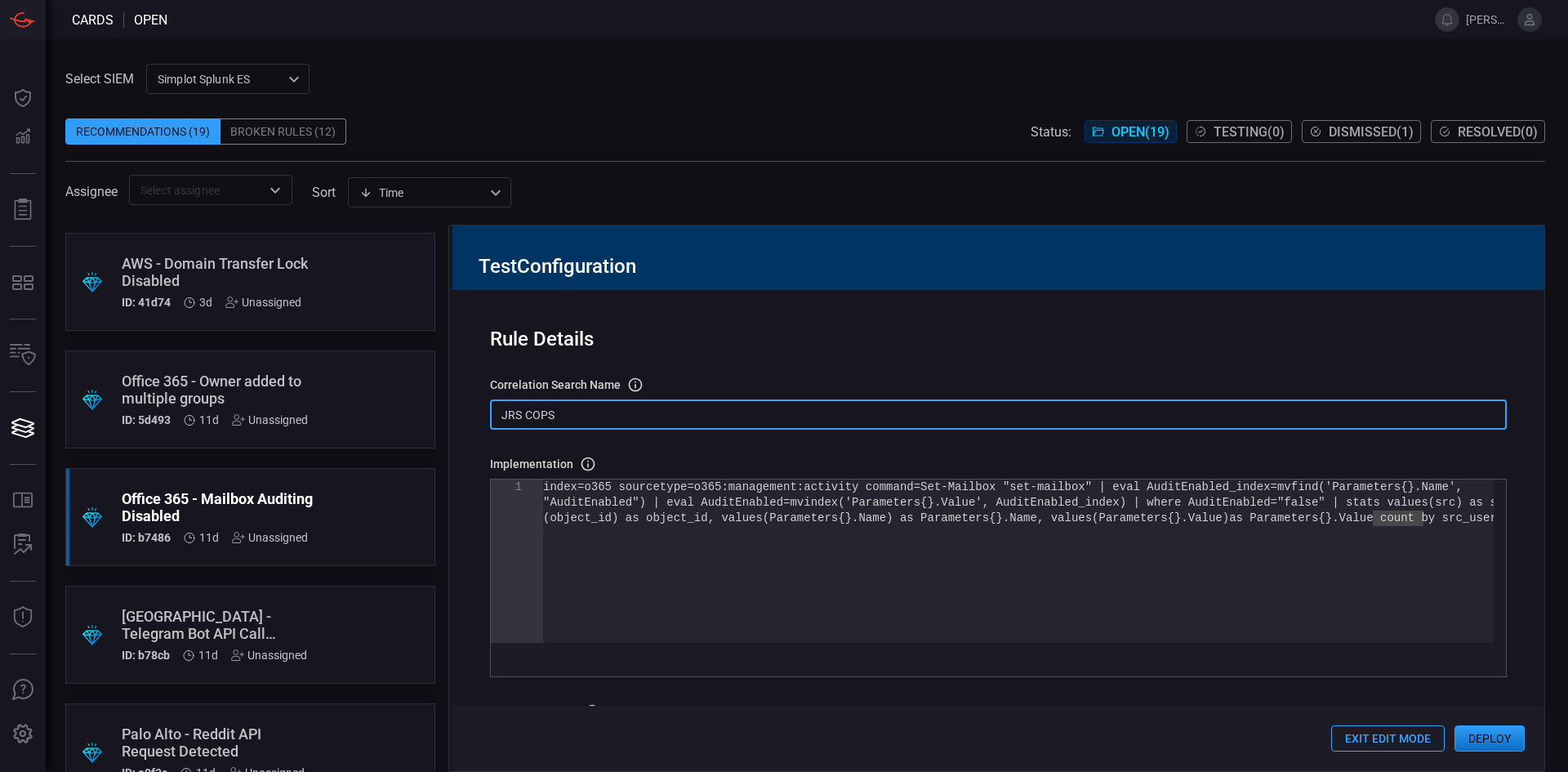
click at [587, 418] on input "JRS COPS" at bounding box center [999, 414] width 1017 height 31
drag, startPoint x: 613, startPoint y: 422, endPoint x: 522, endPoint y: 418, distance: 91.1
click at [522, 418] on input "JRS COPS" at bounding box center [999, 414] width 1017 height 31
type input "JRS - O365 Mailbox Auditing Disabled"
click at [1511, 450] on div "Rule Details correlation search Name Name of the correlation search that will b…" at bounding box center [999, 530] width 1092 height 482
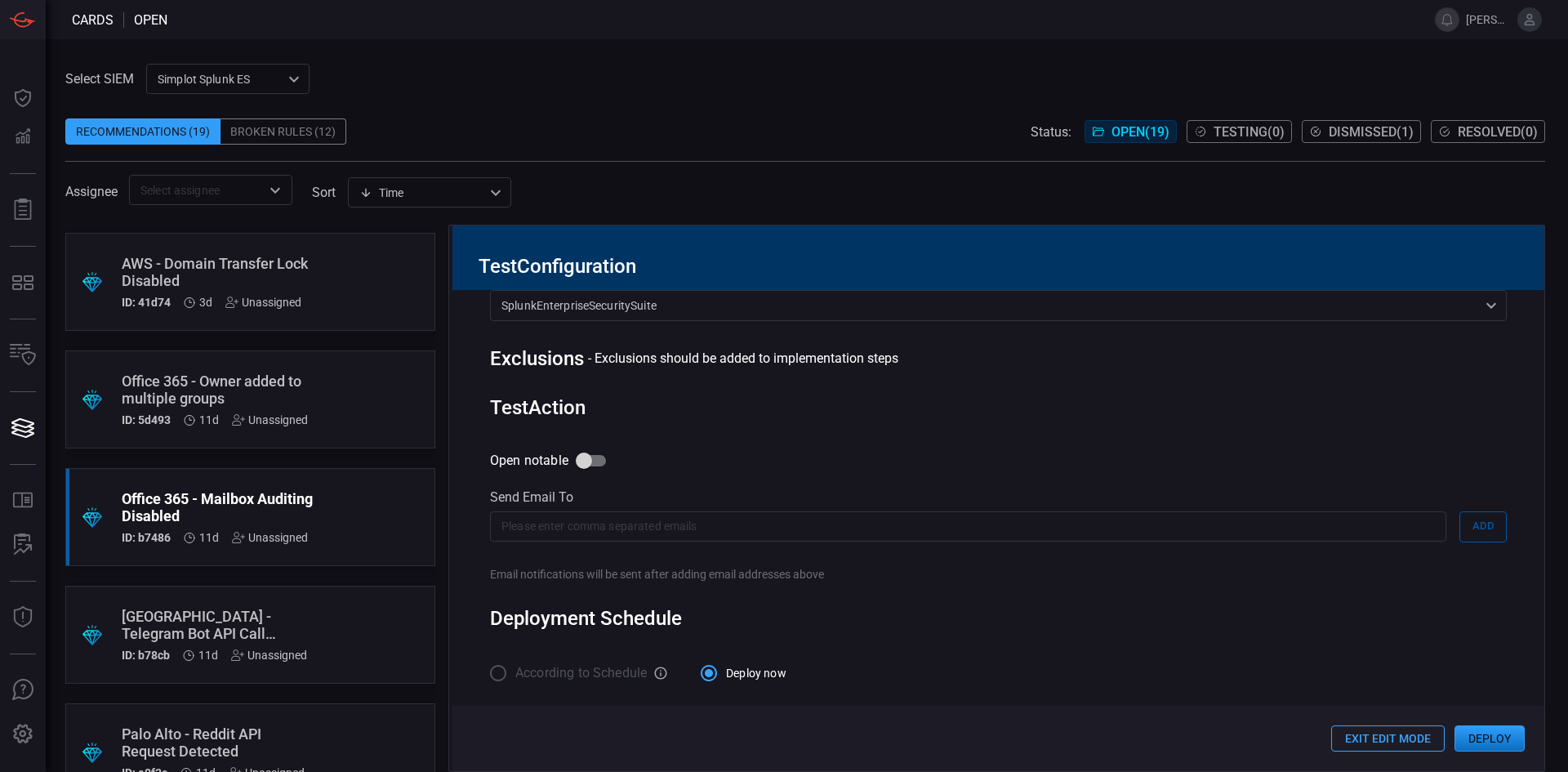
scroll to position [893, 0]
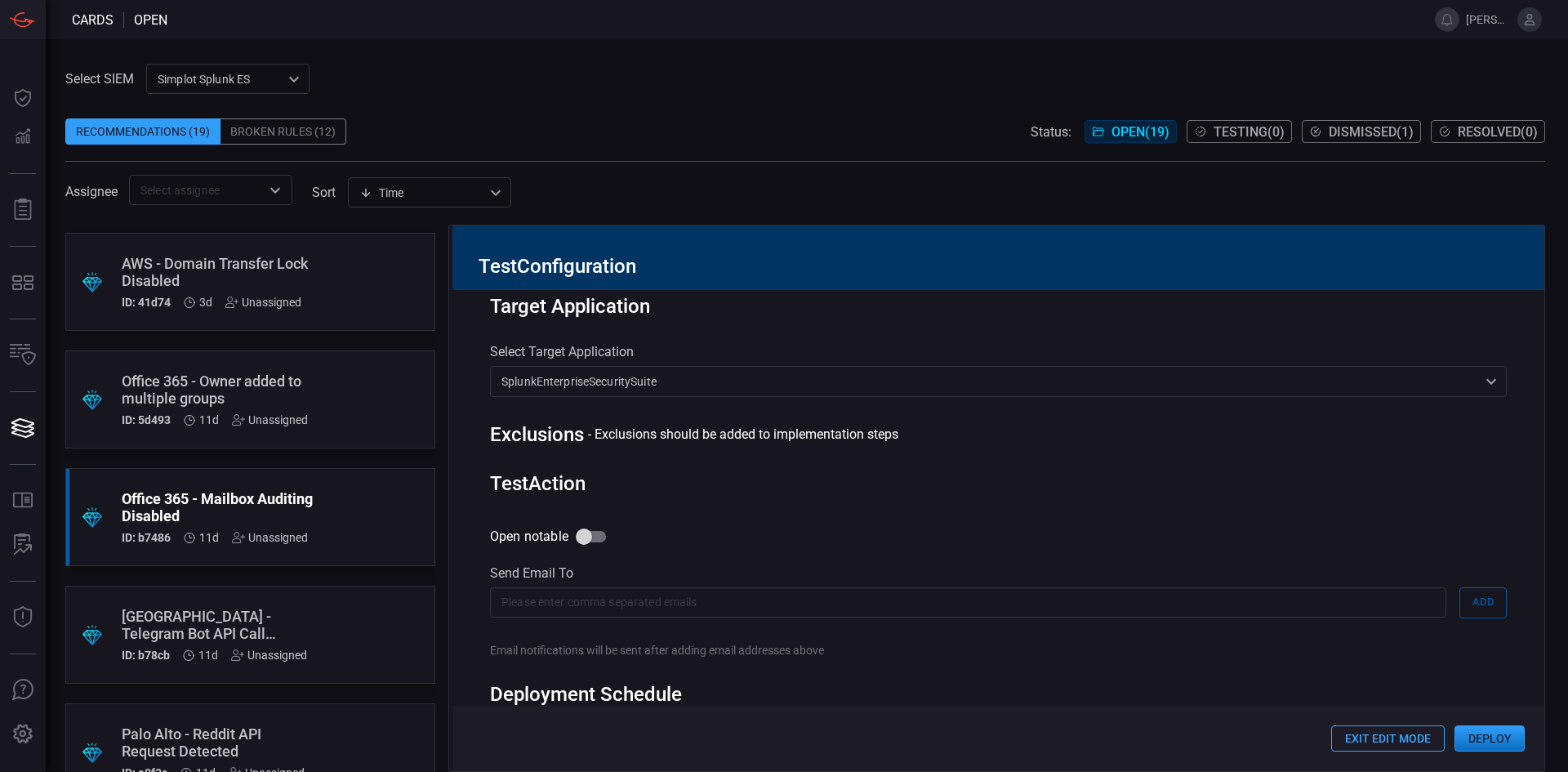
click at [898, 618] on input "text" at bounding box center [968, 602] width 957 height 31
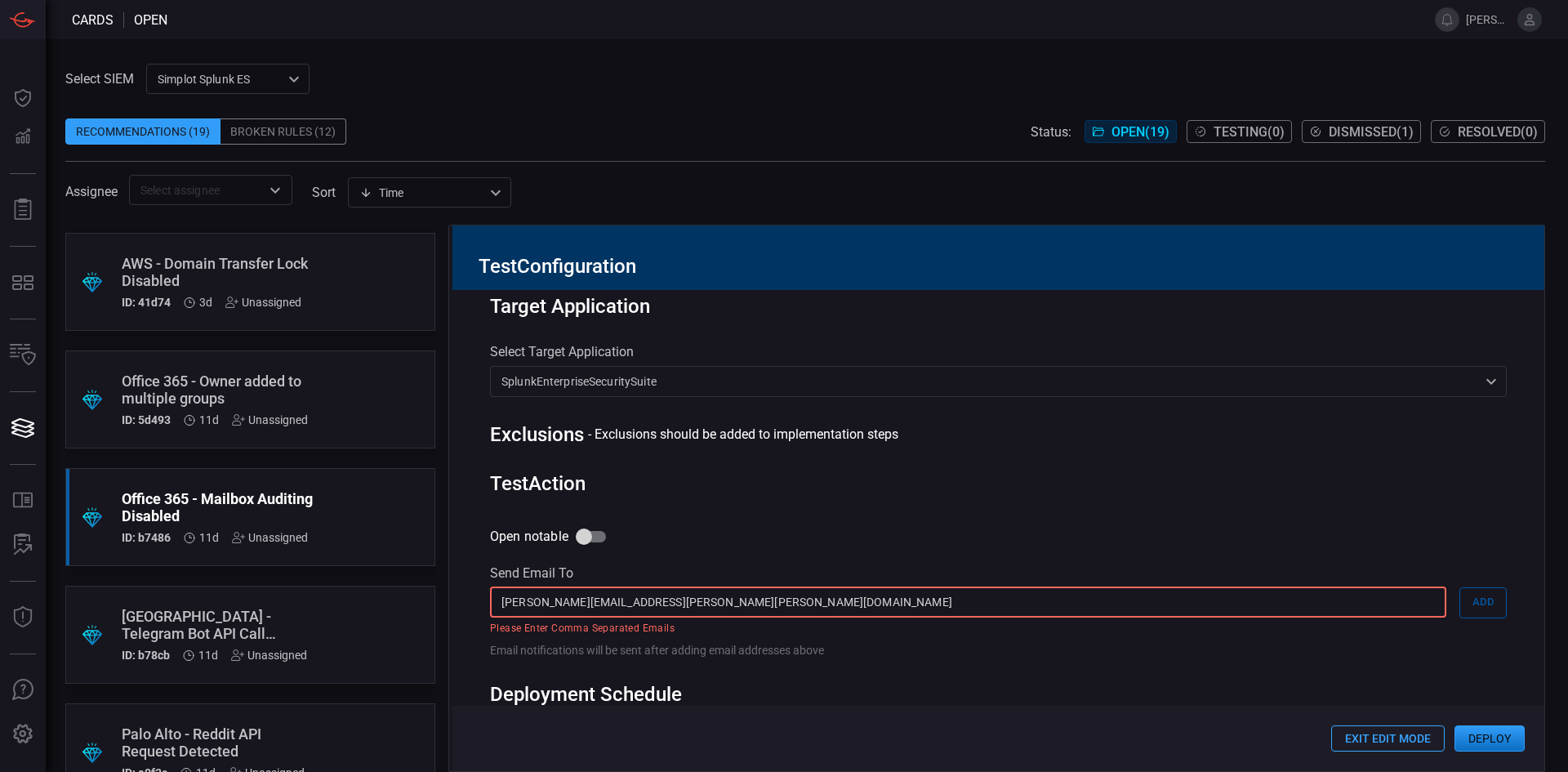
type input "[PERSON_NAME][EMAIL_ADDRESS][PERSON_NAME][PERSON_NAME][DOMAIN_NAME]"
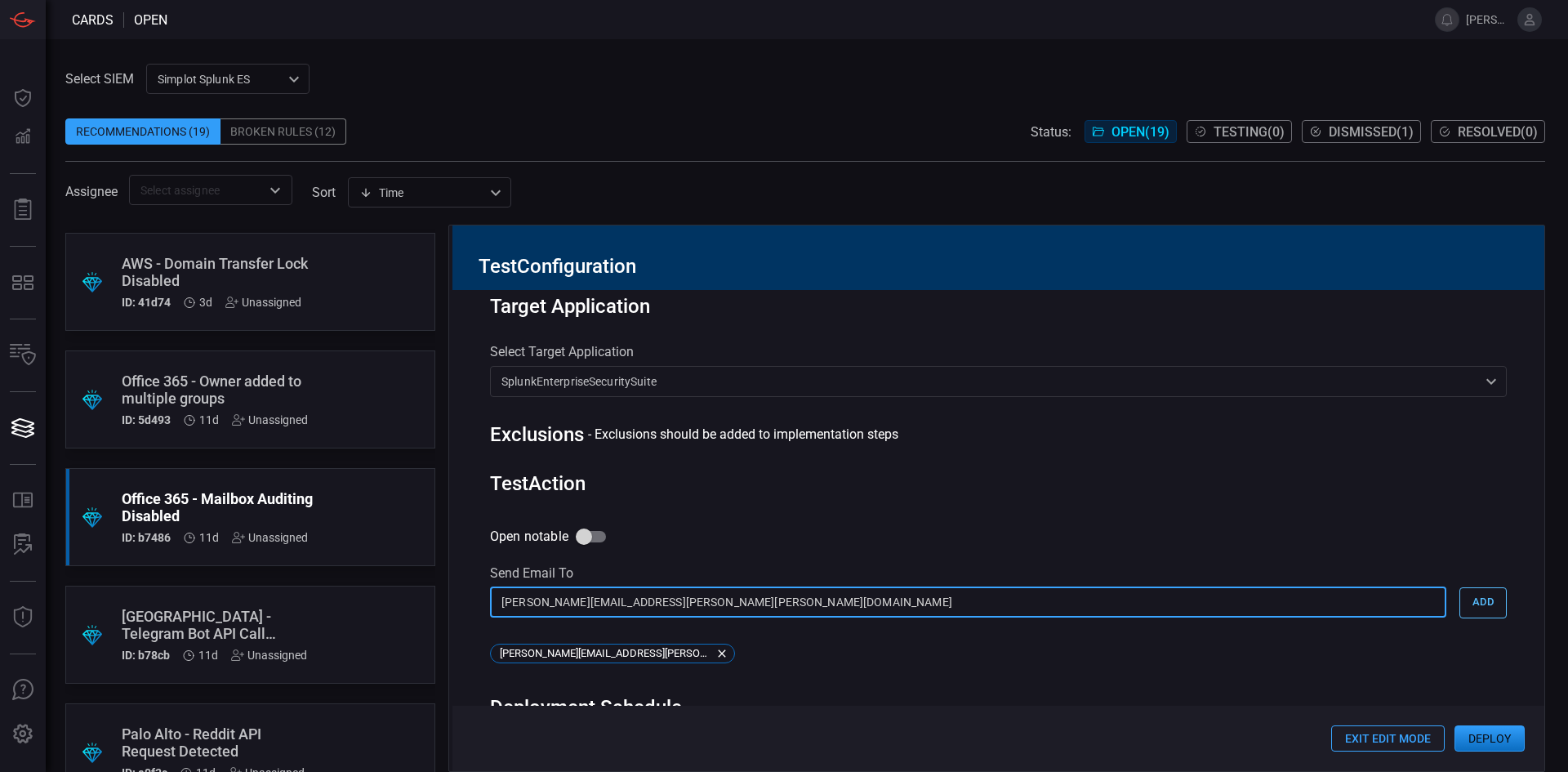
type input "[PERSON_NAME][EMAIL_ADDRESS][PERSON_NAME][PERSON_NAME][DOMAIN_NAME]"
click at [1475, 598] on button "Add" at bounding box center [1483, 603] width 47 height 31
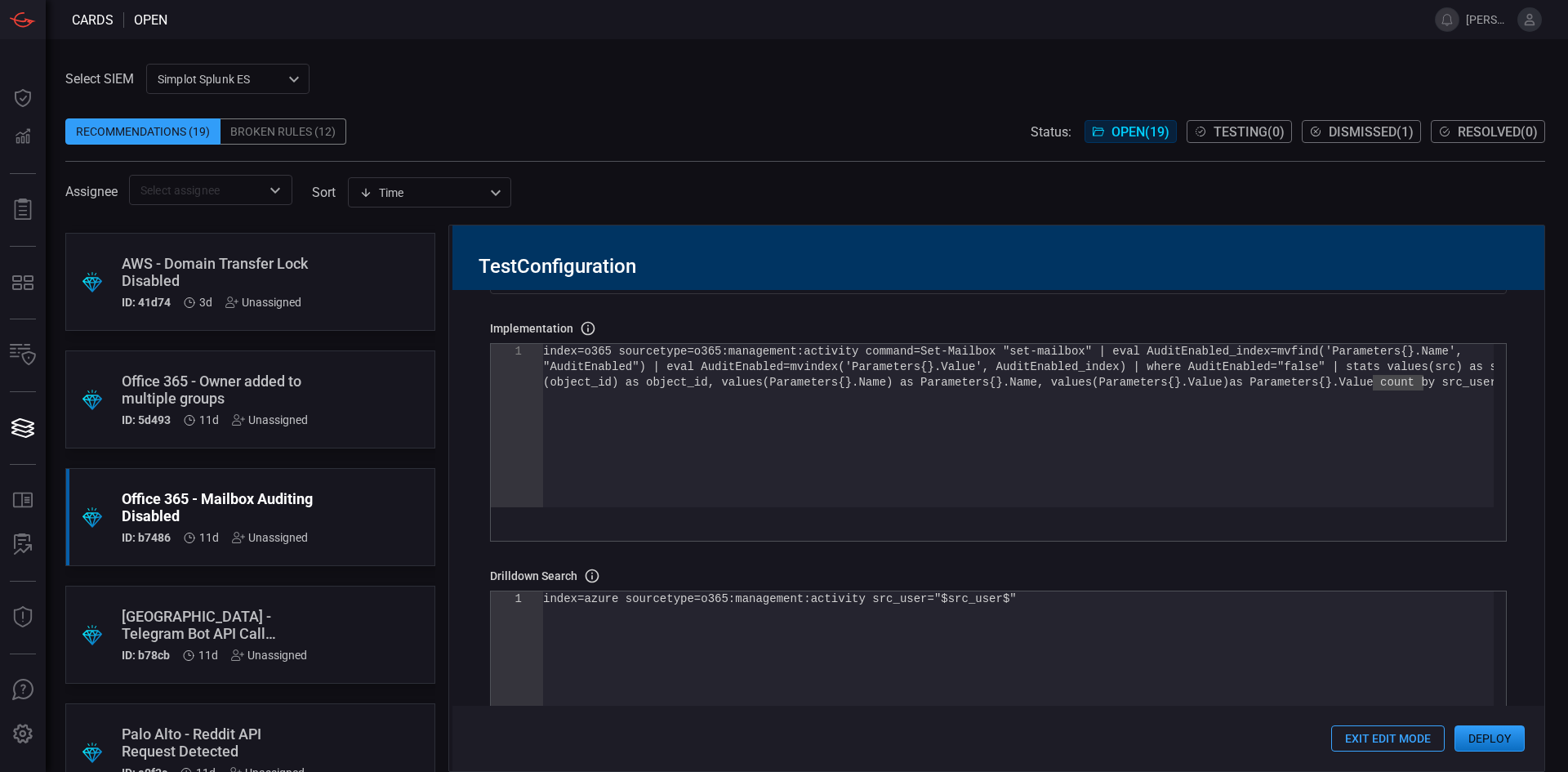
scroll to position [0, 0]
click at [544, 354] on div "(object_id) as object_id, values(Parameters{}.Name ) as Parameters{}.Name, valu…" at bounding box center [1019, 441] width 951 height 195
click at [733, 368] on div "(object_id) as object_id, values(Parameters{}.Name ) as Parameters{}.Name, valu…" at bounding box center [1019, 441] width 951 height 195
click at [1266, 369] on div "(object_id) as object_id, values(Parameters{}.Name ) as Parameters{}.Name, valu…" at bounding box center [1019, 441] width 951 height 195
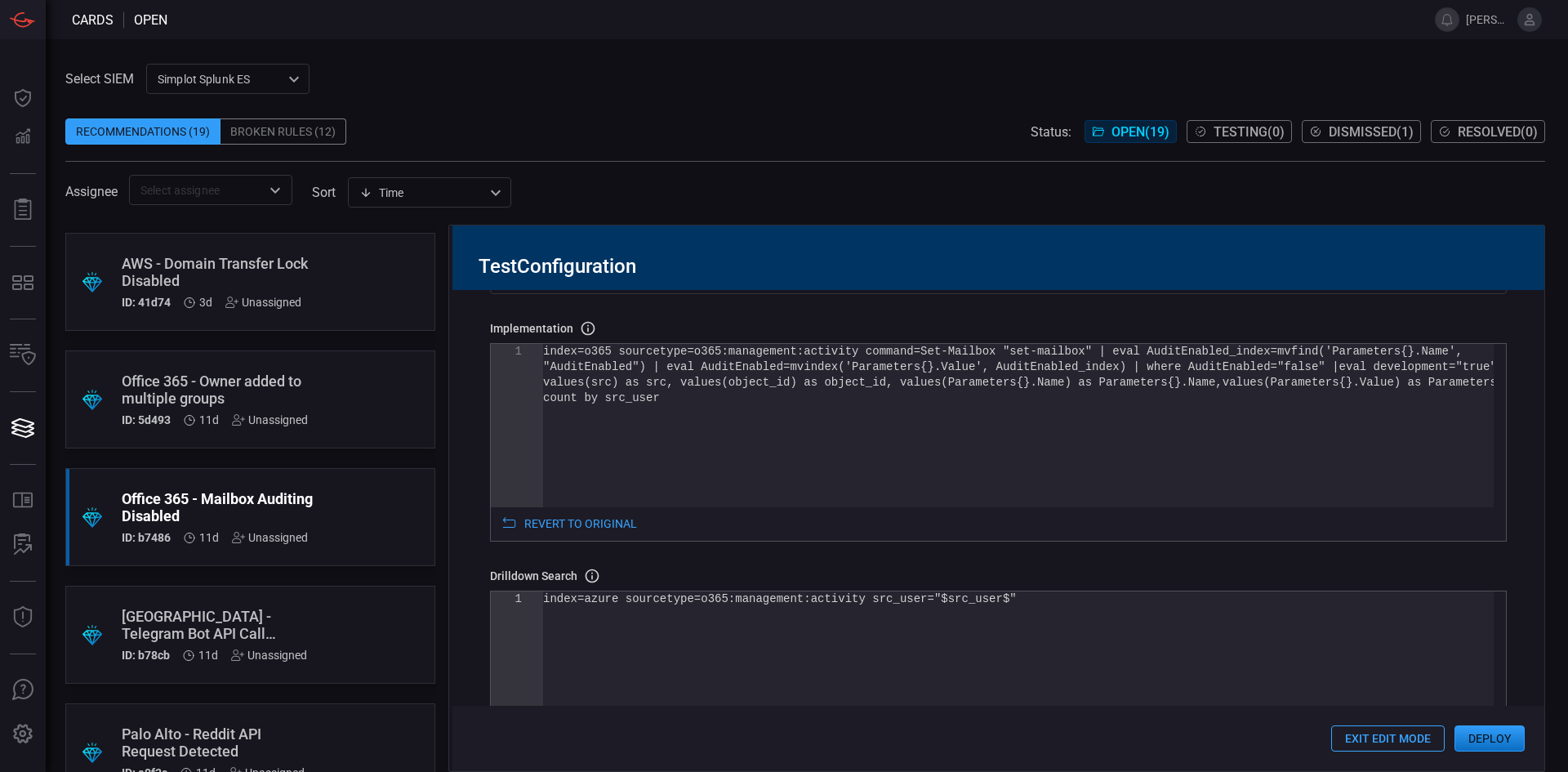
type textarea "index=o365 sourcetype=o365:management:activity command=Set-Mailbox "set-mailbox…"
click at [1515, 413] on div "Rule Details correlation search Name Name of the correlation search that will b…" at bounding box center [999, 530] width 1092 height 482
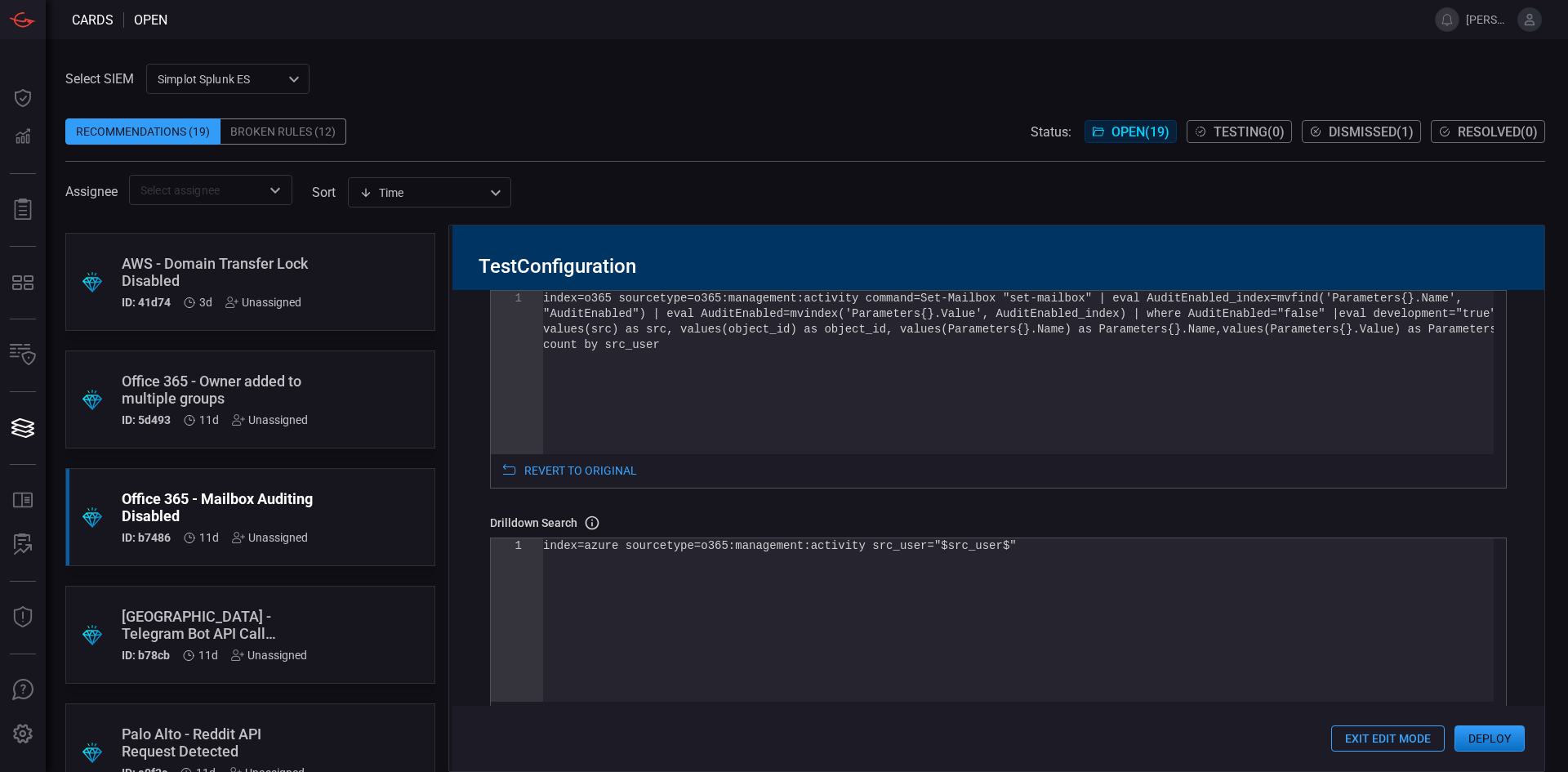
scroll to position [217, 0]
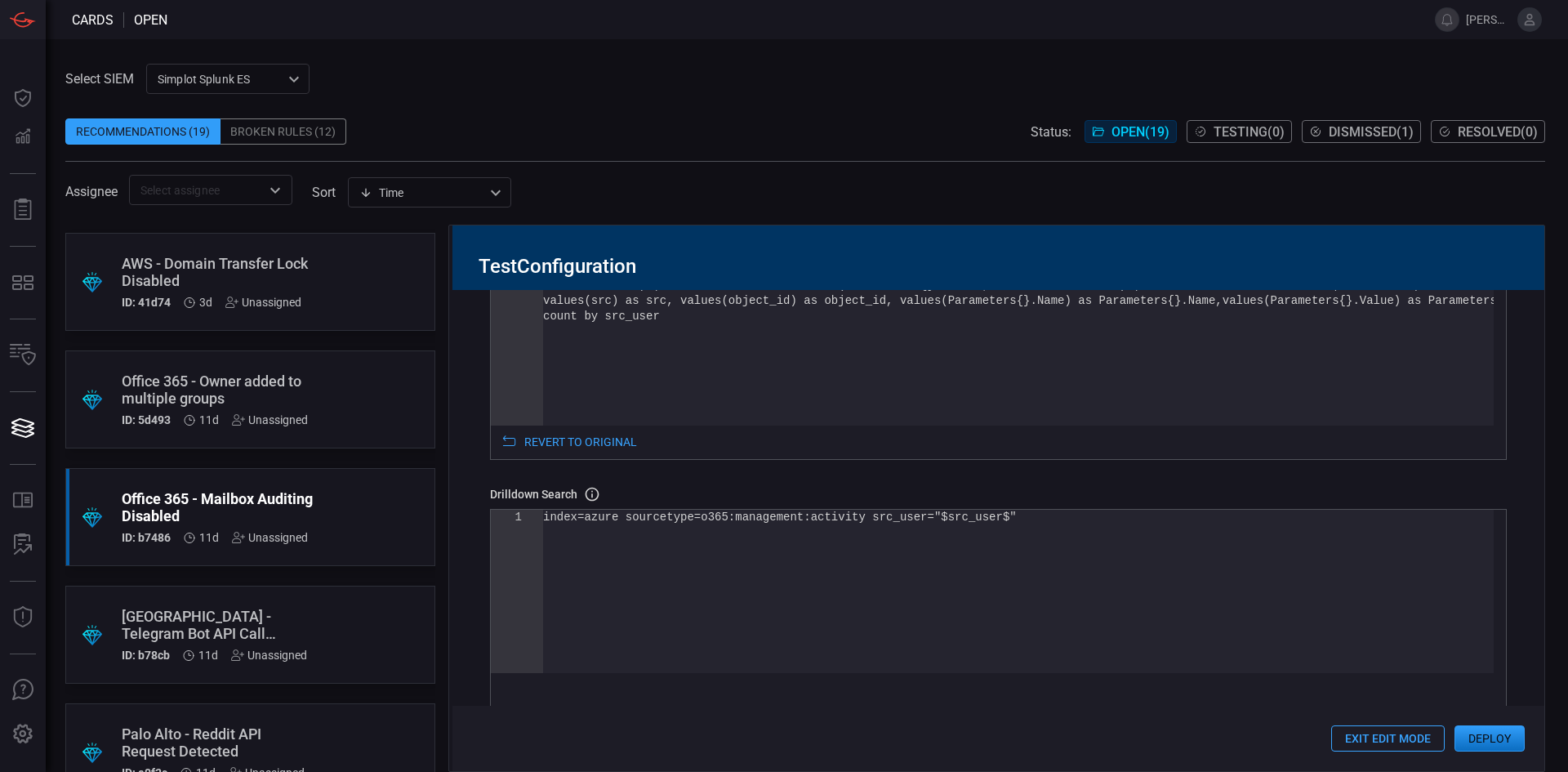
click at [1397, 737] on button "Exit Edit Mode" at bounding box center [1387, 739] width 113 height 26
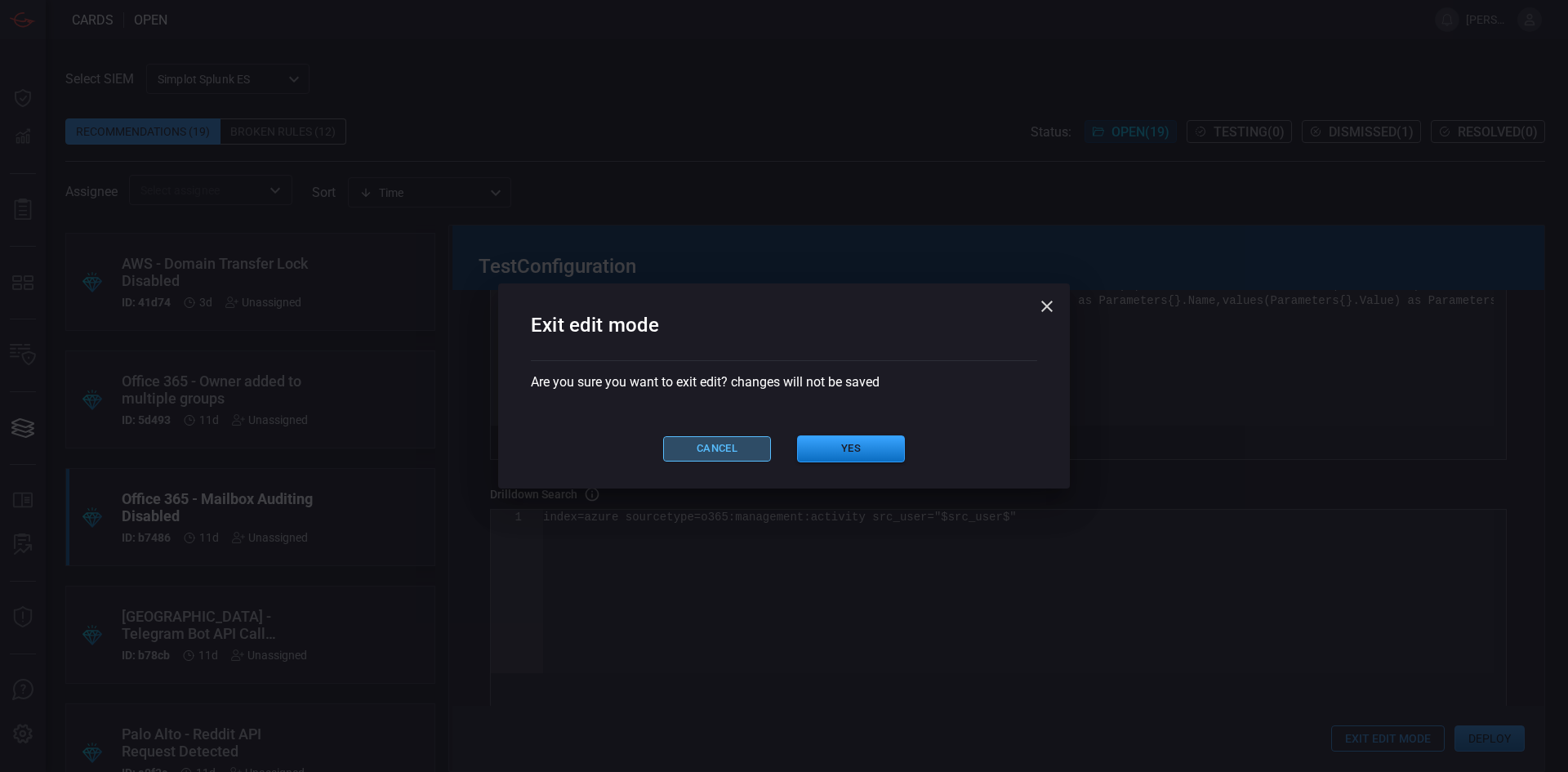
click at [712, 451] on button "Cancel" at bounding box center [717, 448] width 108 height 25
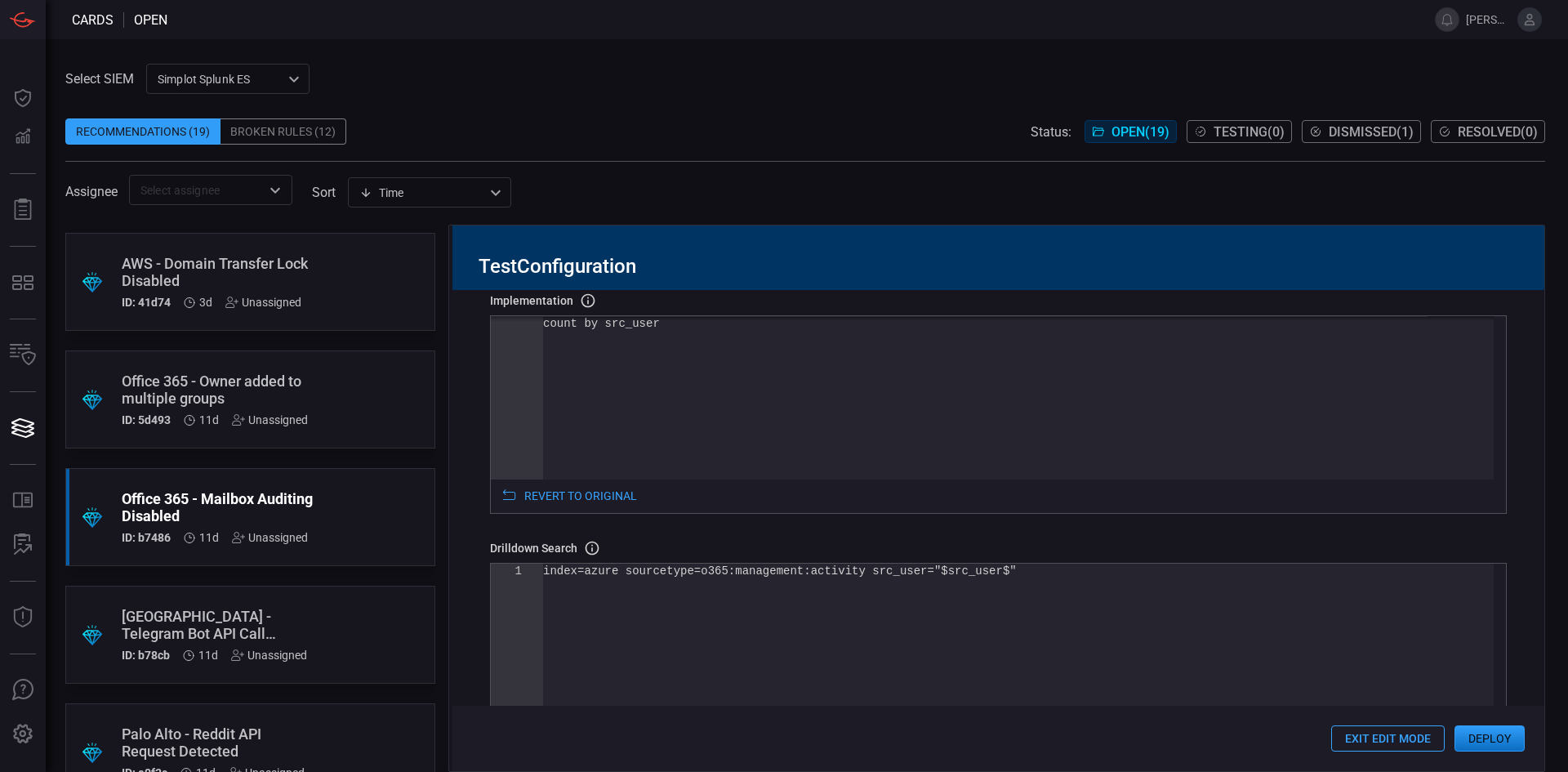
scroll to position [0, 0]
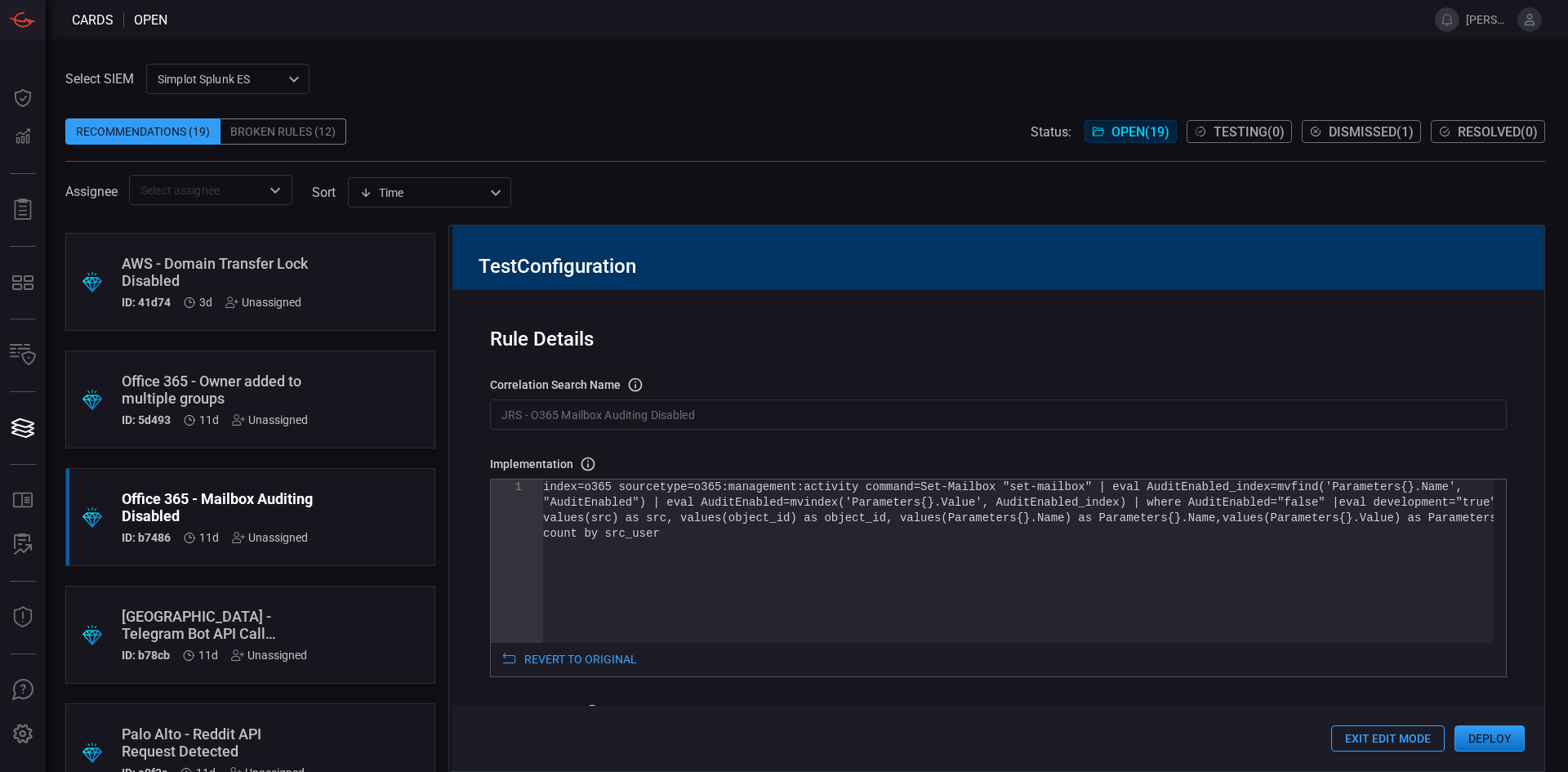
click at [1382, 739] on button "Exit Edit Mode" at bounding box center [1387, 739] width 113 height 26
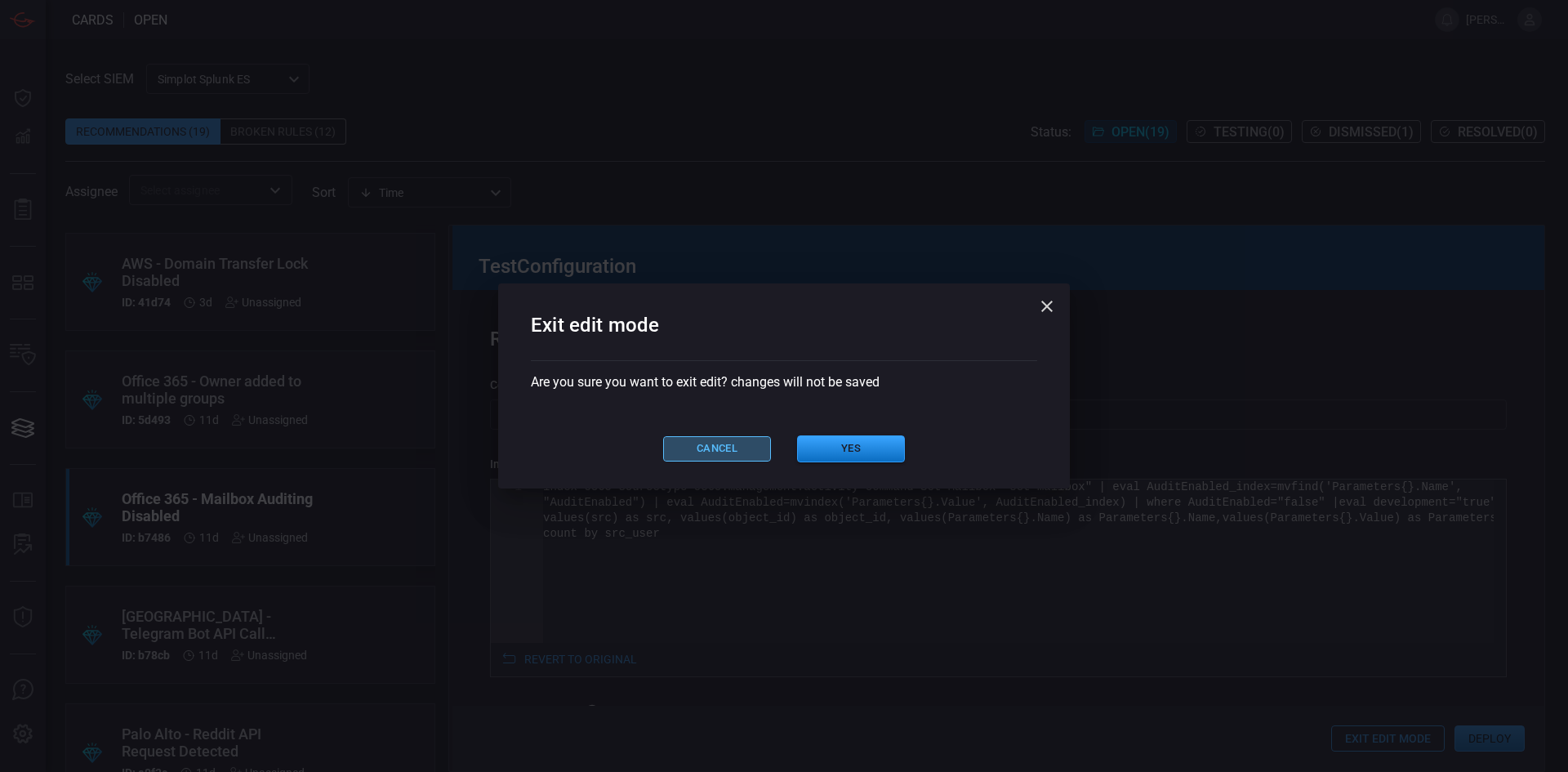
click at [723, 451] on button "Cancel" at bounding box center [717, 448] width 108 height 25
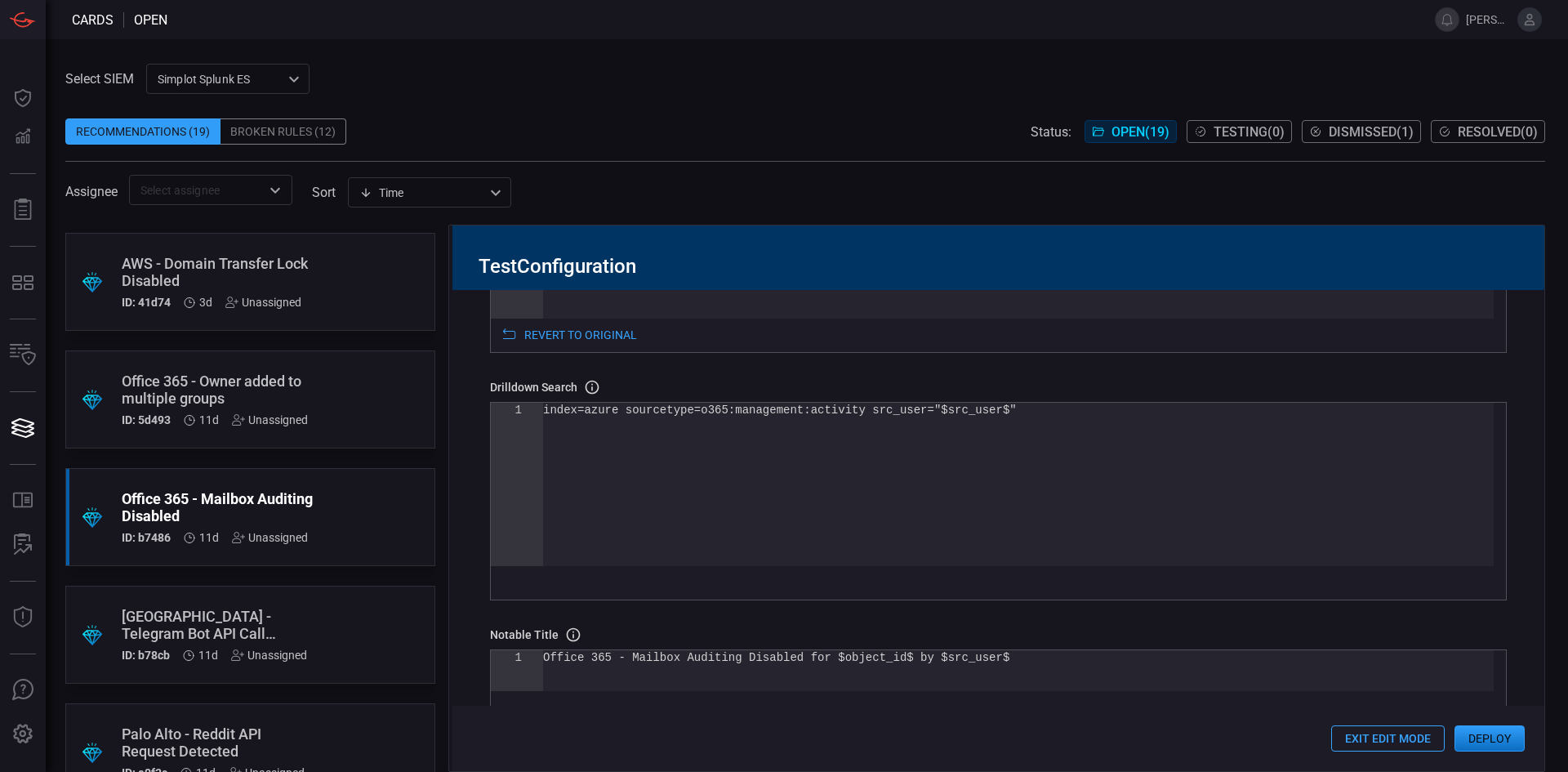
scroll to position [327, 0]
click at [1497, 741] on button "Deploy" at bounding box center [1490, 739] width 71 height 26
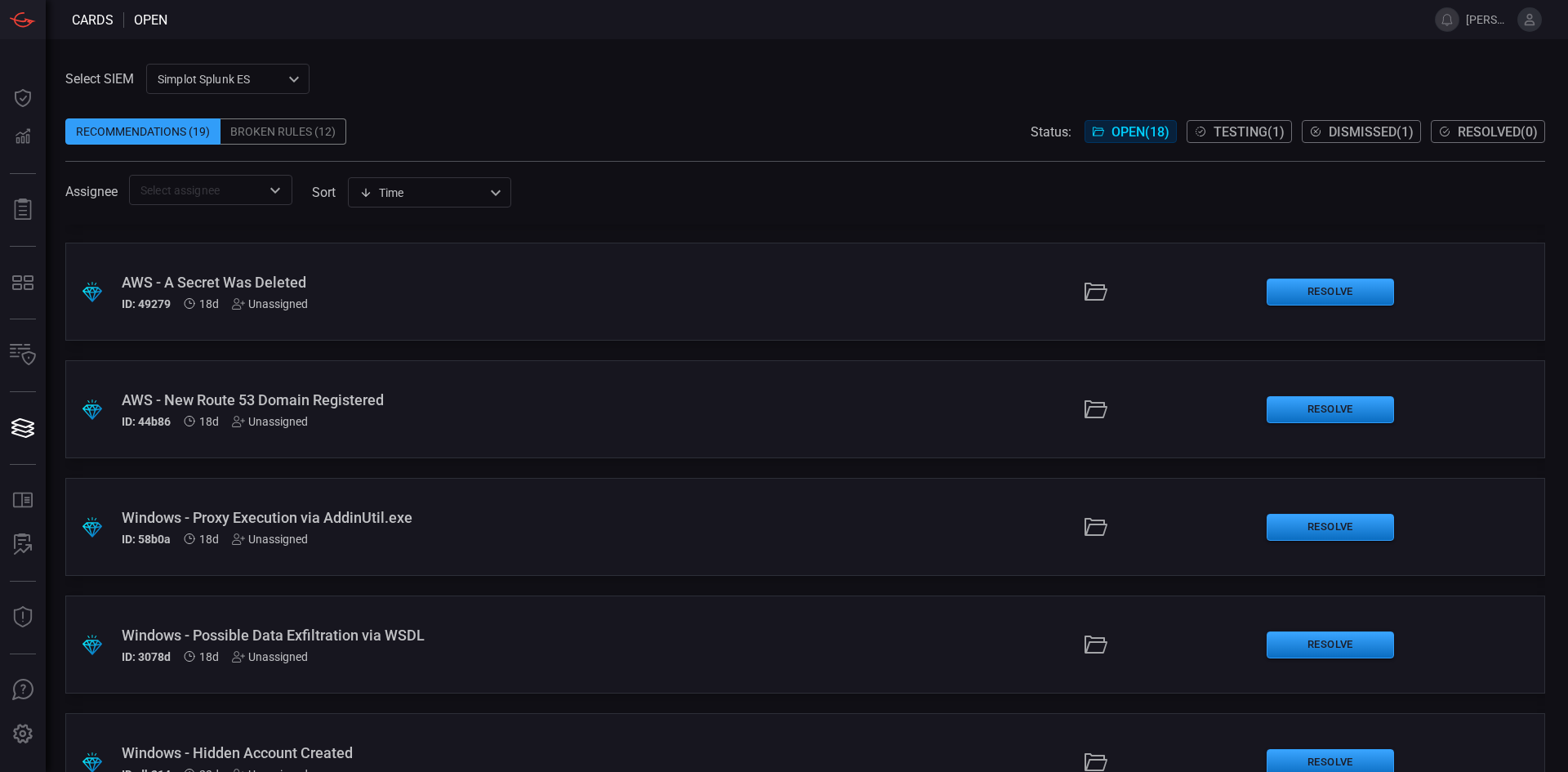
scroll to position [1080, 0]
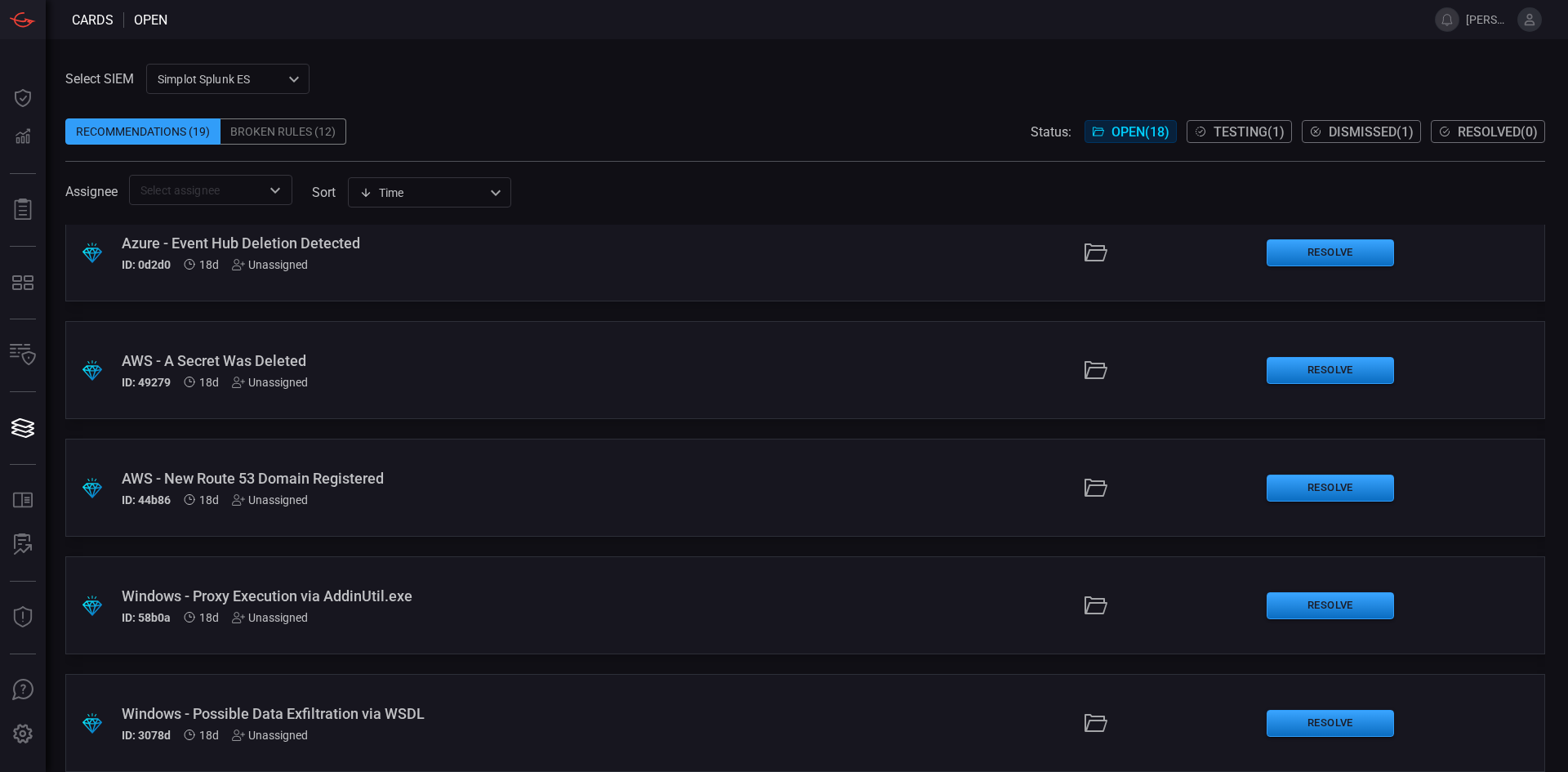
click at [1233, 134] on span "Testing ( 1 )" at bounding box center [1249, 132] width 71 height 16
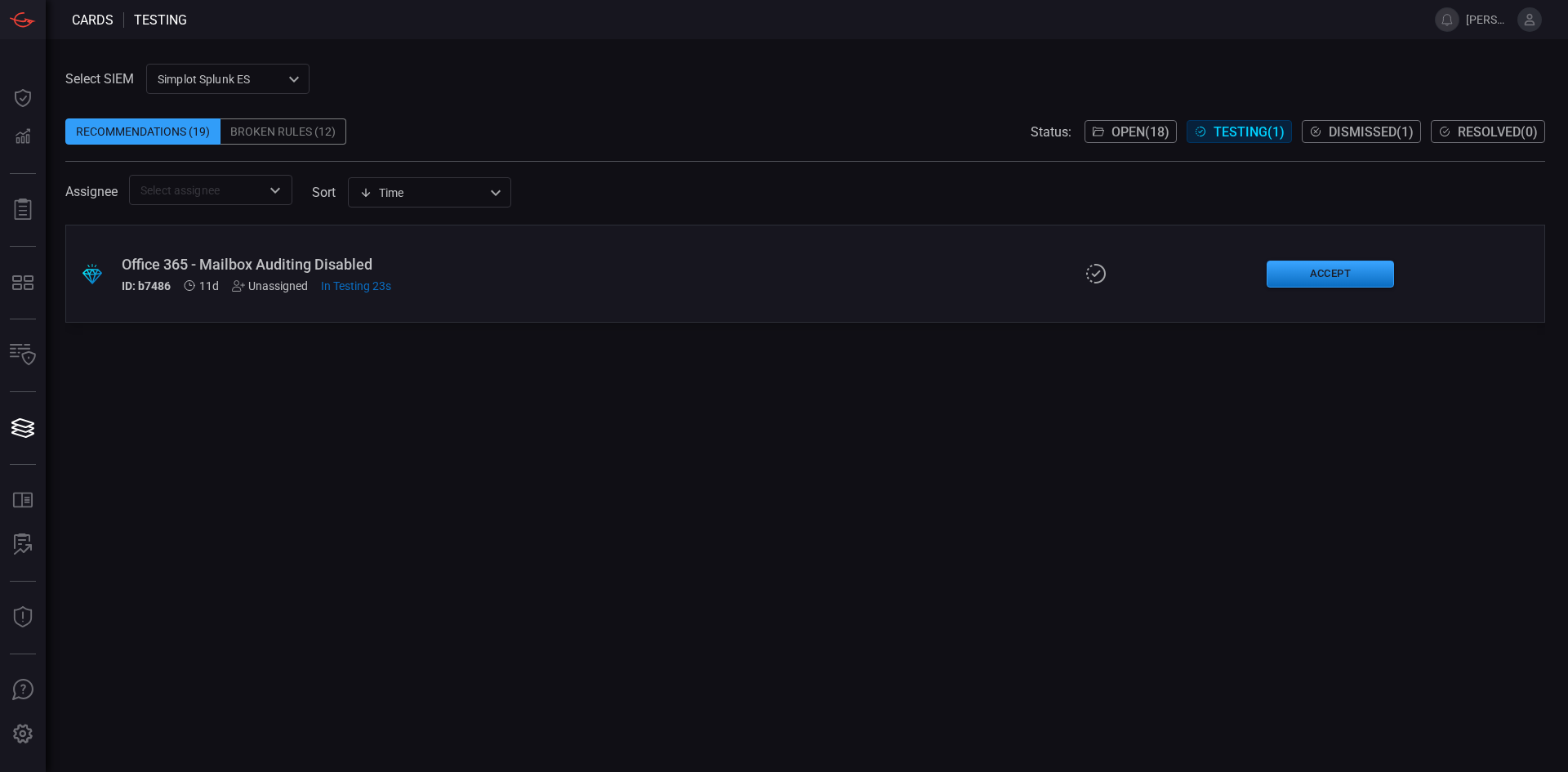
click at [260, 260] on div "Office 365 - Mailbox Auditing Disabled" at bounding box center [381, 264] width 519 height 17
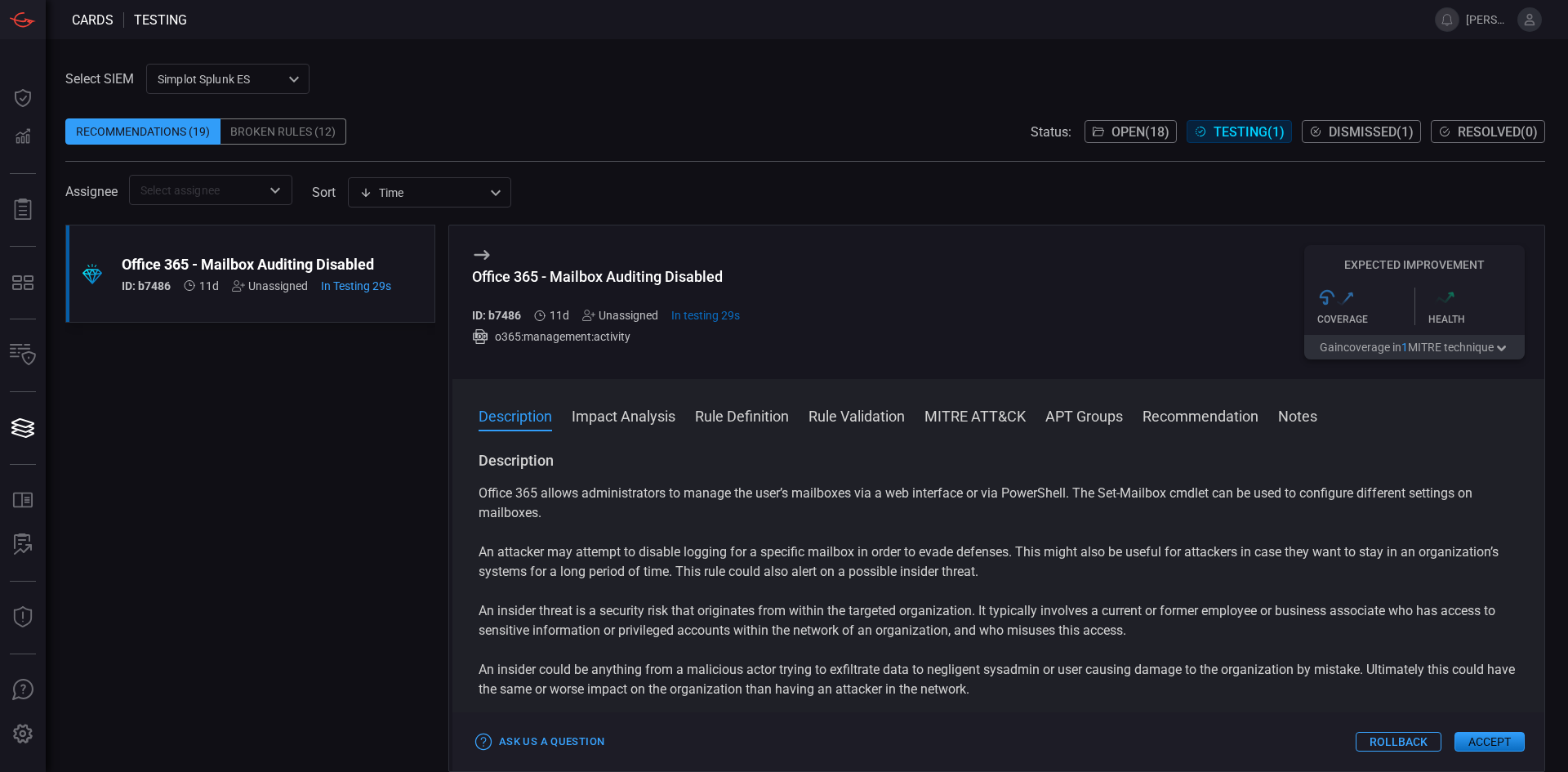
click at [201, 410] on div ".suggested_cards_icon{fill:url(#suggested_cards_icon);} Office 365 - Mailbox Au…" at bounding box center [250, 498] width 370 height 547
click at [482, 256] on icon at bounding box center [481, 255] width 16 height 10
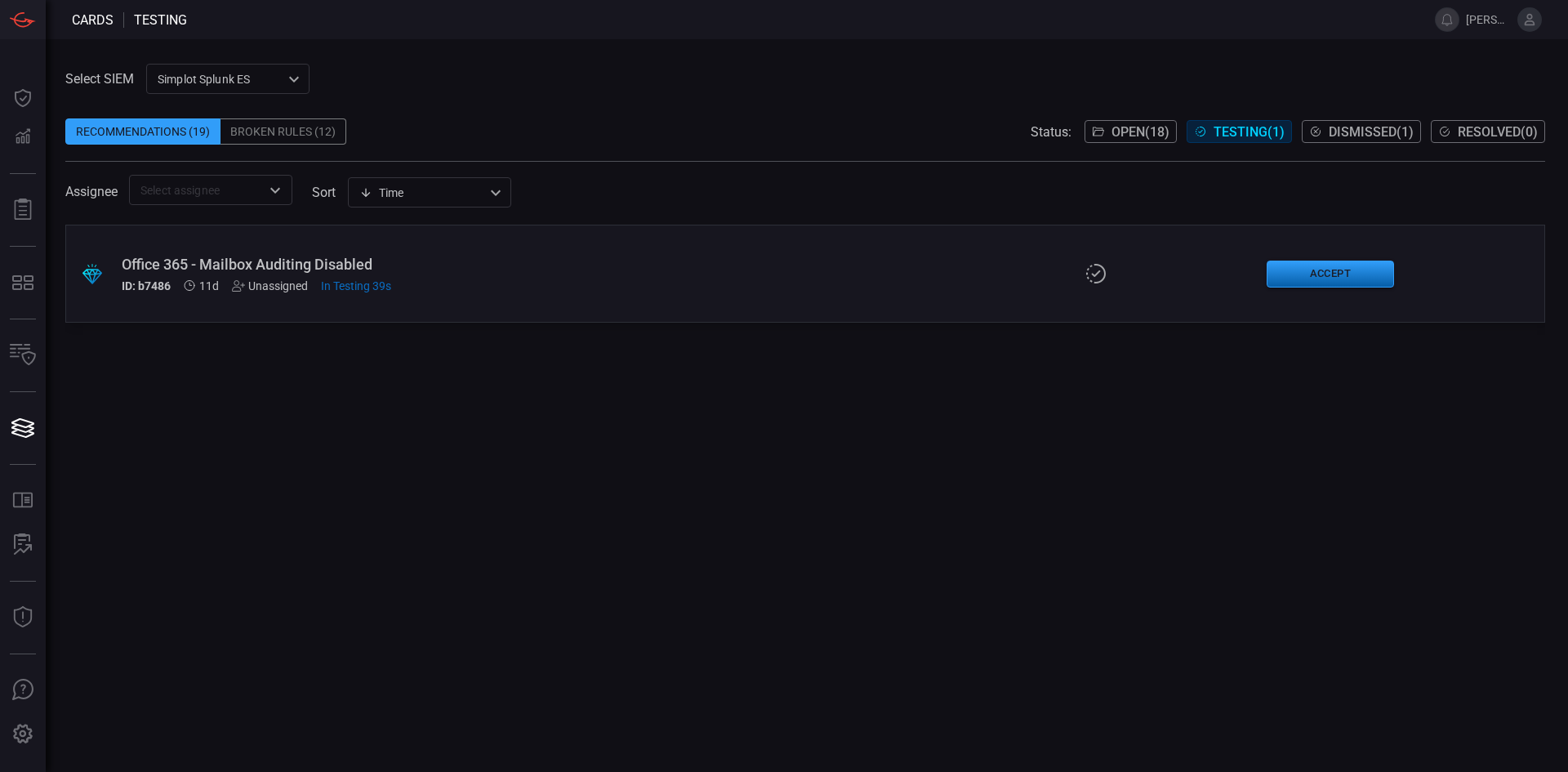
click at [1350, 270] on button "Accept" at bounding box center [1330, 274] width 127 height 27
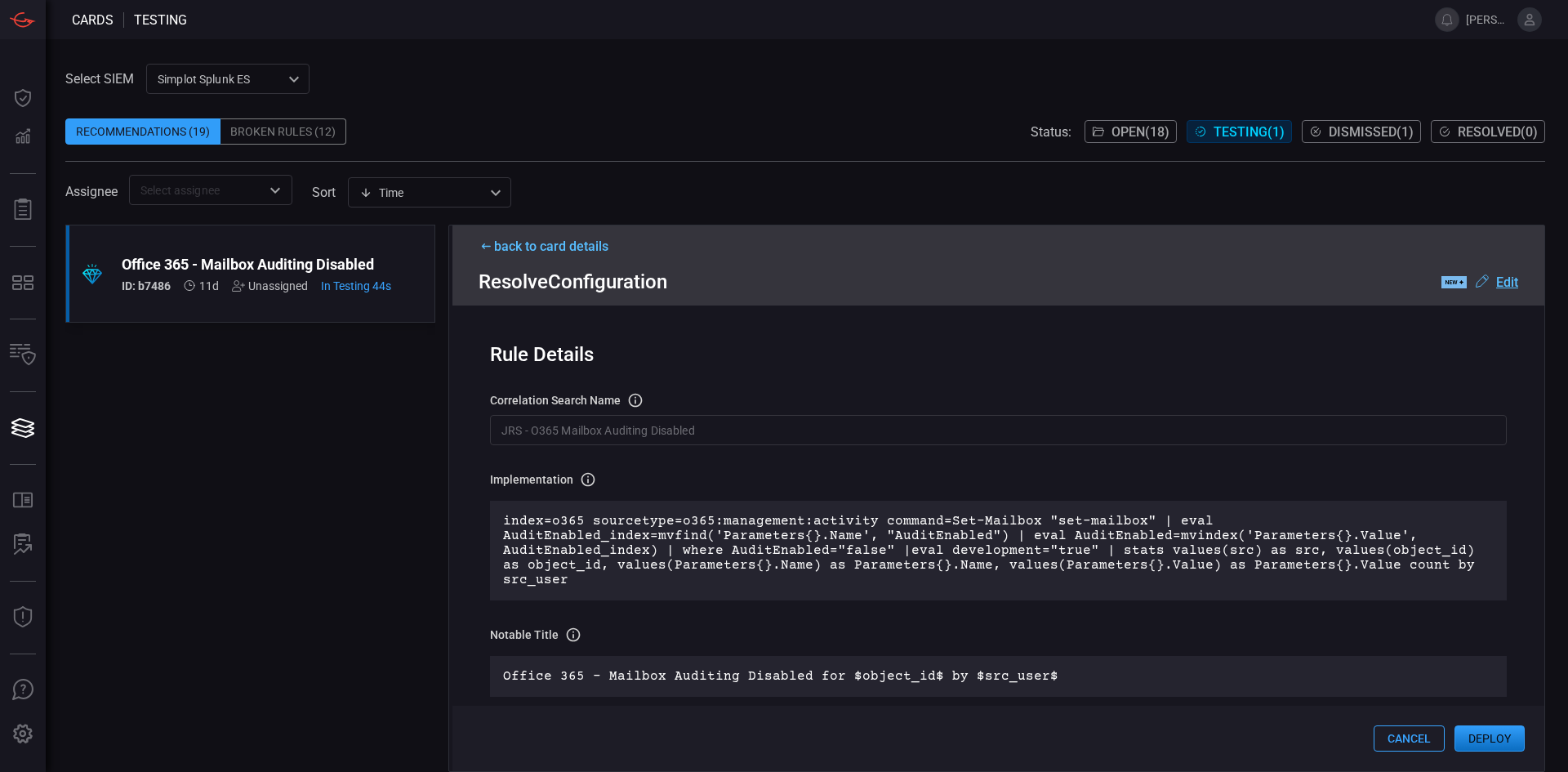
click at [1495, 734] on button "Deploy" at bounding box center [1490, 739] width 71 height 26
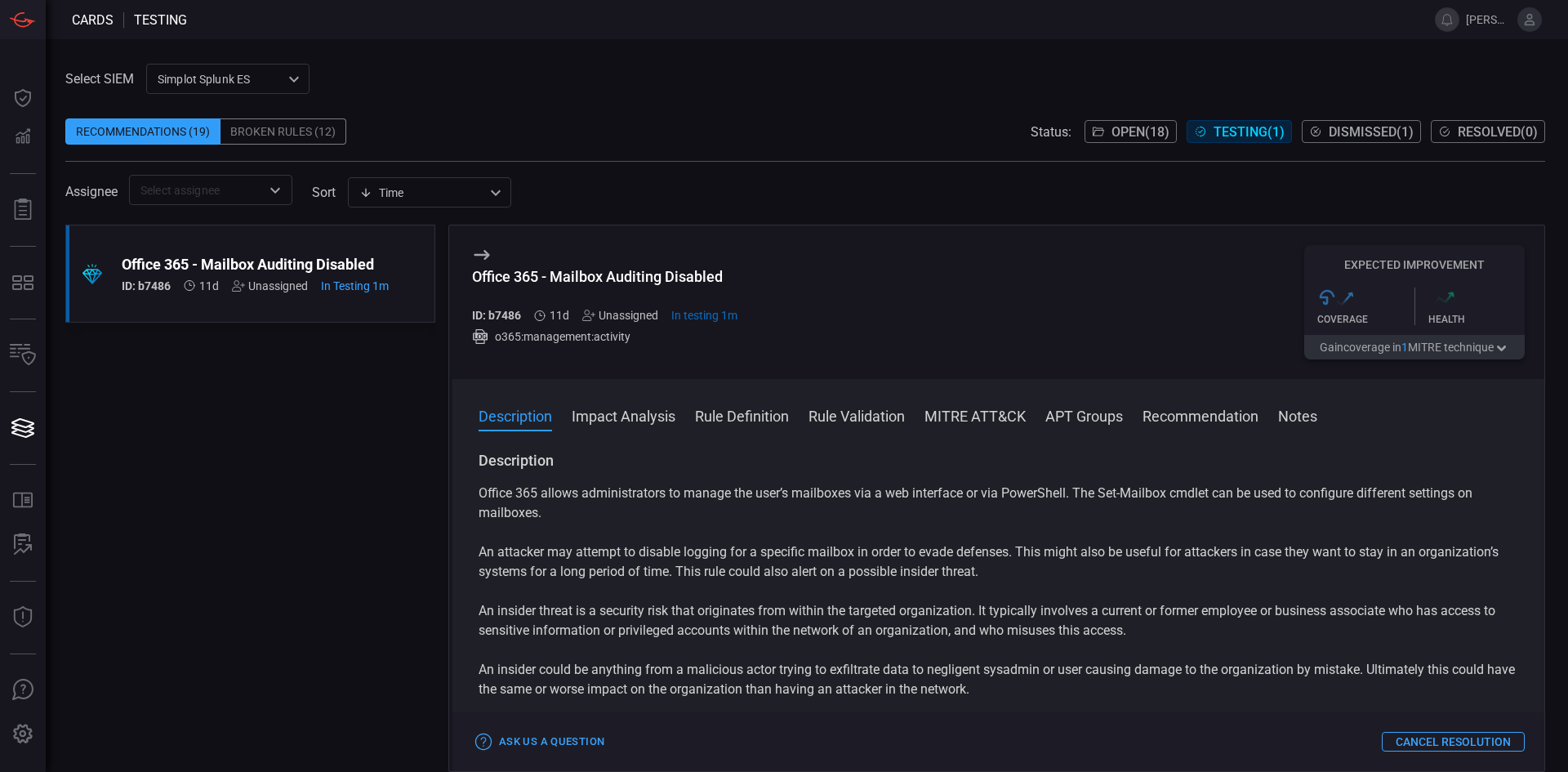
click at [1251, 126] on span "Testing ( 1 )" at bounding box center [1249, 132] width 71 height 16
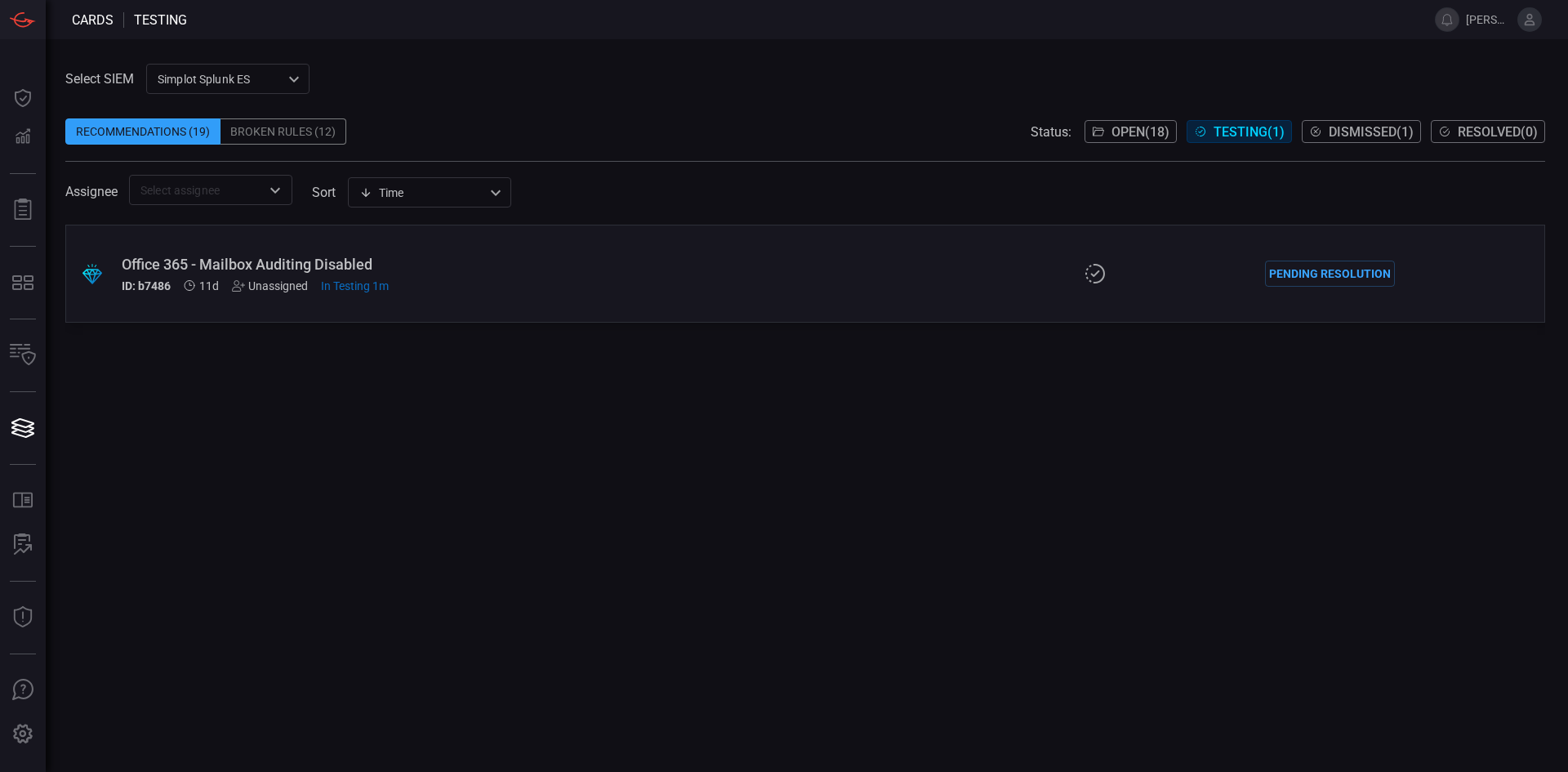
click at [1494, 127] on span "Resolved ( 0 )" at bounding box center [1498, 132] width 80 height 16
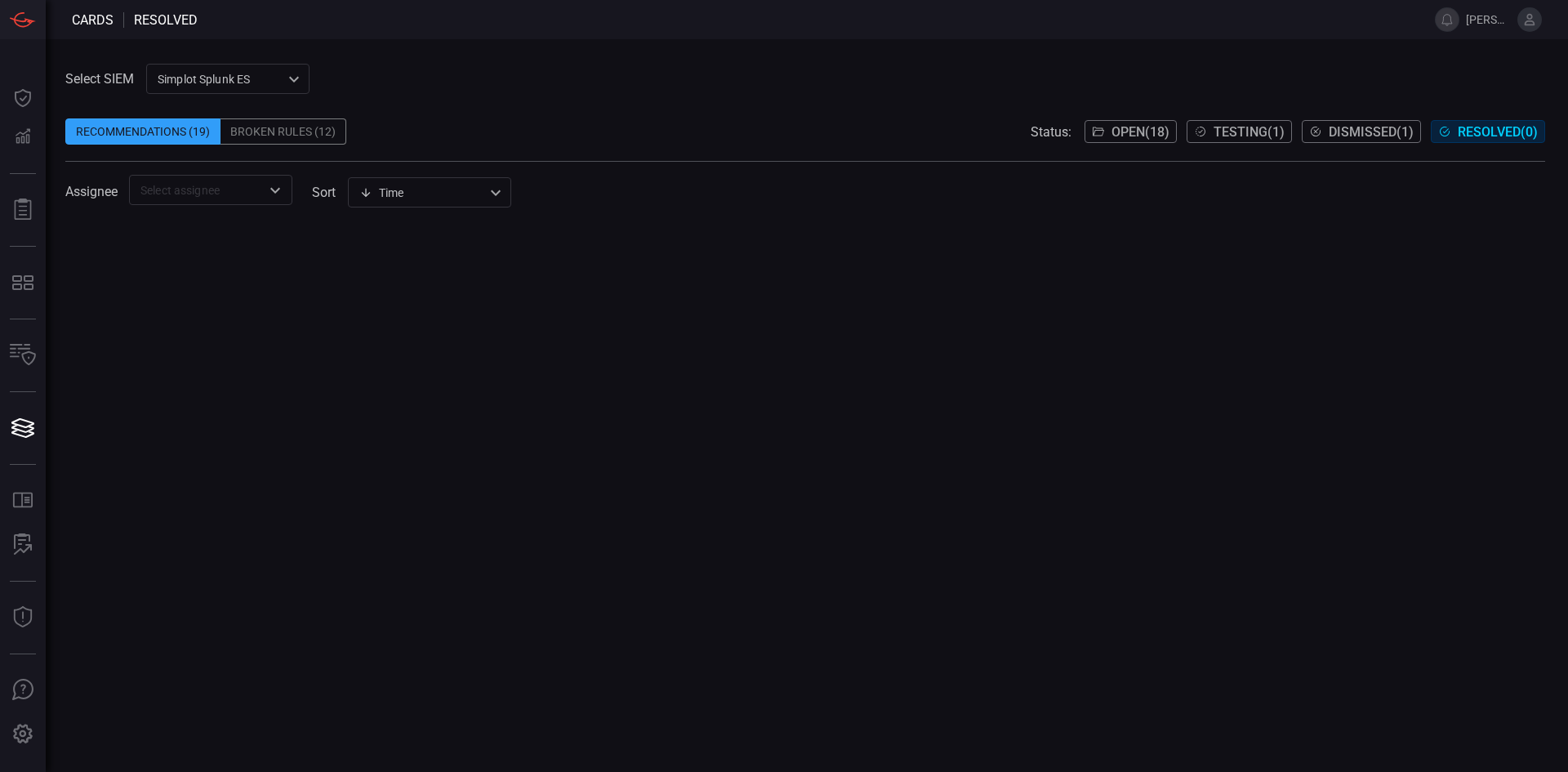
click at [1243, 132] on span "Testing ( 1 )" at bounding box center [1249, 132] width 71 height 16
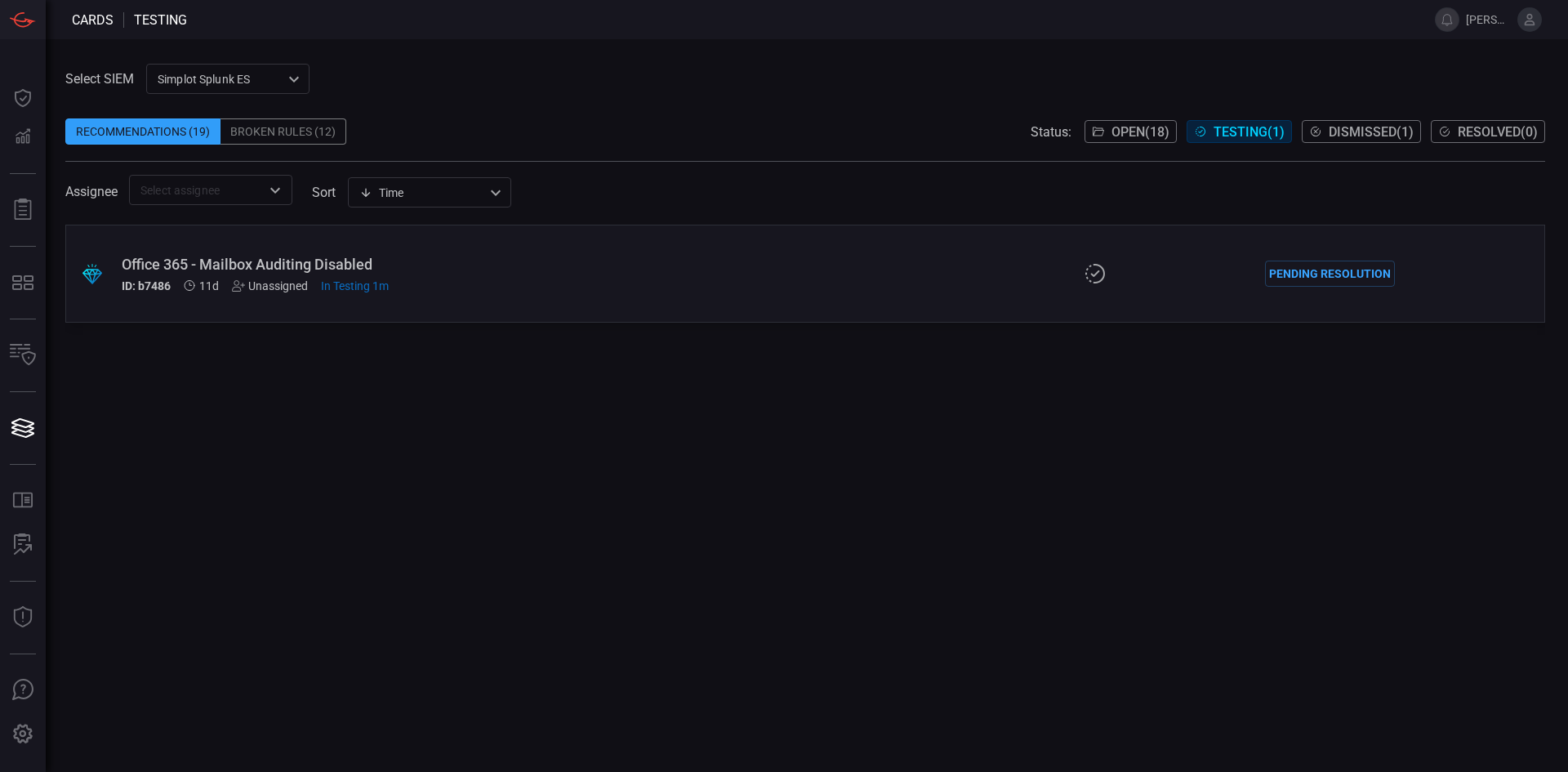
click at [597, 549] on div ".suggested_cards_icon{fill:url(#suggested_cards_icon);} Office 365 - Mailbox Au…" at bounding box center [805, 498] width 1480 height 547
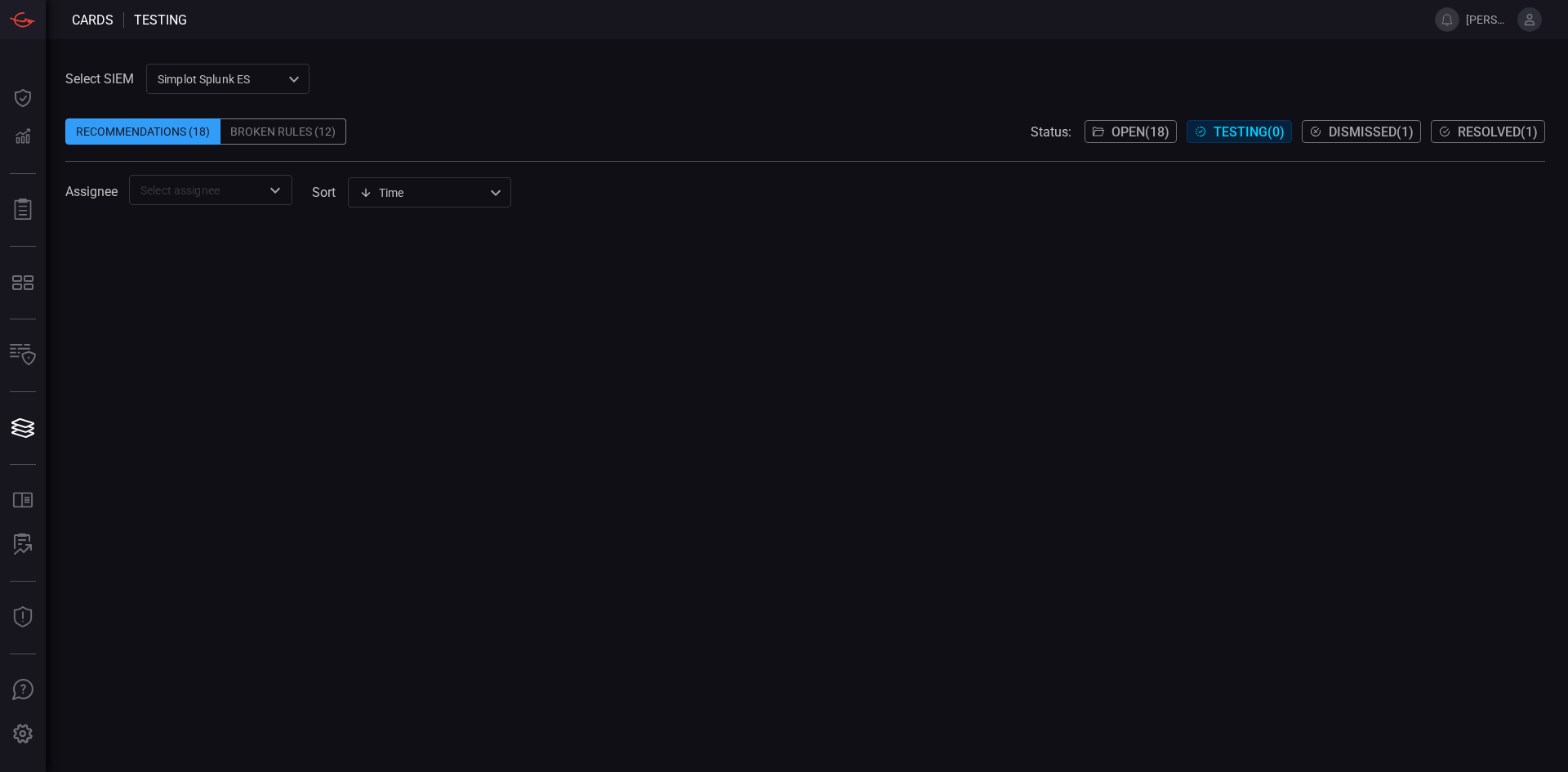
click at [1488, 131] on span "Resolved ( 1 )" at bounding box center [1498, 132] width 80 height 16
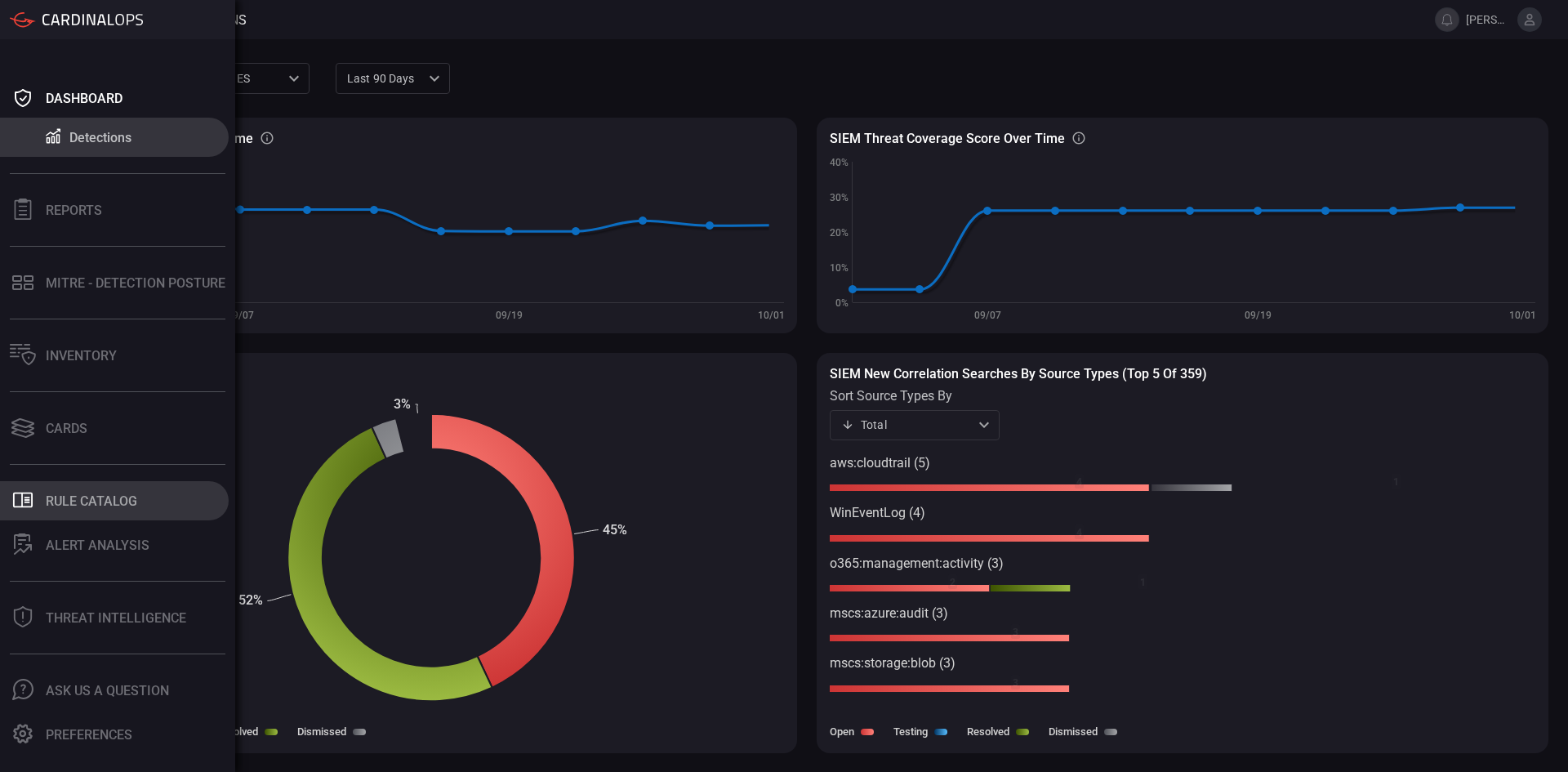
click at [58, 495] on div "Rule Catalog" at bounding box center [91, 502] width 92 height 16
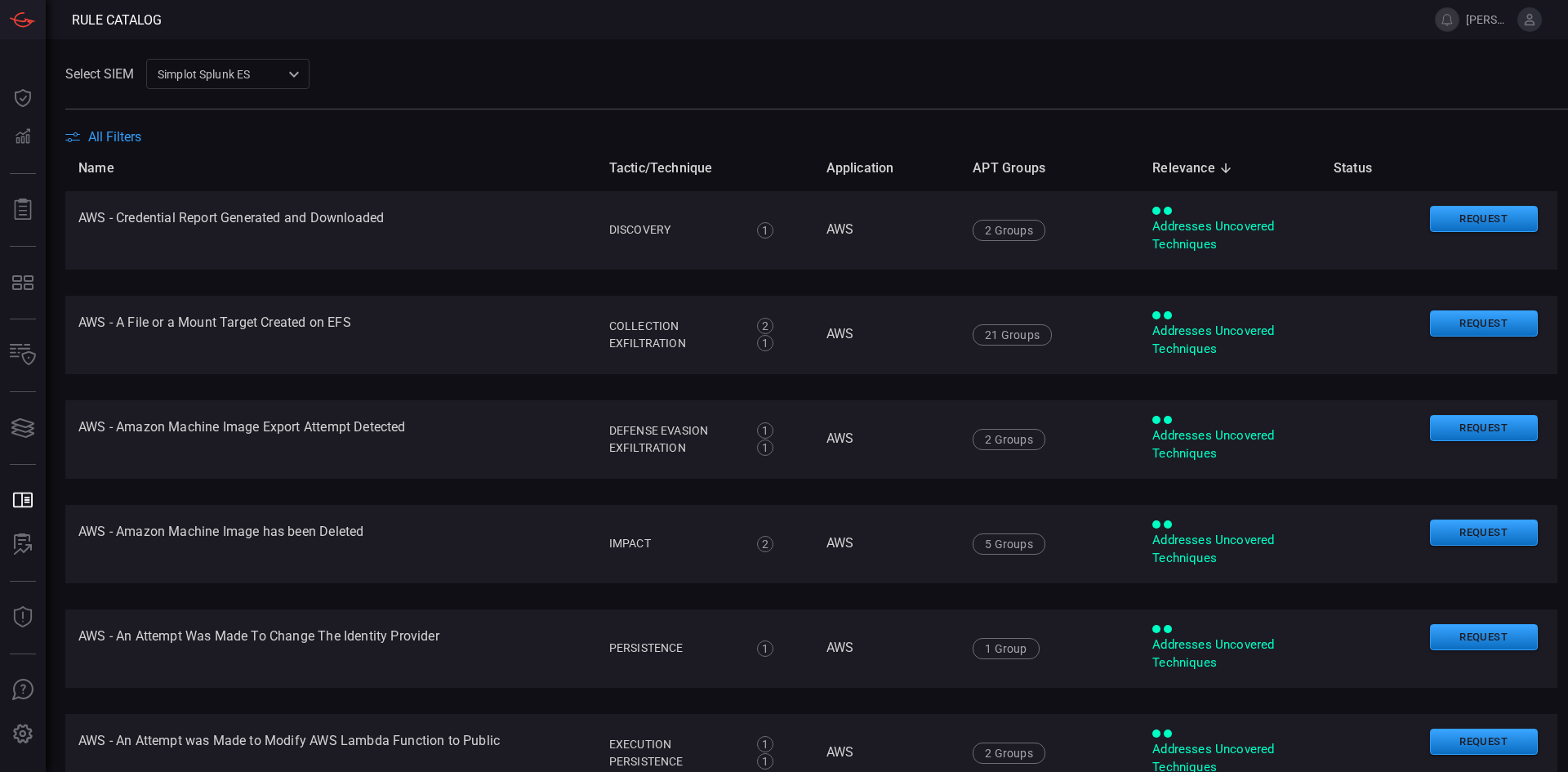
click at [125, 135] on span "All Filters" at bounding box center [114, 137] width 53 height 16
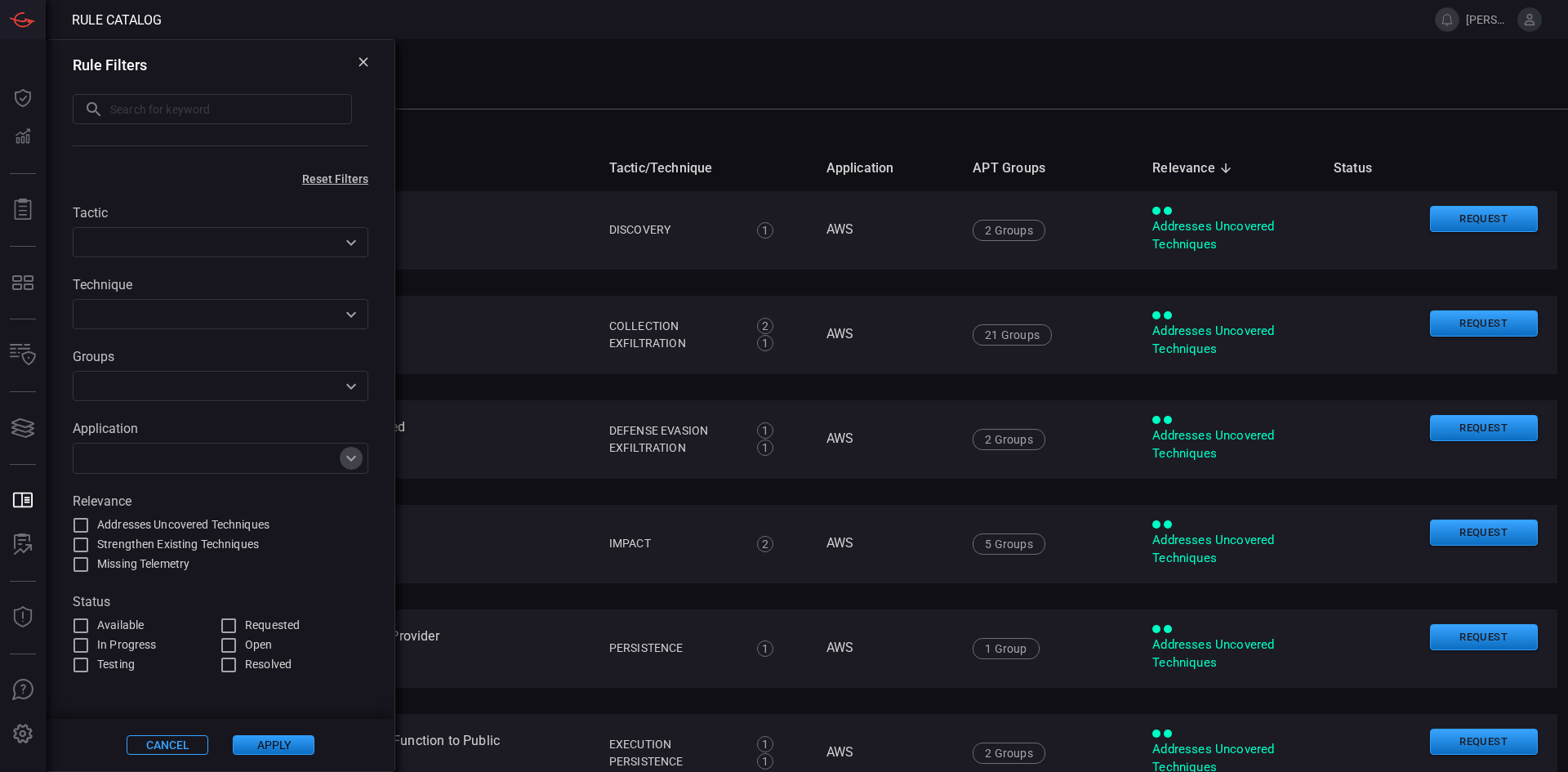
click at [355, 467] on icon "Open" at bounding box center [351, 458] width 19 height 19
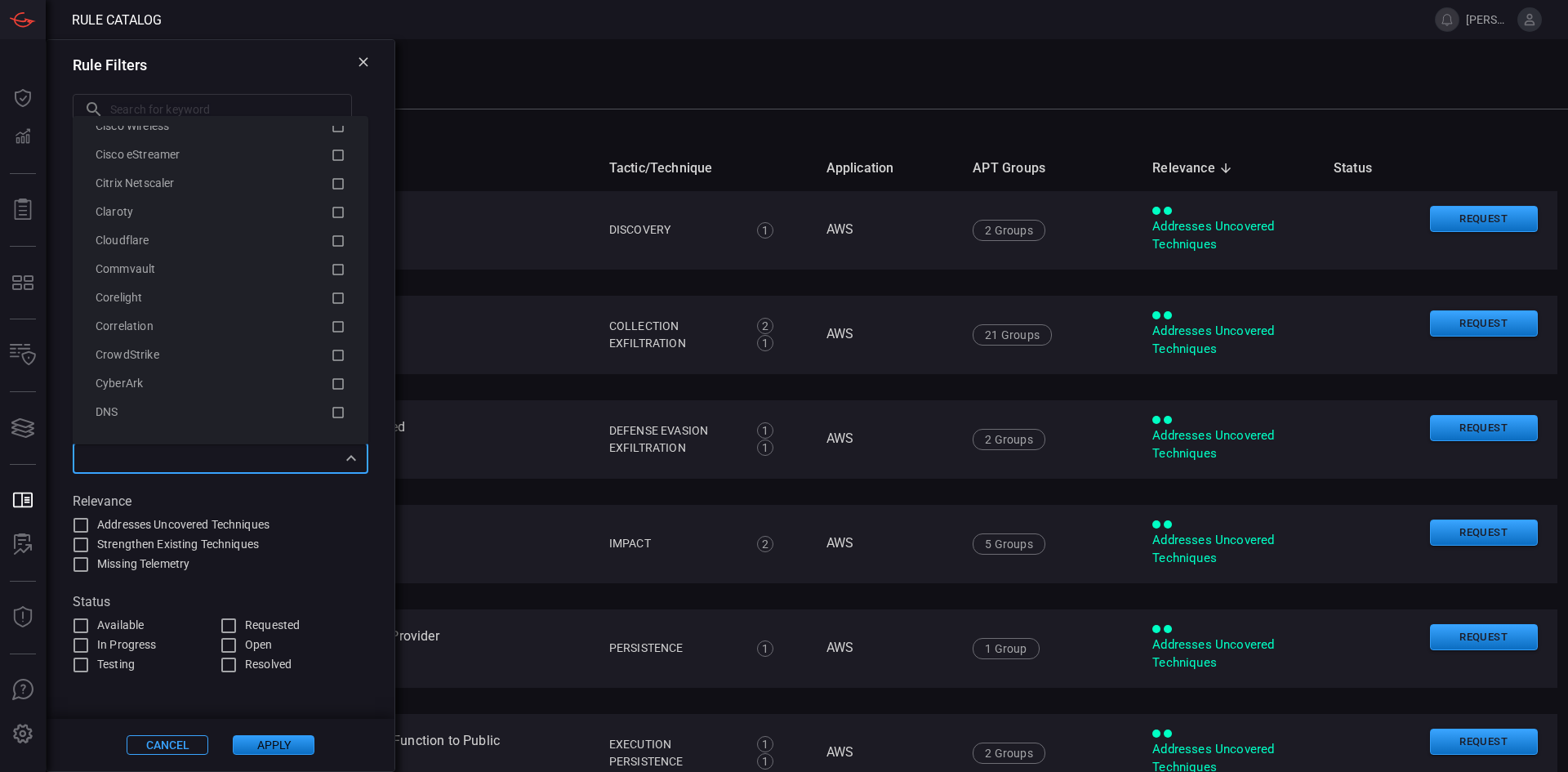
scroll to position [3221, 0]
click at [331, 413] on icon at bounding box center [337, 414] width 15 height 19
click at [276, 748] on button "Apply" at bounding box center [274, 745] width 82 height 19
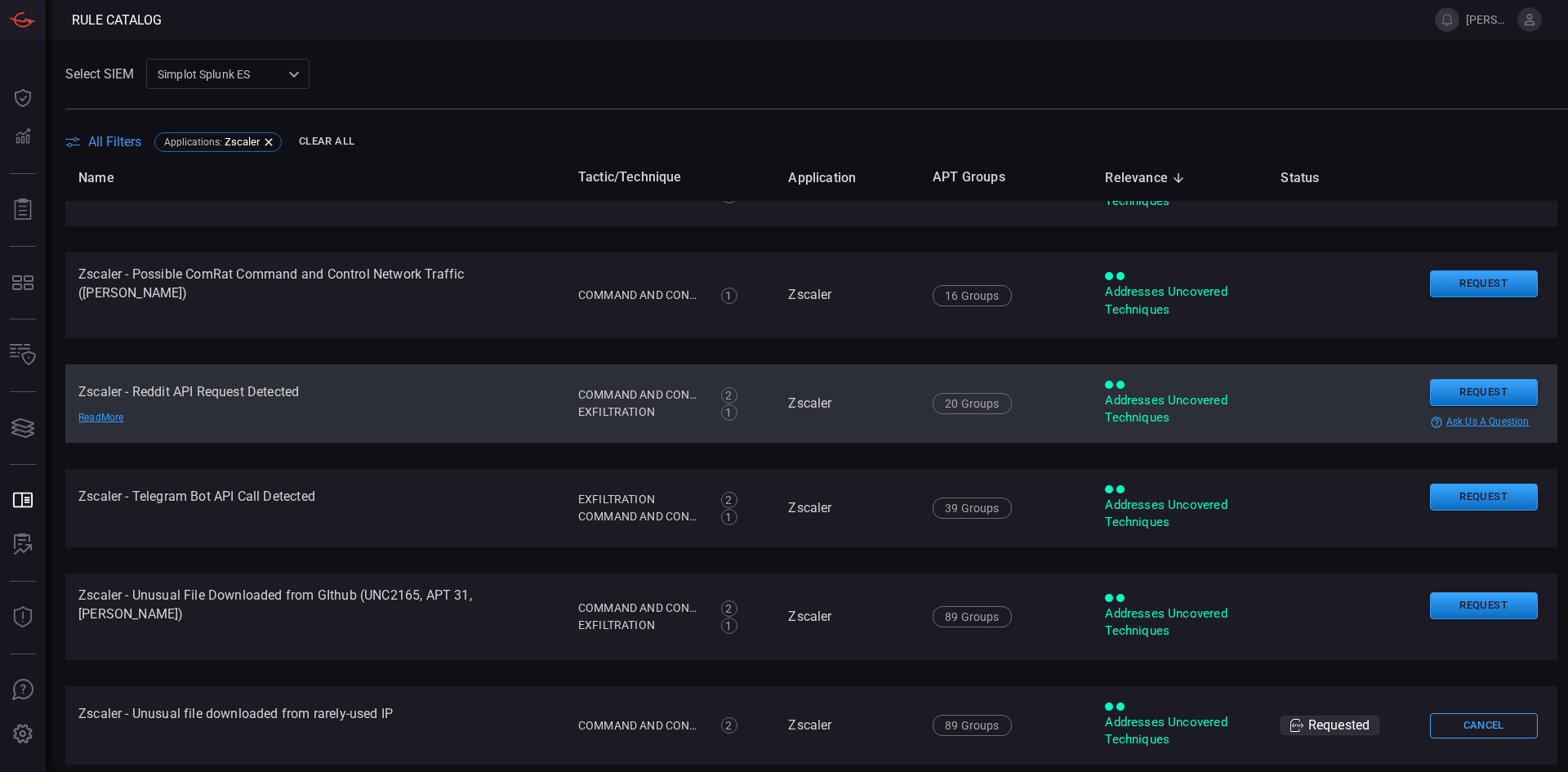
scroll to position [82, 0]
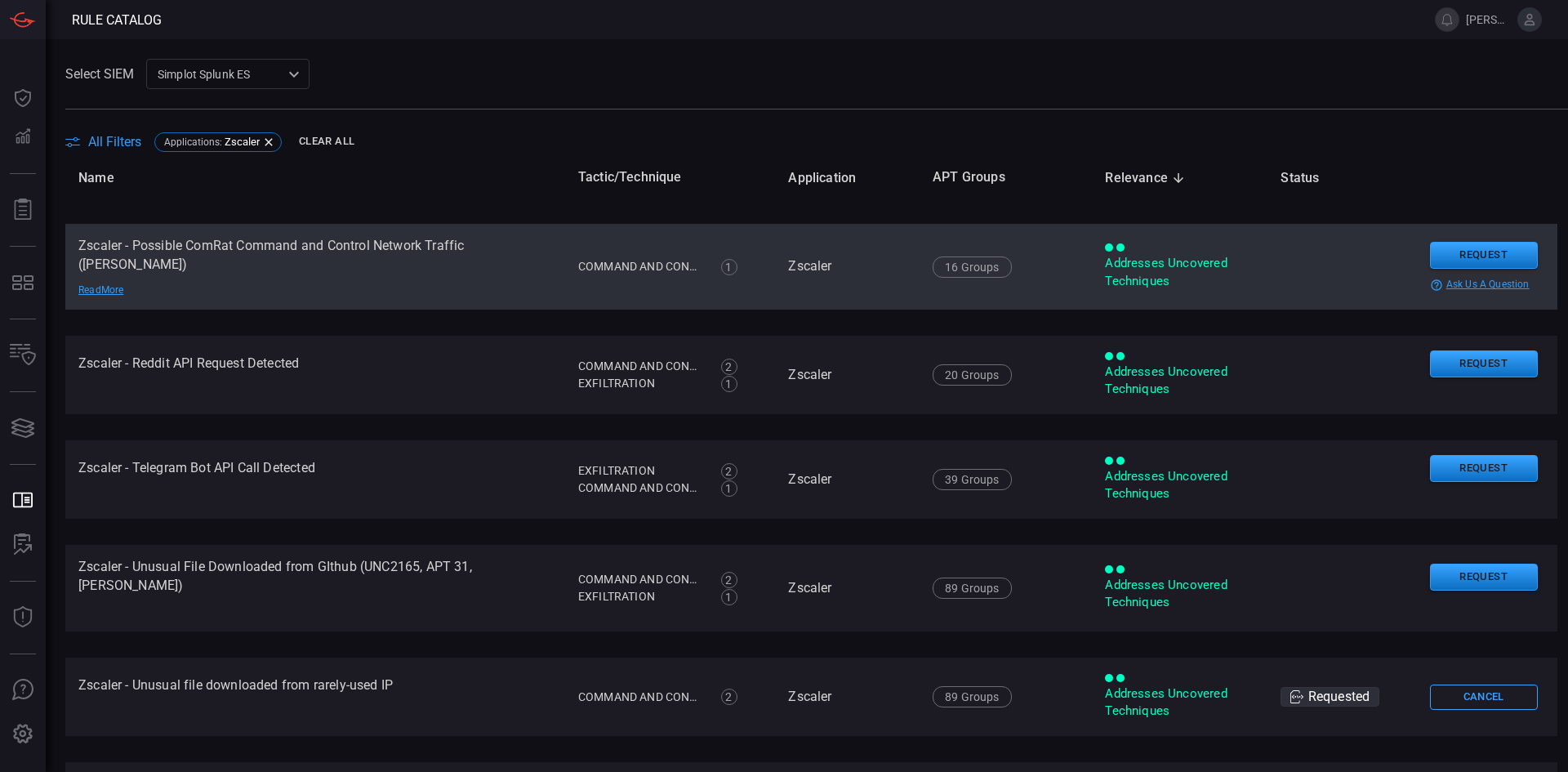
click at [337, 247] on td "Zscaler - Possible ComRat Command and Control Network Traffic (Turla) Read More" at bounding box center [315, 267] width 500 height 86
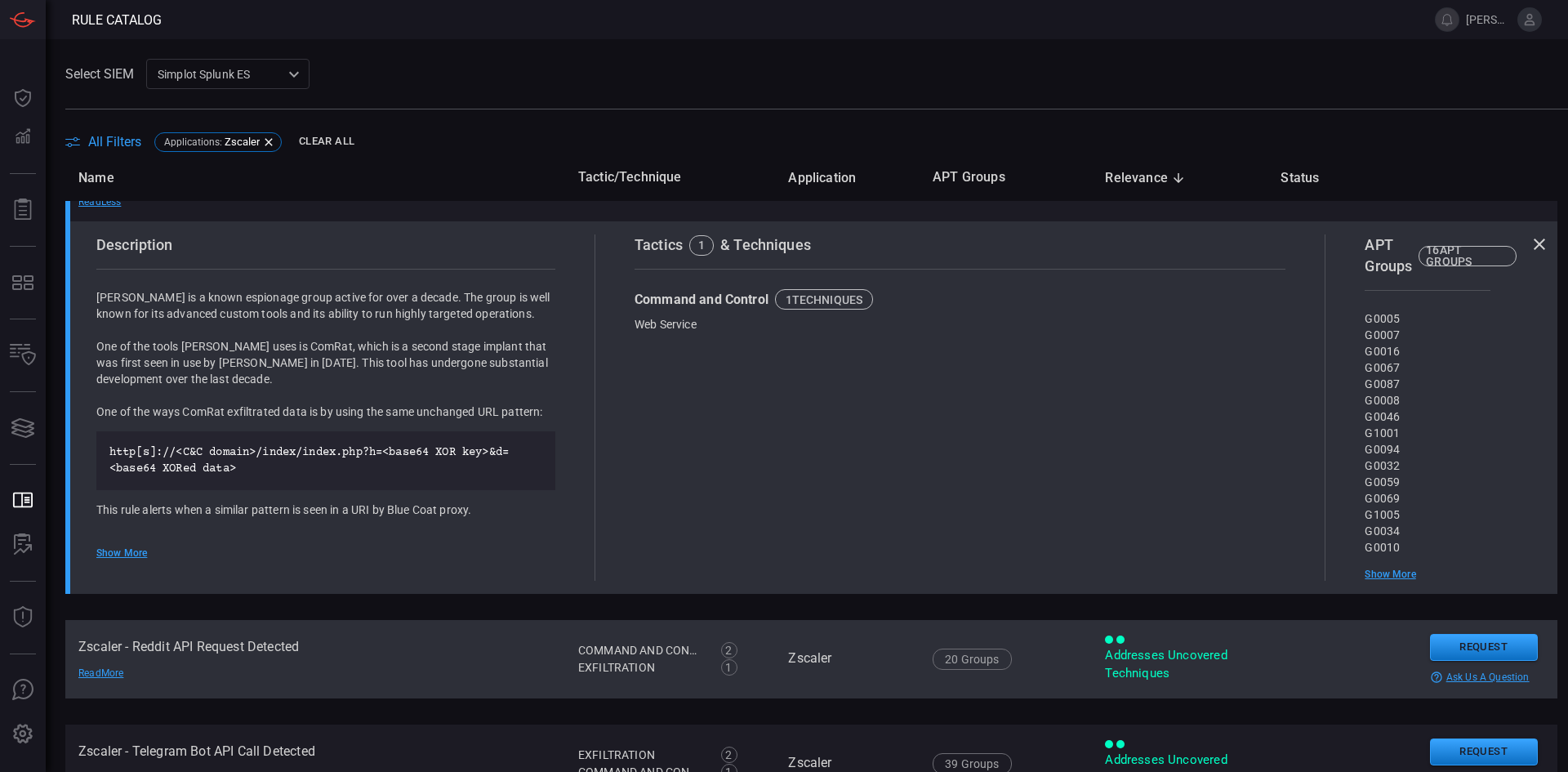
scroll to position [163, 0]
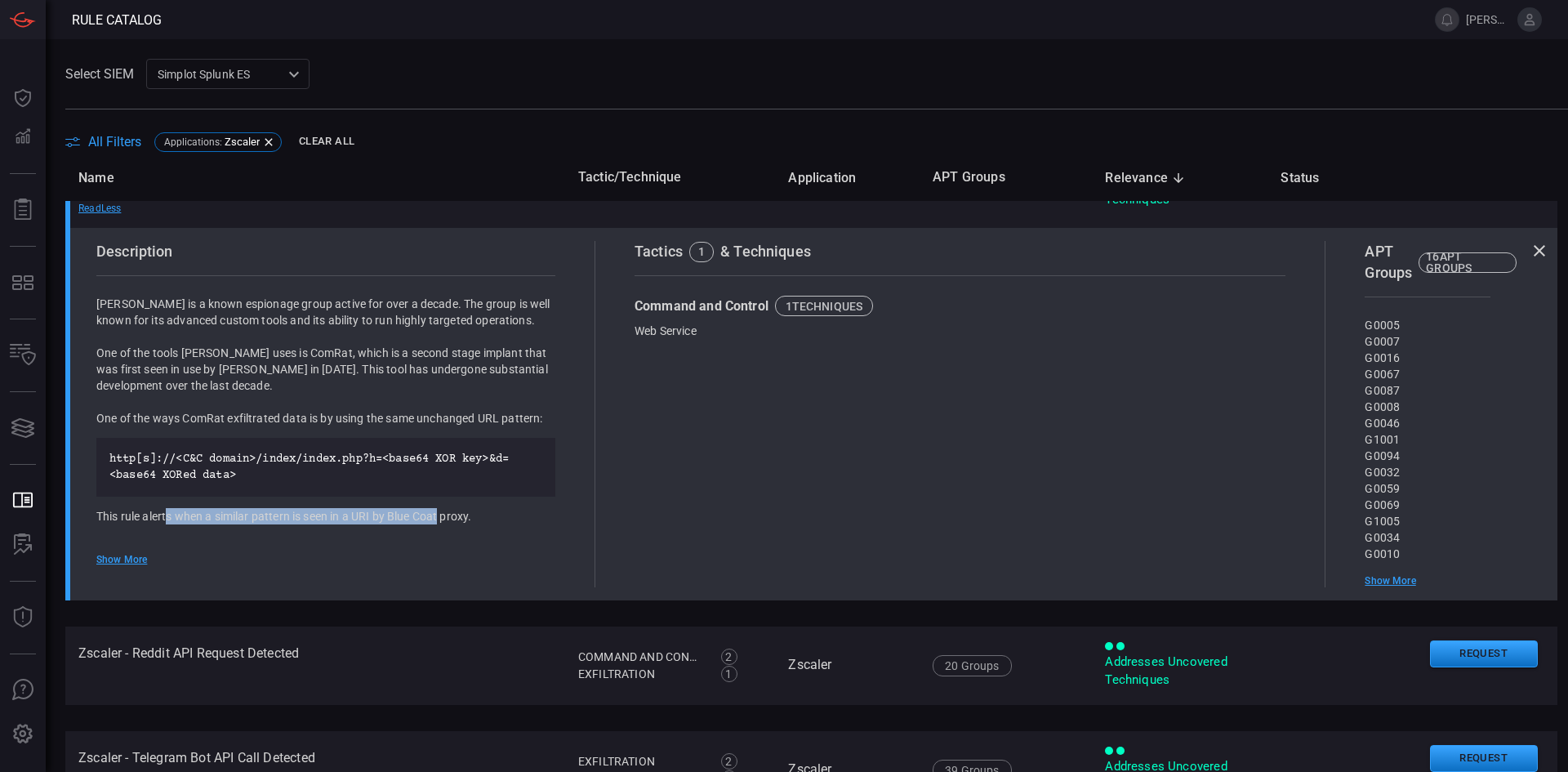
drag, startPoint x: 310, startPoint y: 514, endPoint x: 481, endPoint y: 515, distance: 171.0
click at [442, 515] on p "This rule alerts when a similar pattern is seen in a URI by Blue Coat proxy." at bounding box center [326, 516] width 459 height 17
click at [163, 298] on p "Turla is a known espionage group active for over a decade. The group is well kn…" at bounding box center [326, 311] width 459 height 32
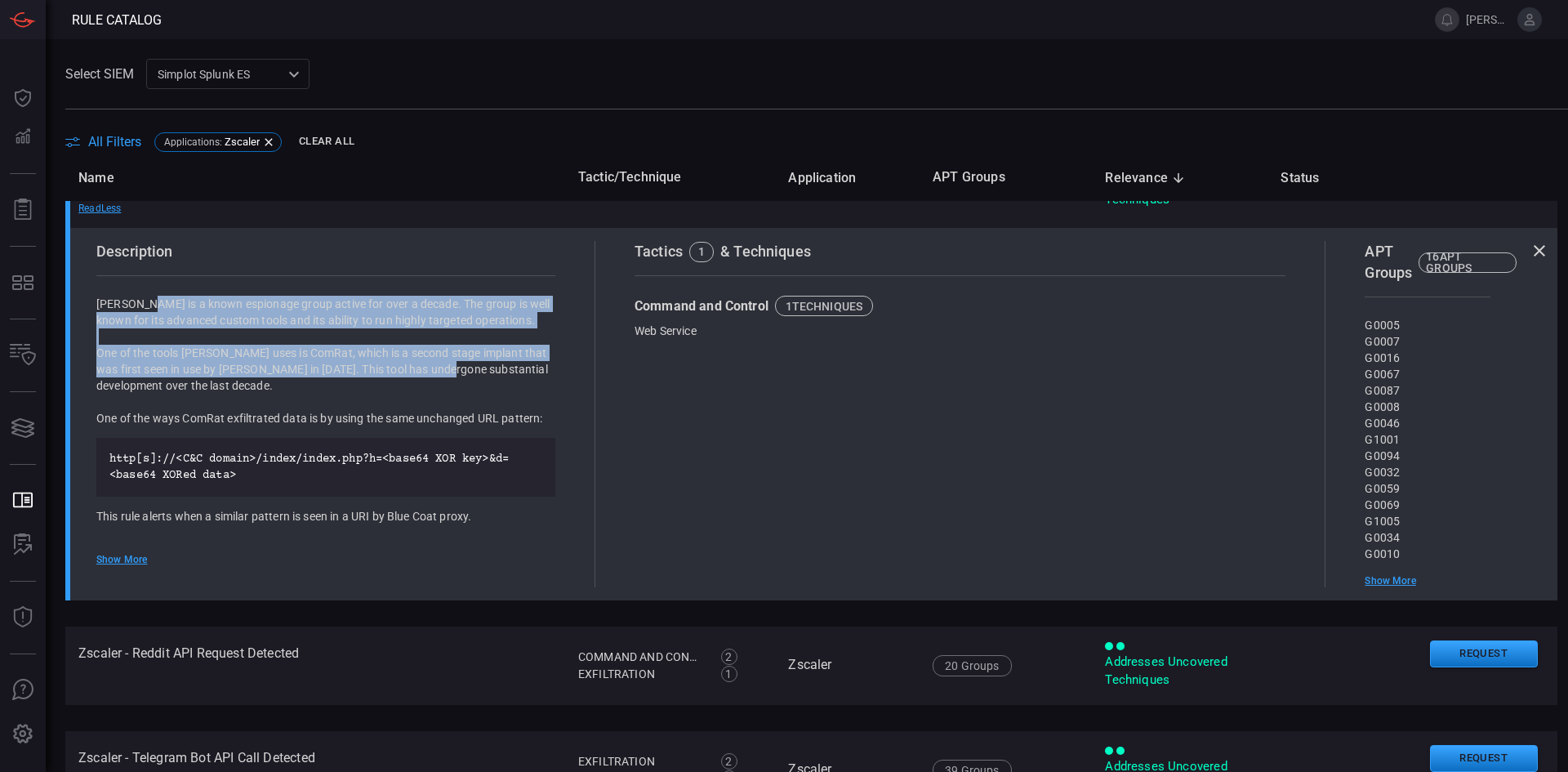
drag, startPoint x: 136, startPoint y: 289, endPoint x: 449, endPoint y: 363, distance: 321.6
click at [438, 366] on div "Turla is a known espionage group active for over a decade. The group is well kn…" at bounding box center [326, 427] width 459 height 262
click at [482, 352] on p "One of the tools Turla uses is ComRat, which is a second stage implant that was…" at bounding box center [326, 369] width 459 height 49
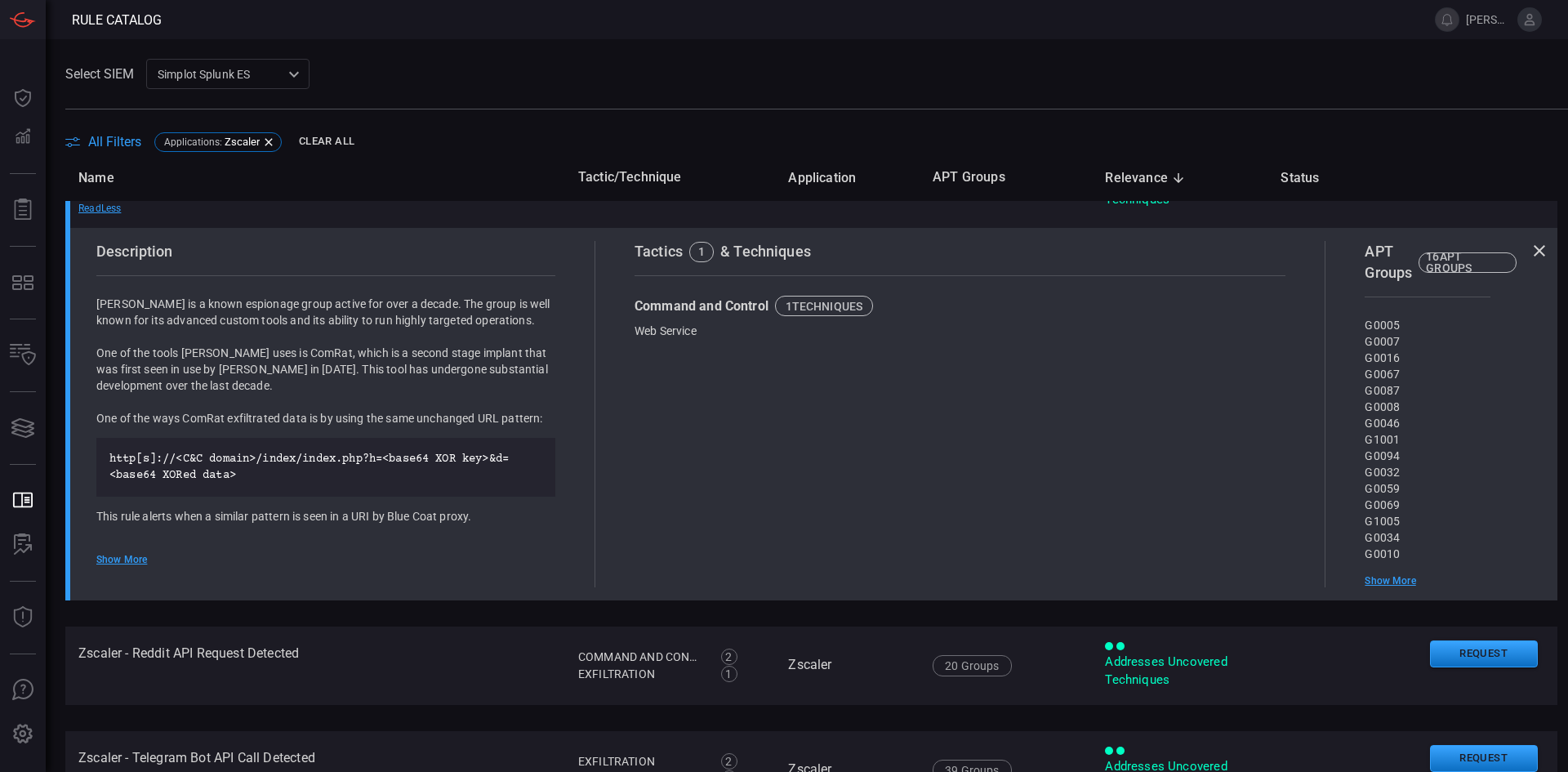
click at [563, 356] on div "Description Turla is a known espionage group active for over a decade. The grou…" at bounding box center [339, 413] width 511 height 345
click at [1530, 246] on icon at bounding box center [1539, 250] width 19 height 19
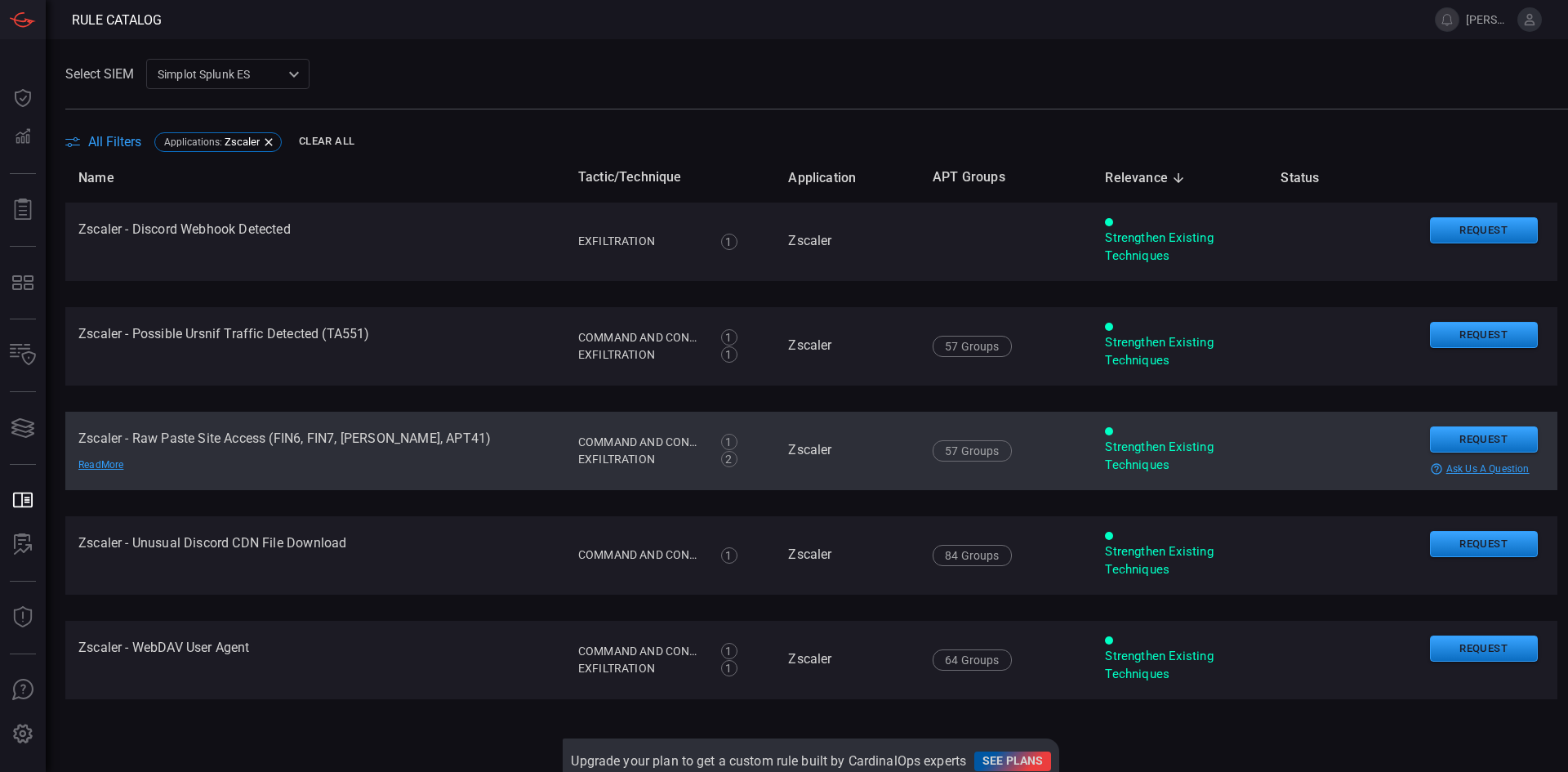
scroll to position [868, 0]
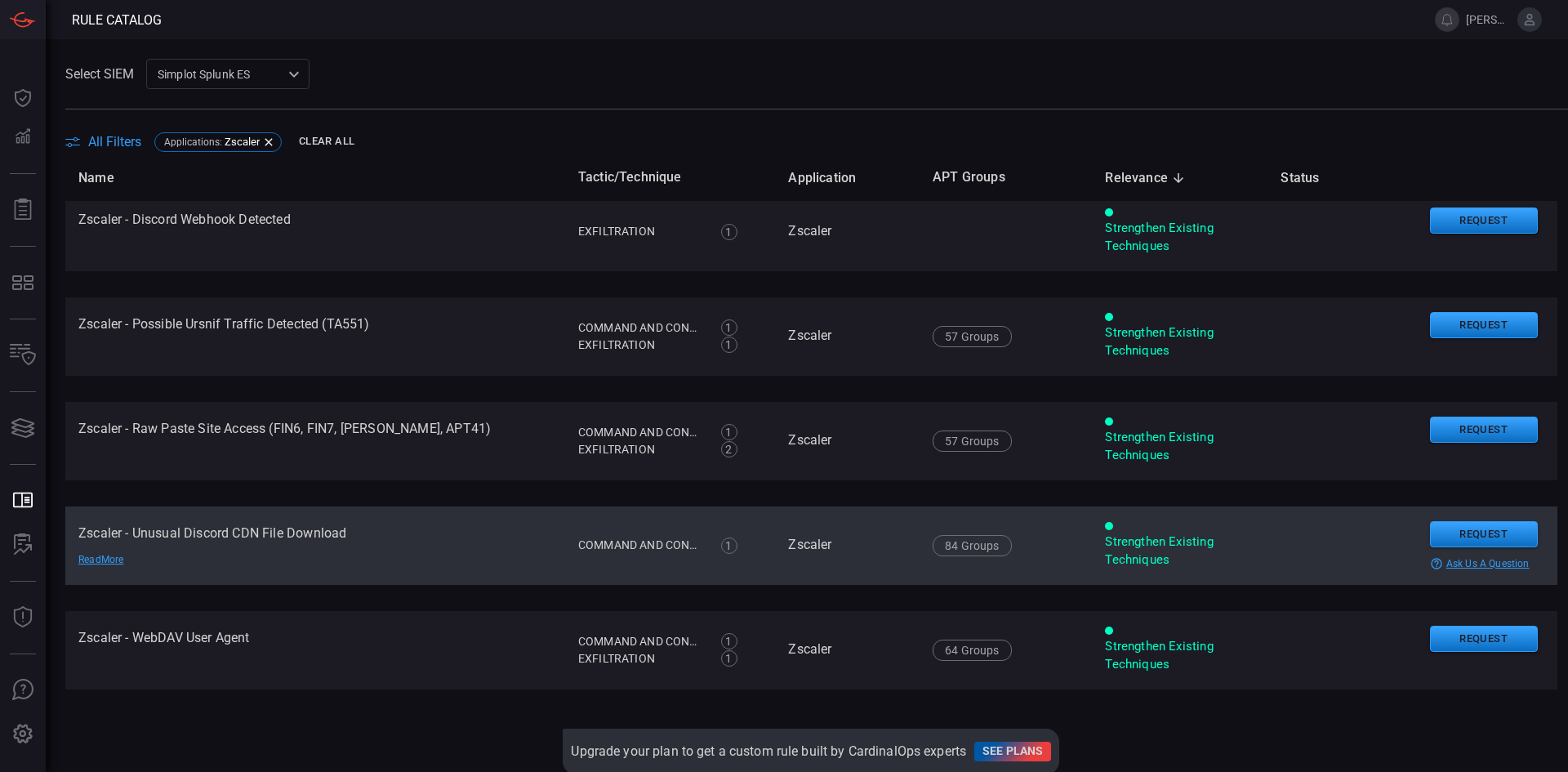
drag, startPoint x: 596, startPoint y: 475, endPoint x: 591, endPoint y: 557, distance: 82.2
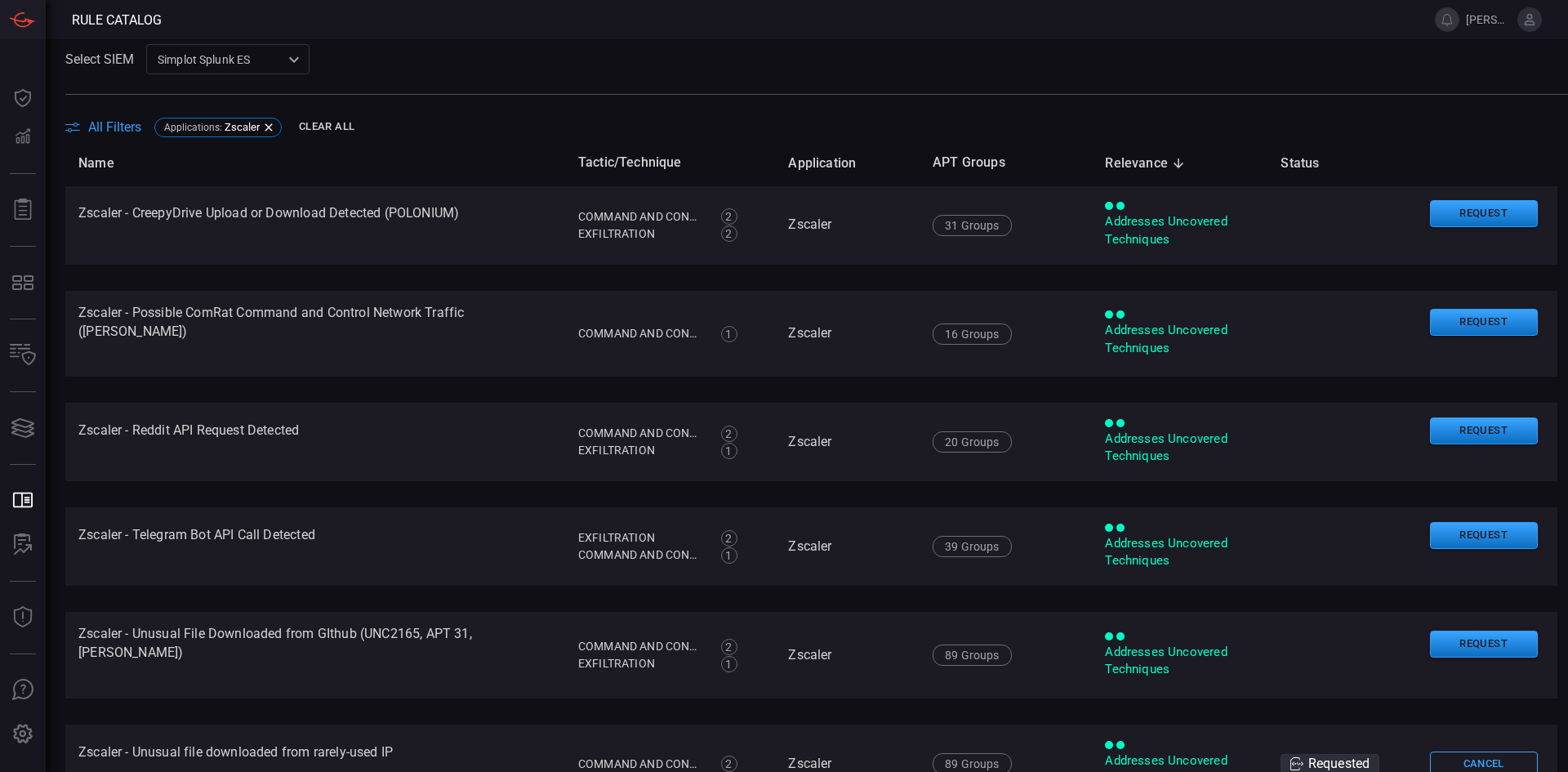
scroll to position [0, 0]
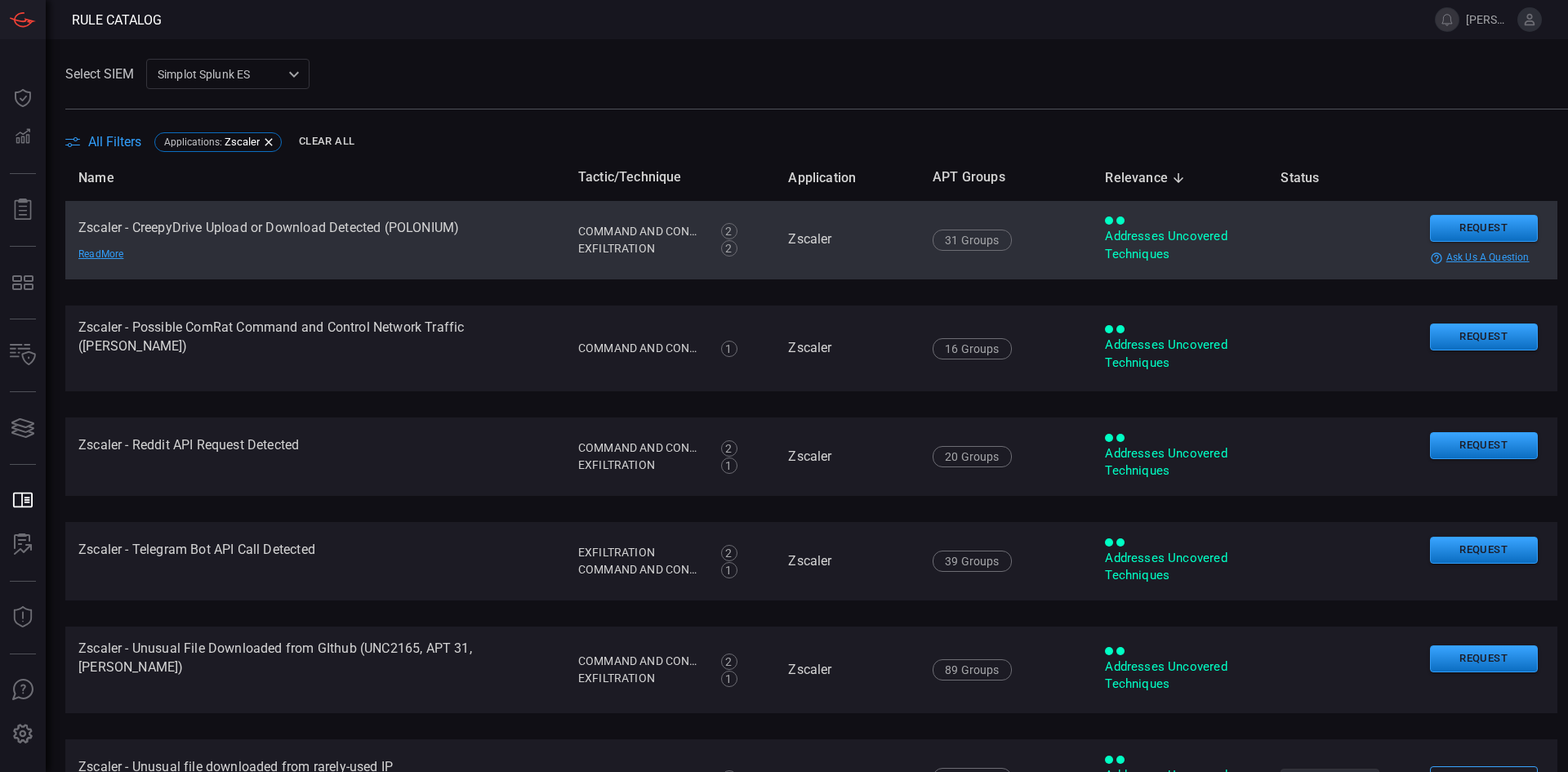
click at [321, 226] on td "Zscaler - CreepyDrive Upload or Download Detected (POLONIUM) Read More" at bounding box center [315, 240] width 500 height 79
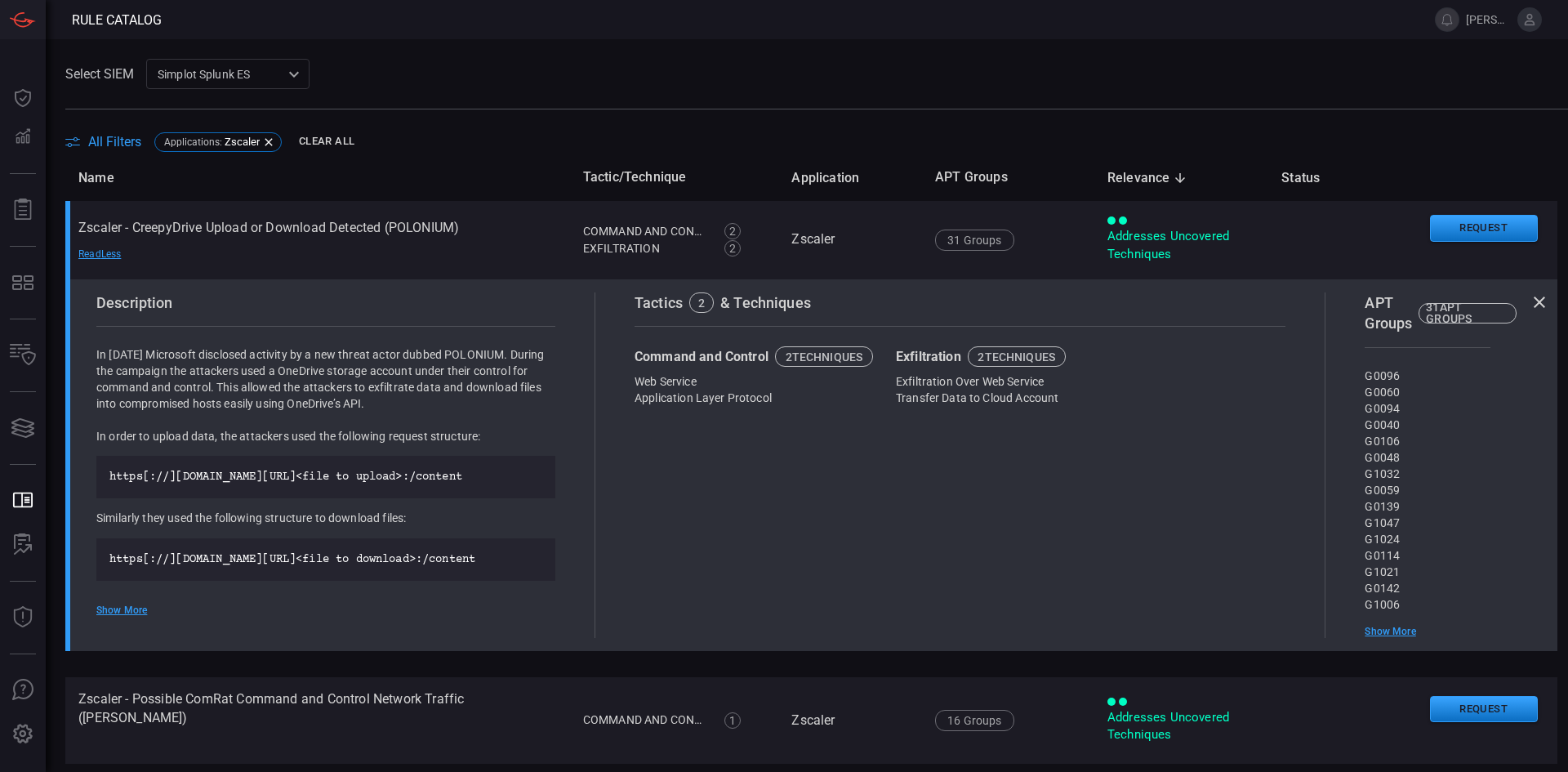
drag, startPoint x: 1350, startPoint y: 80, endPoint x: 1446, endPoint y: 155, distance: 121.8
click at [1352, 81] on div "Select SIEM Simplot Splunk ES 9280bf09-ba5f-4995-b6fb-90a154a1af4e ​" at bounding box center [816, 73] width 1503 height 31
click at [1534, 302] on icon at bounding box center [1539, 302] width 11 height 11
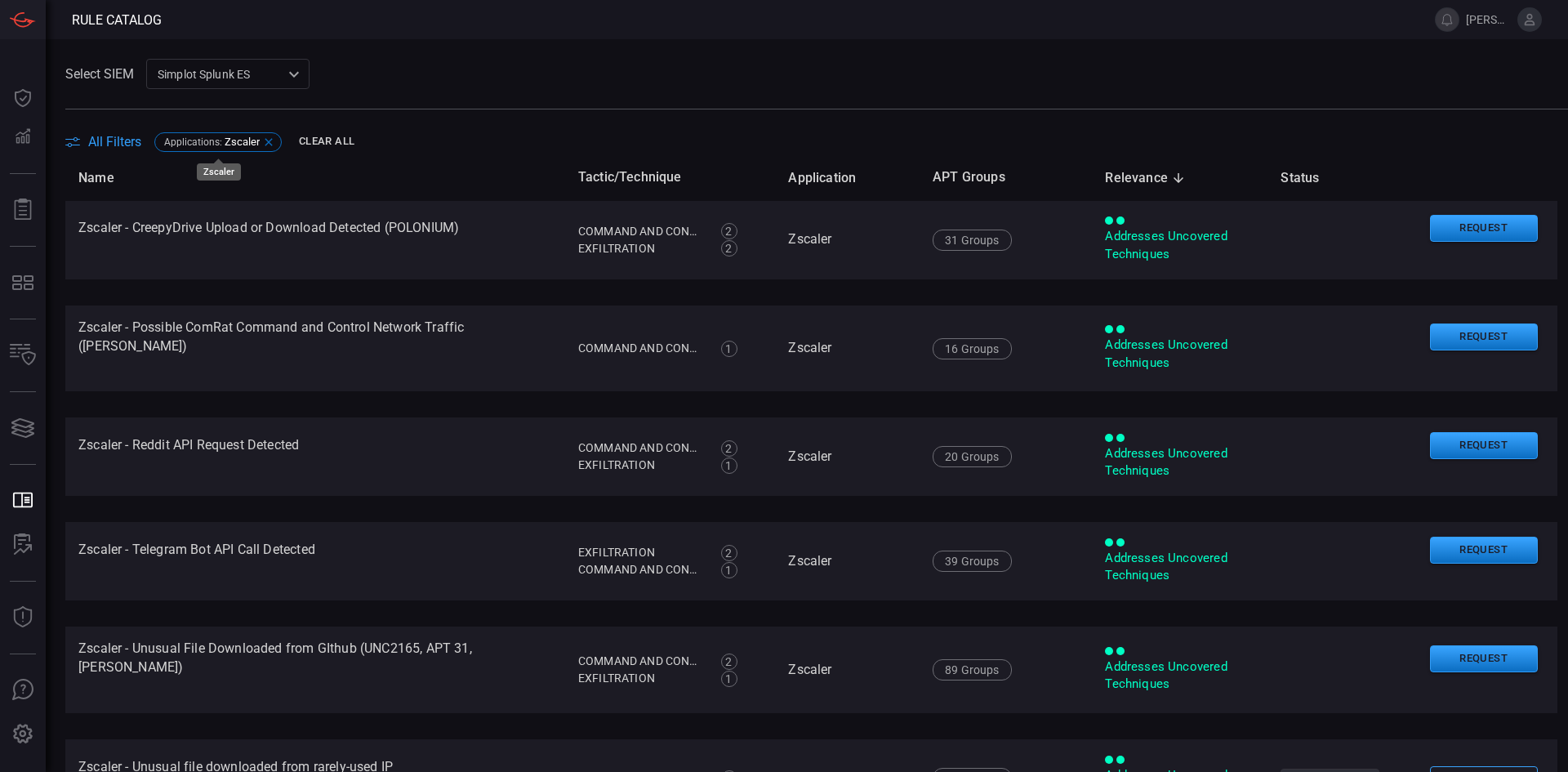
click at [265, 140] on icon at bounding box center [269, 141] width 13 height 13
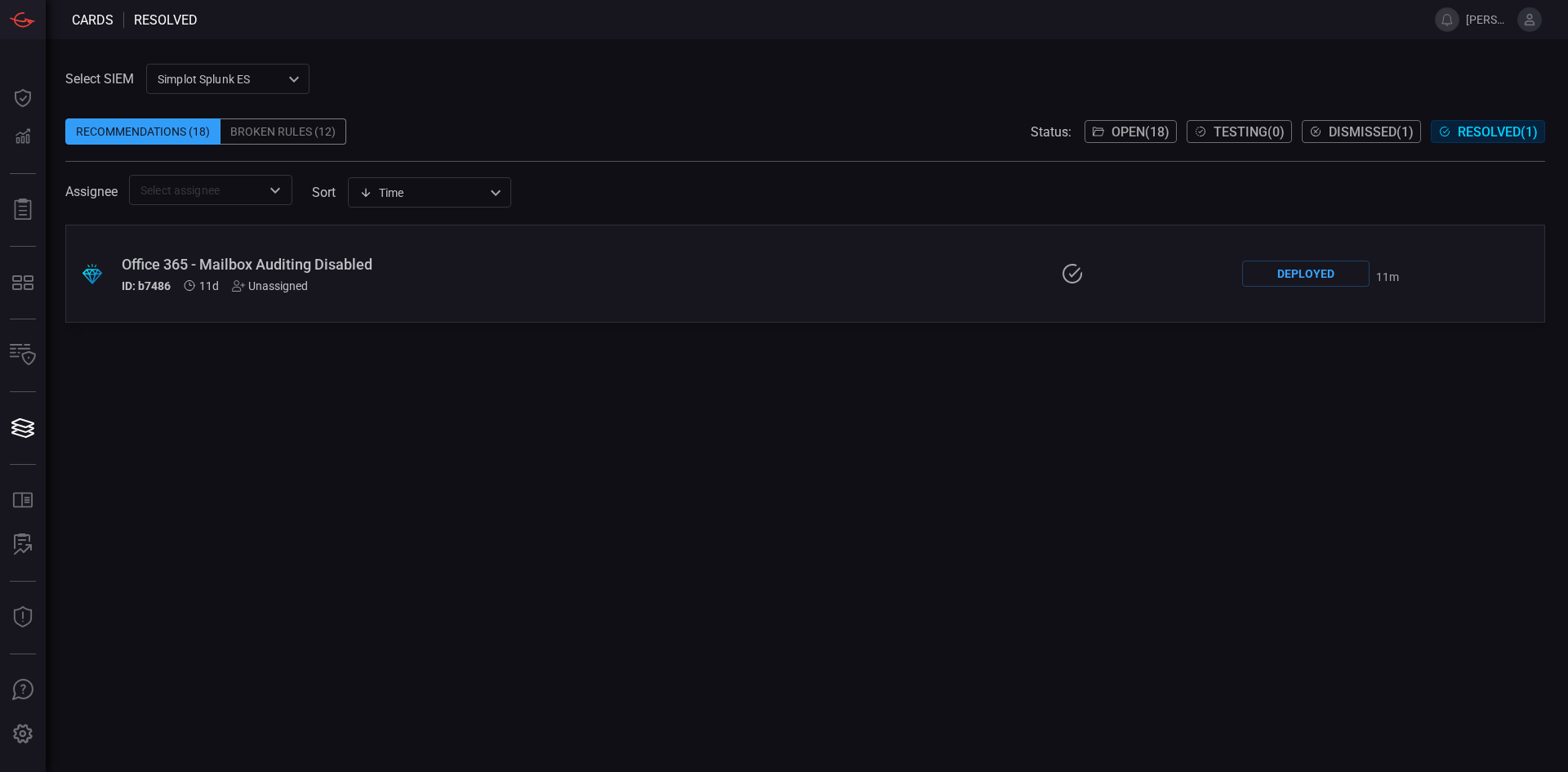
click at [991, 496] on div ".suggested_cards_icon{fill:url(#suggested_cards_icon);} Office 365 - Mailbox Au…" at bounding box center [805, 498] width 1480 height 547
click at [1138, 540] on div ".suggested_cards_icon{fill:url(#suggested_cards_icon);} Office 365 - Mailbox Au…" at bounding box center [805, 498] width 1480 height 547
click at [1045, 497] on div ".suggested_cards_icon{fill:url(#suggested_cards_icon);} Office 365 - Mailbox Au…" at bounding box center [805, 498] width 1480 height 547
click at [1461, 365] on div ".suggested_cards_icon{fill:url(#suggested_cards_icon);} Office 365 - Mailbox Au…" at bounding box center [805, 498] width 1480 height 547
click at [1053, 516] on div ".suggested_cards_icon{fill:url(#suggested_cards_icon);} Office 365 - Mailbox Au…" at bounding box center [805, 498] width 1480 height 547
